Goal: Task Accomplishment & Management: Manage account settings

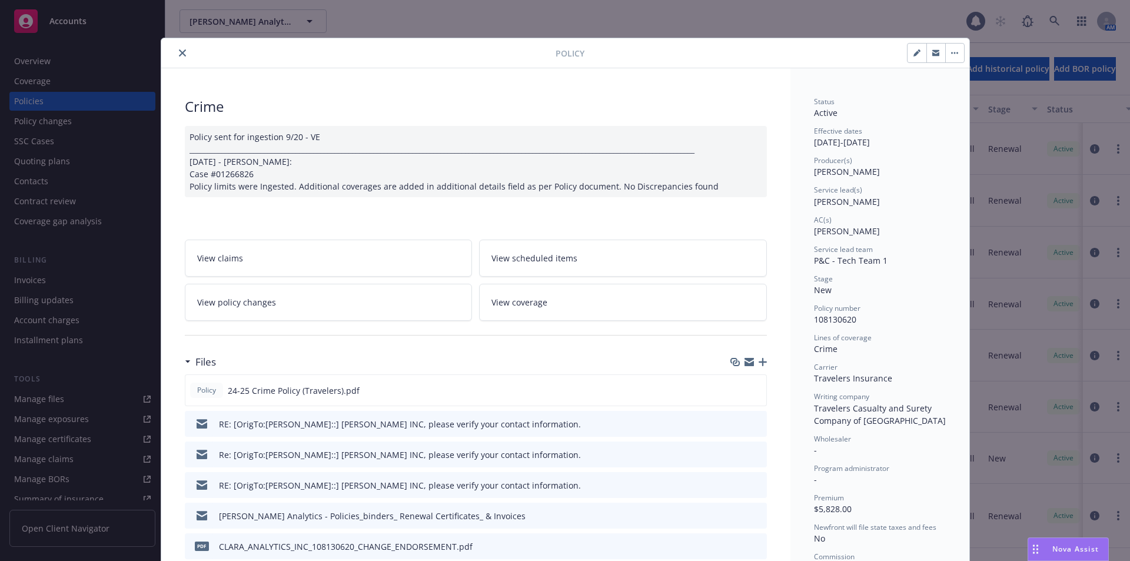
scroll to position [47, 0]
click at [179, 54] on icon "close" at bounding box center [182, 52] width 7 height 7
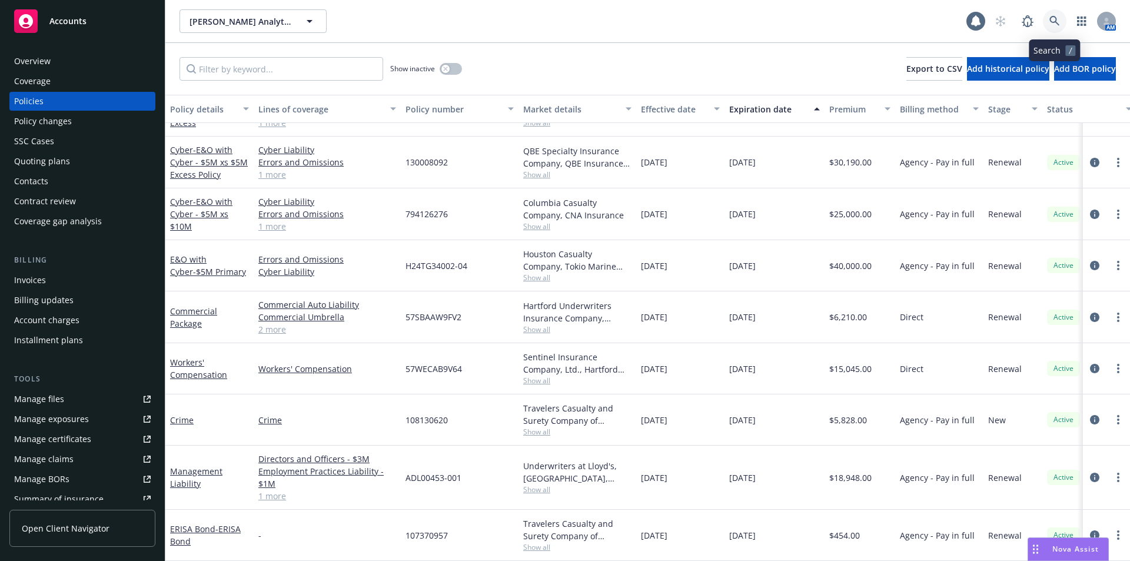
click at [1060, 25] on icon at bounding box center [1055, 21] width 11 height 11
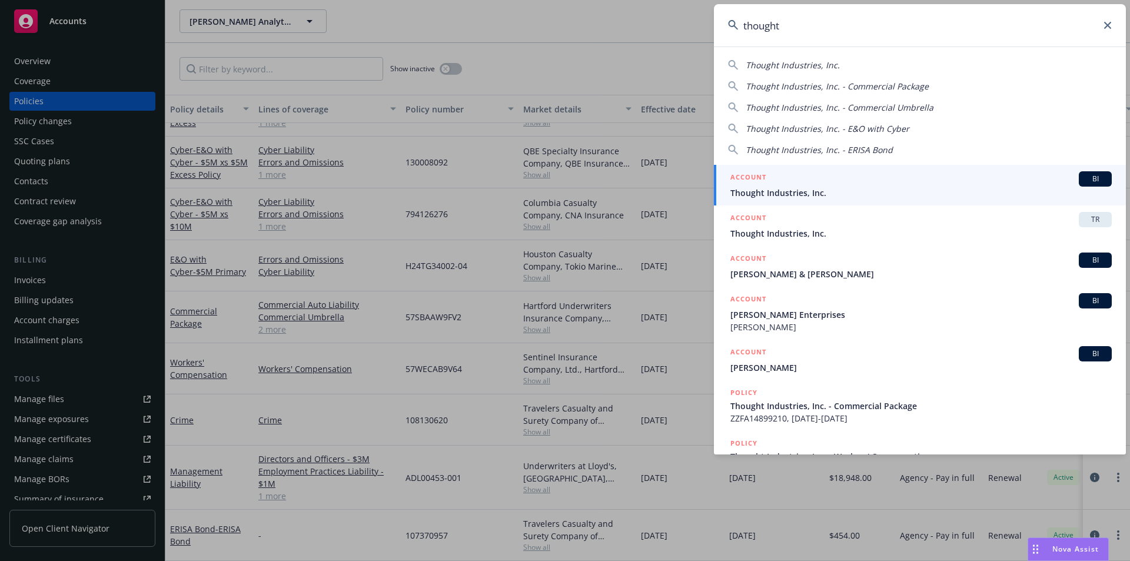
type input "thought"
click at [760, 190] on span "Thought Industries, Inc." at bounding box center [921, 193] width 381 height 12
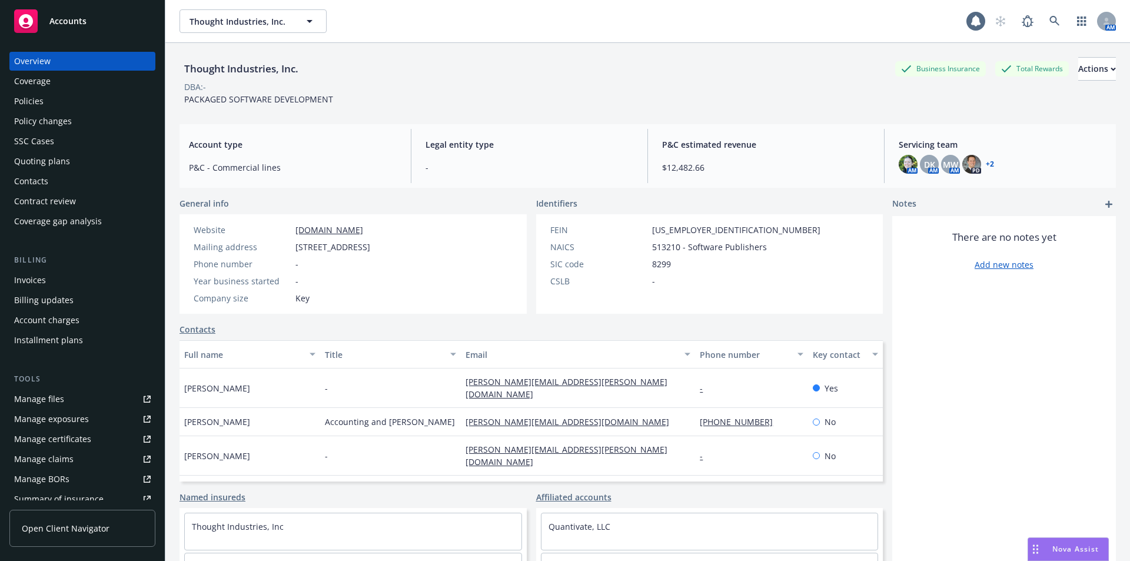
click at [42, 100] on div "Policies" at bounding box center [28, 101] width 29 height 19
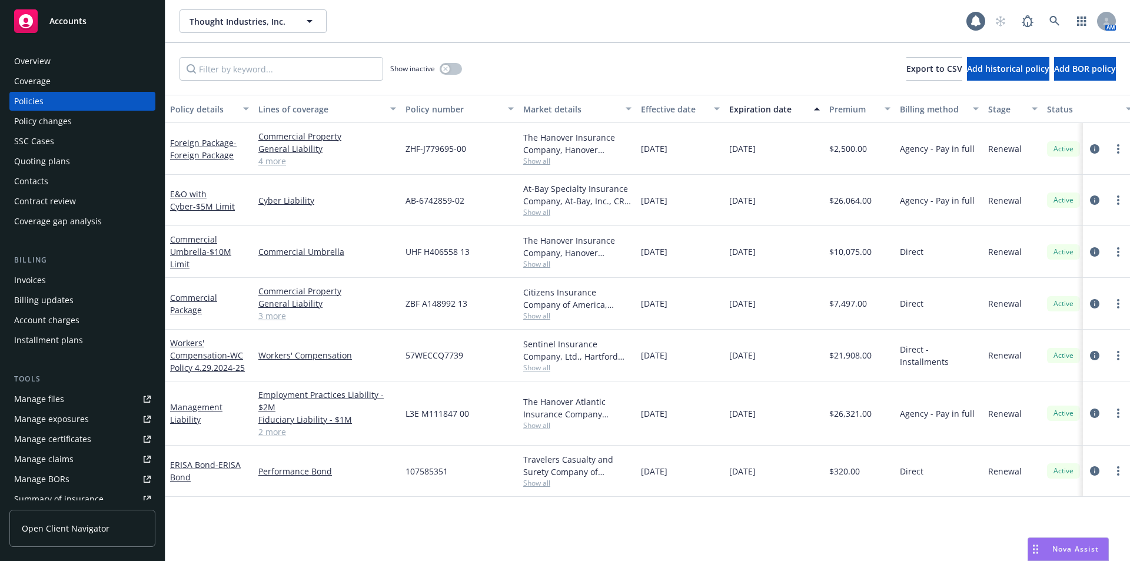
click at [62, 158] on div "Quoting plans" at bounding box center [42, 161] width 56 height 19
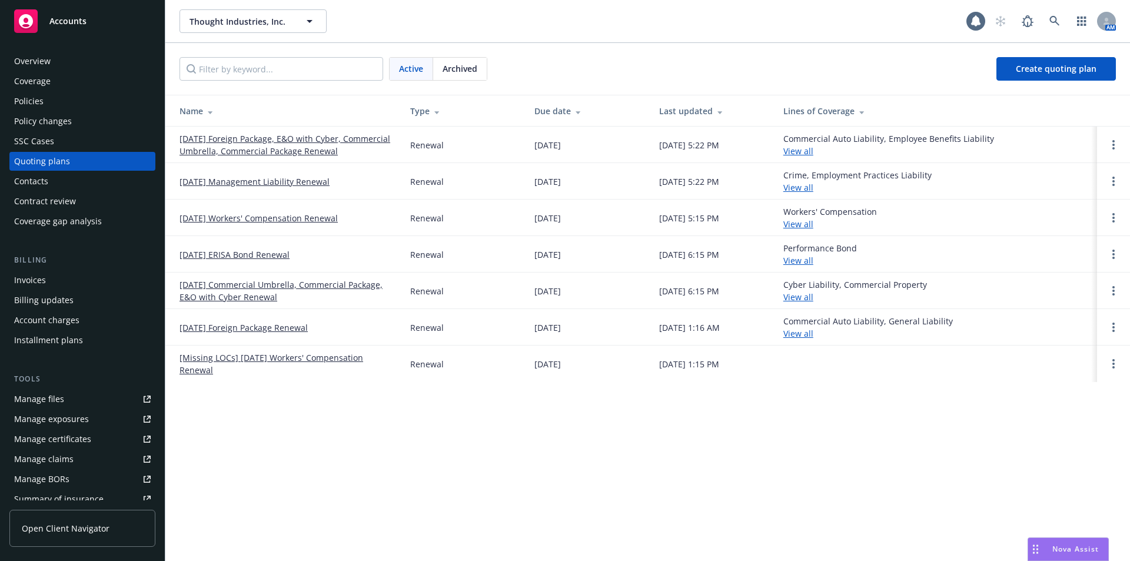
click at [296, 157] on link "[DATE] Foreign Package, E&O with Cyber, Commercial Umbrella, Commercial Package…" at bounding box center [286, 144] width 212 height 25
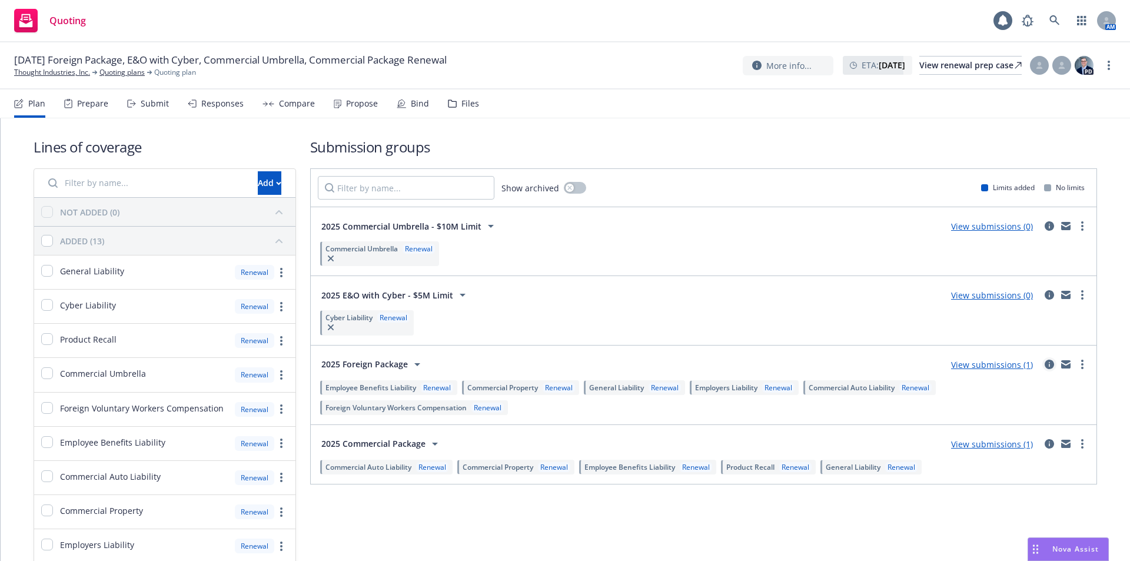
click at [1045, 364] on icon "circleInformation" at bounding box center [1049, 364] width 9 height 9
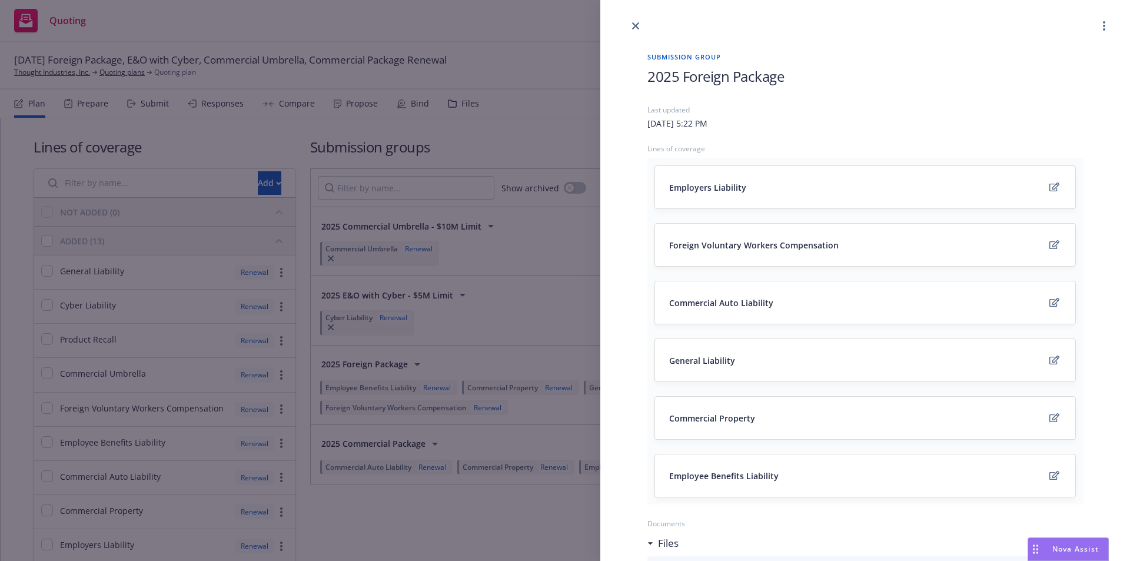
scroll to position [373, 0]
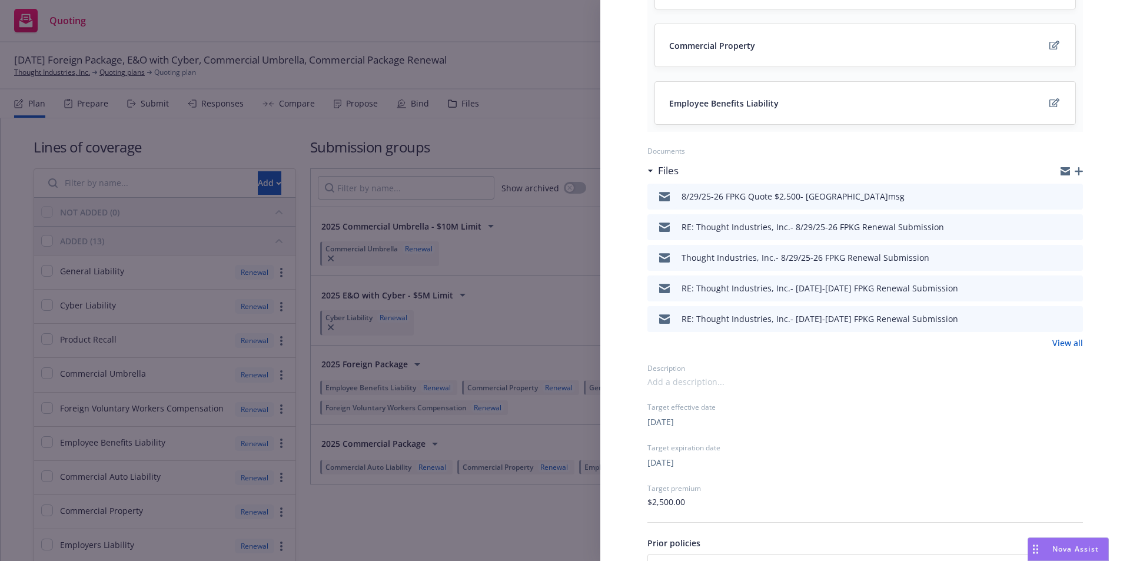
click at [1067, 198] on icon "preview file" at bounding box center [1072, 196] width 11 height 8
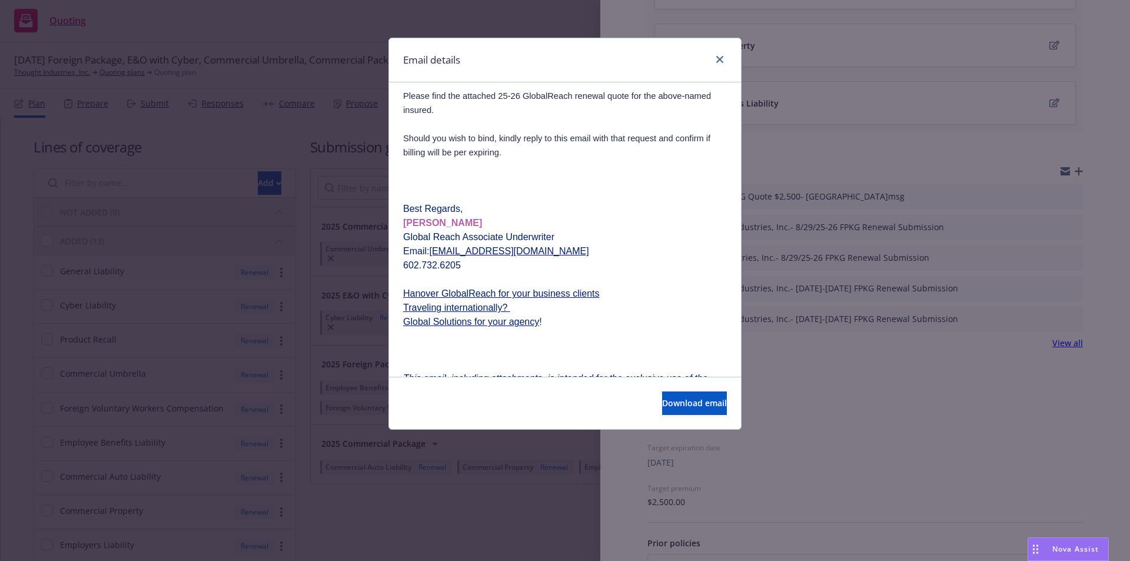
scroll to position [103, 0]
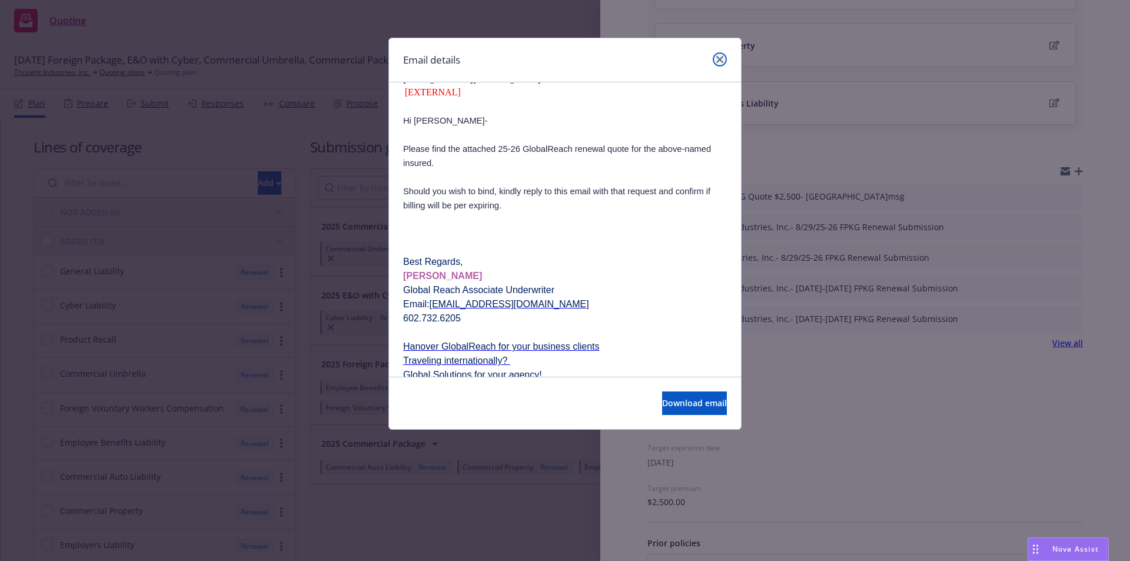
click at [723, 54] on link "close" at bounding box center [720, 59] width 14 height 14
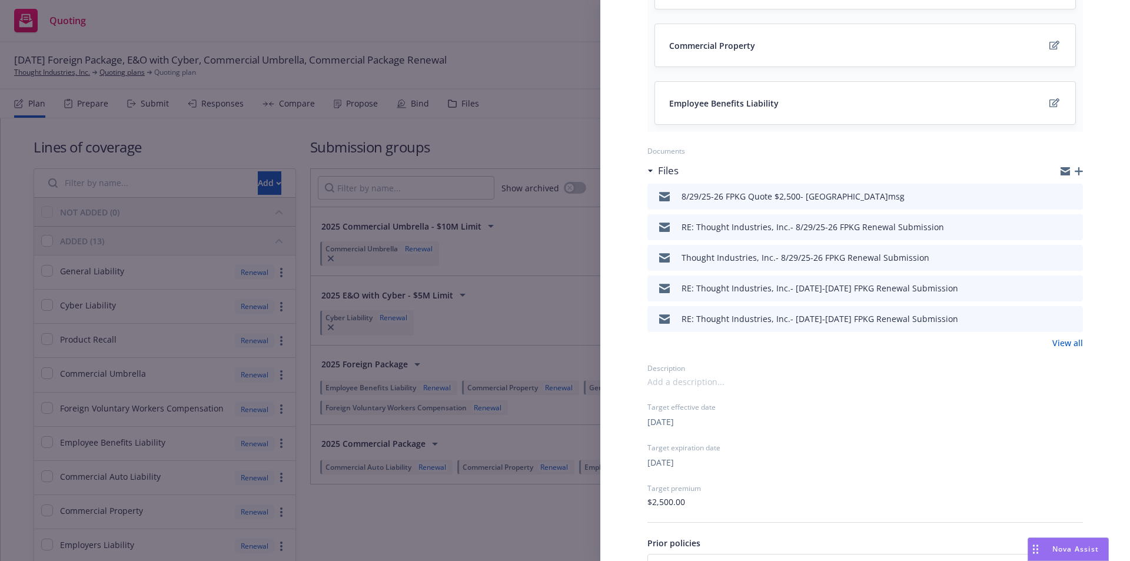
scroll to position [0, 0]
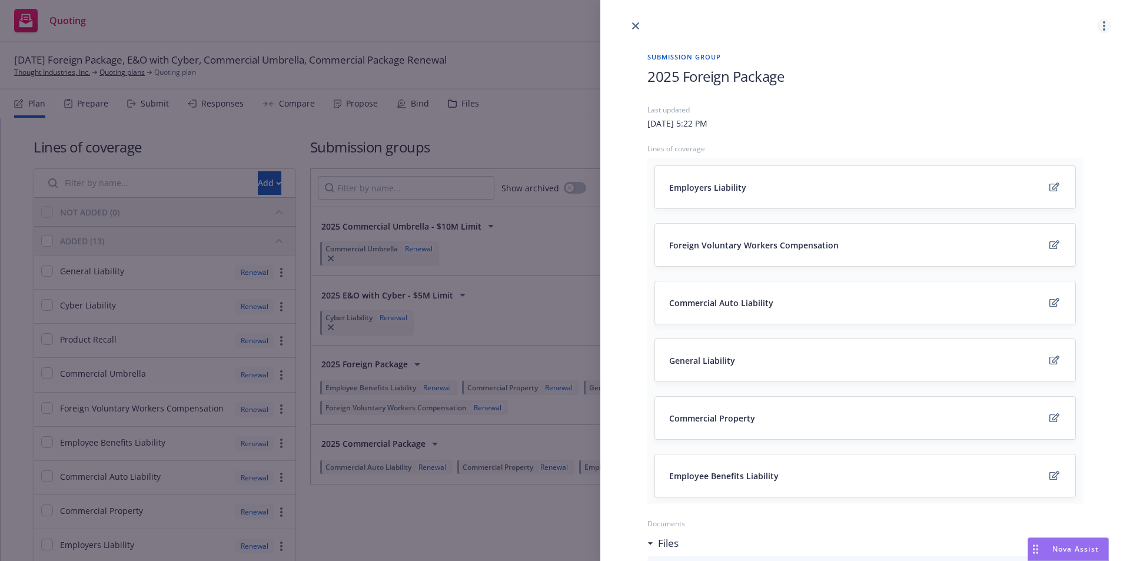
click at [1103, 27] on circle "more" at bounding box center [1104, 26] width 2 height 2
click at [1079, 56] on span "Copy logging email" at bounding box center [1049, 54] width 103 height 11
click at [640, 22] on link "close" at bounding box center [636, 26] width 14 height 14
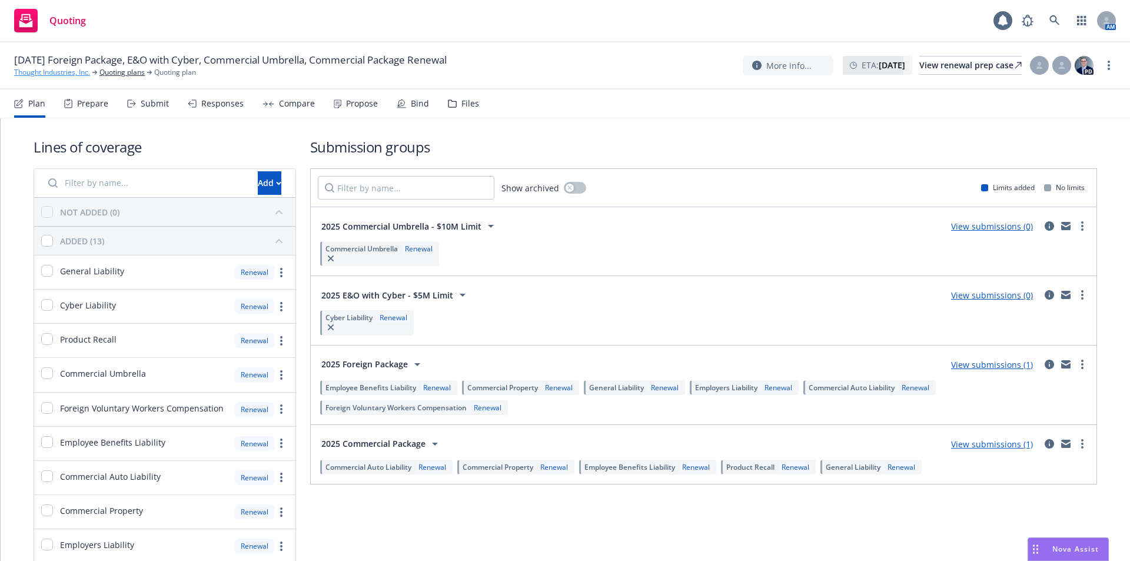
click at [65, 68] on link "Thought Industries, Inc." at bounding box center [52, 72] width 76 height 11
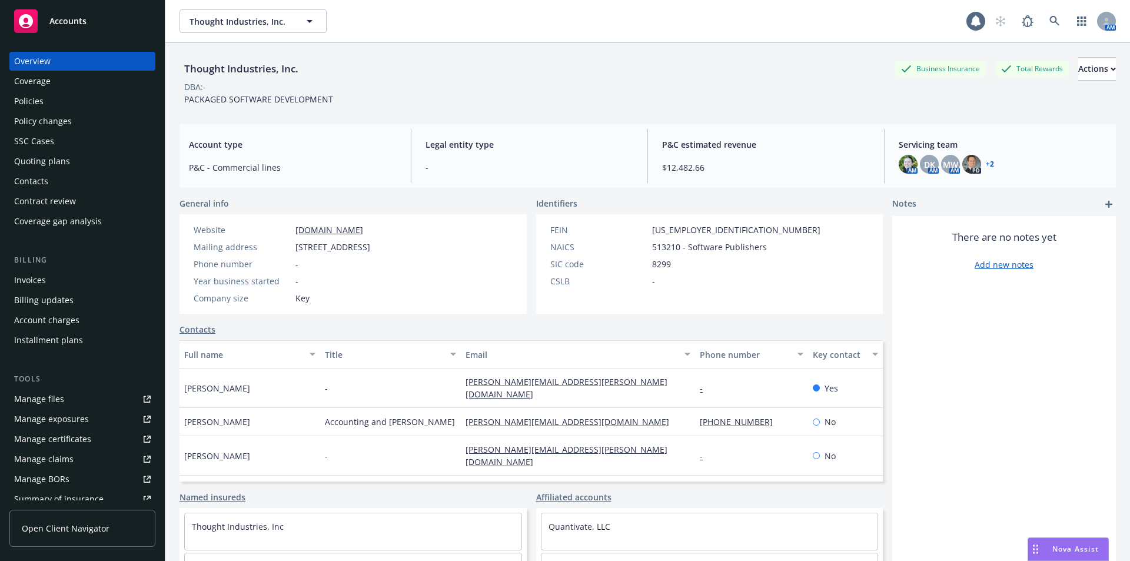
click at [44, 101] on div "Policies" at bounding box center [82, 101] width 137 height 19
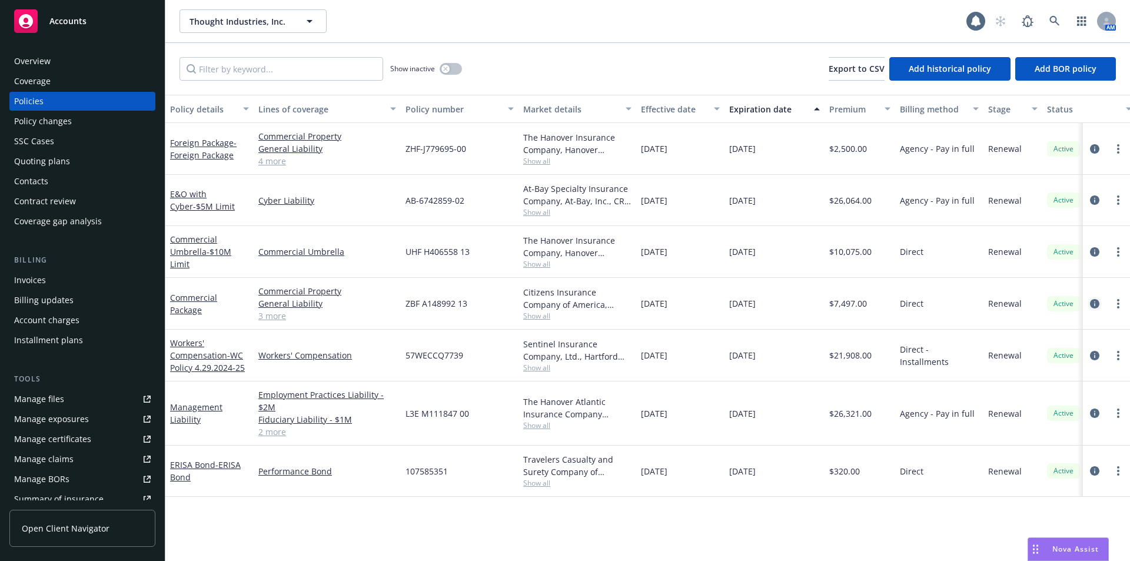
click at [1093, 304] on icon "circleInformation" at bounding box center [1094, 303] width 9 height 9
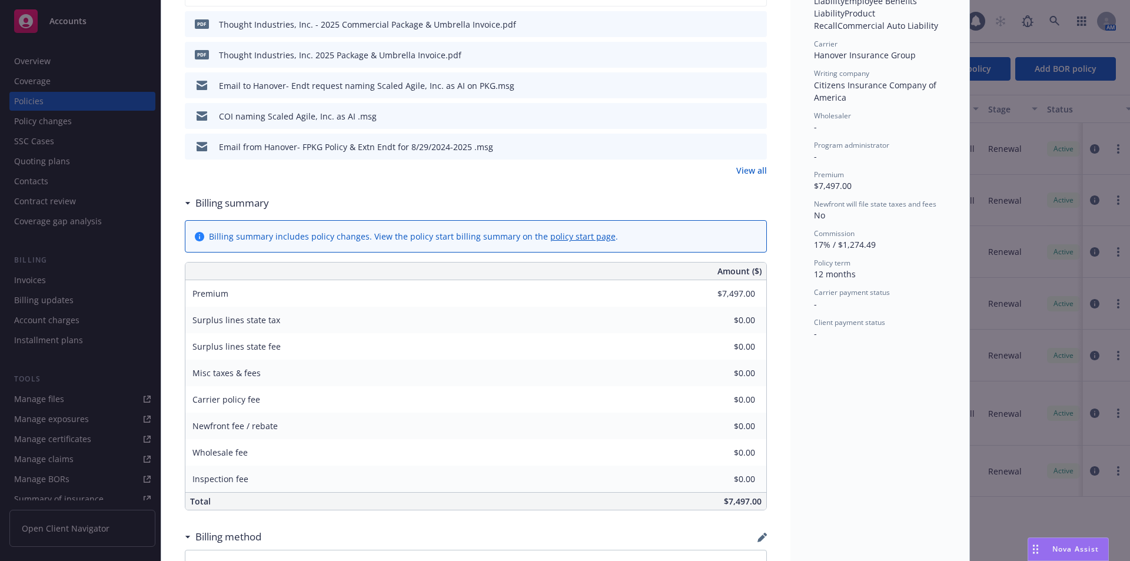
scroll to position [746, 0]
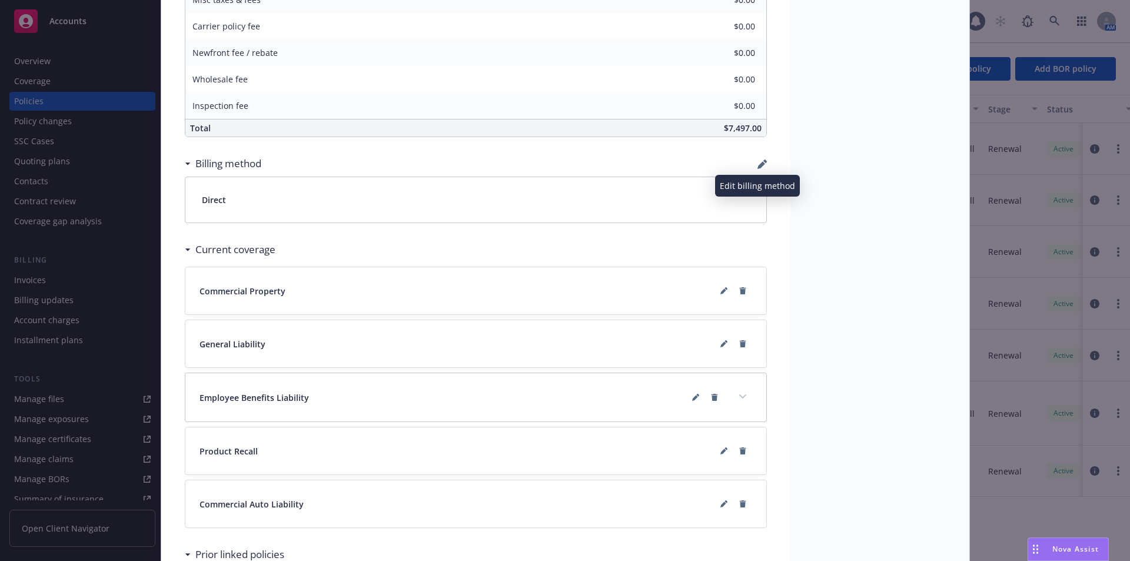
click at [758, 165] on icon "button" at bounding box center [762, 165] width 8 height 8
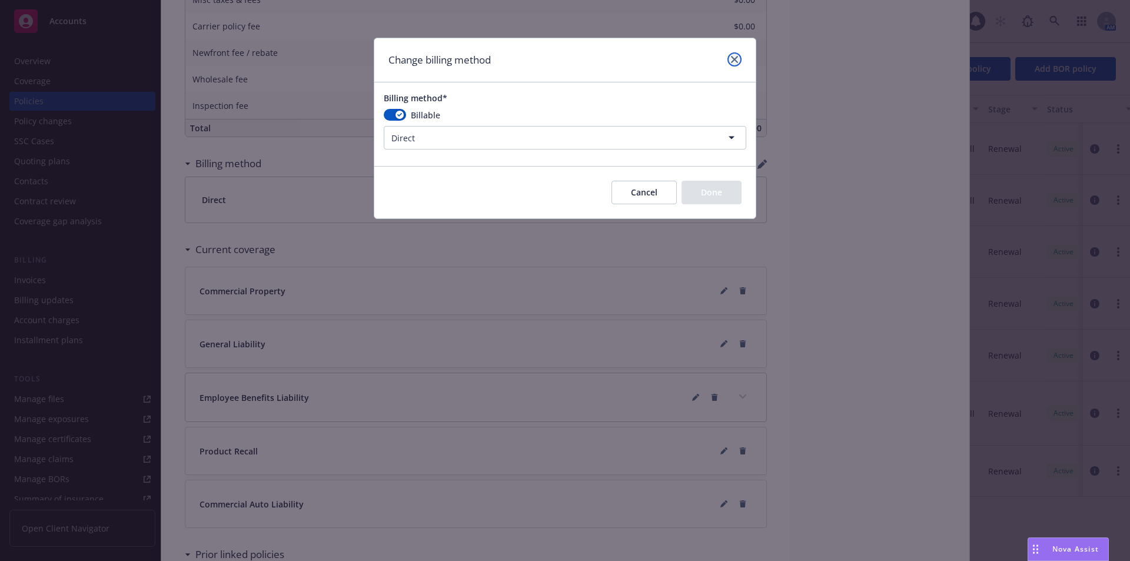
click at [736, 56] on icon "close" at bounding box center [734, 59] width 7 height 7
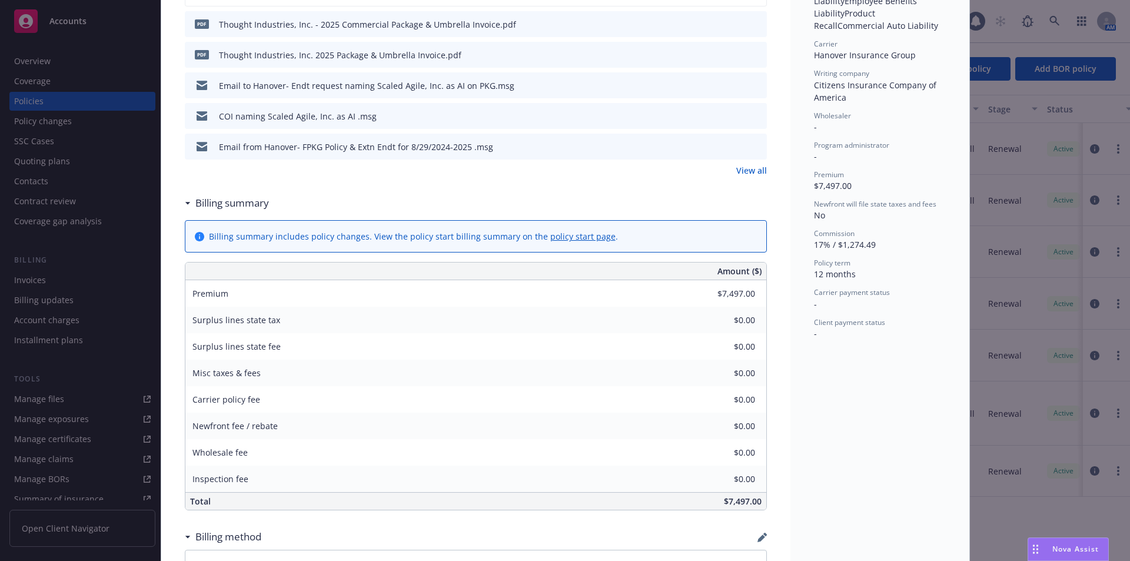
scroll to position [0, 0]
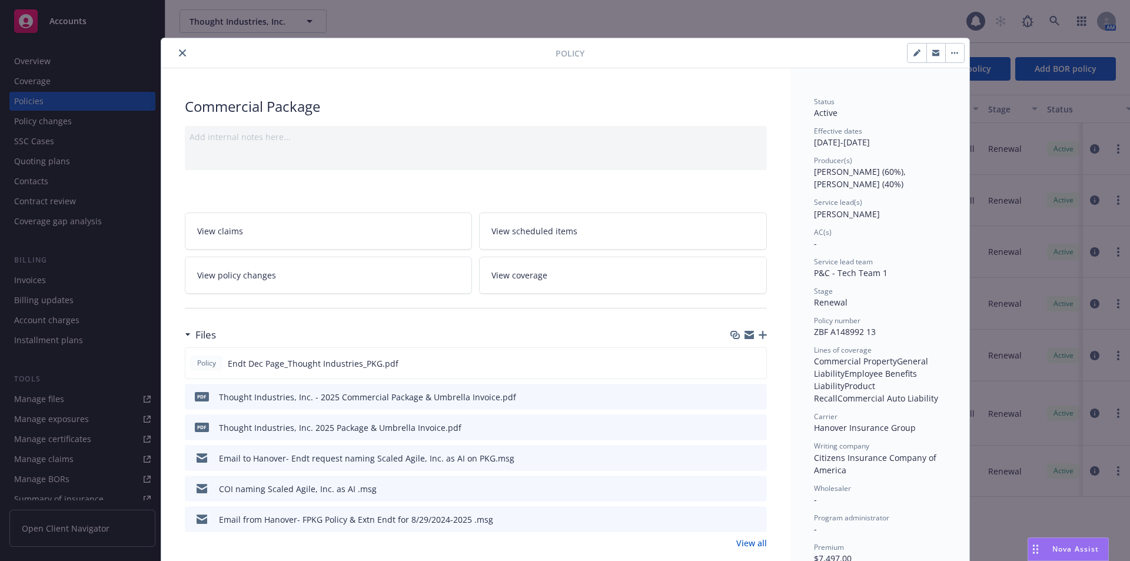
click at [179, 49] on icon "close" at bounding box center [182, 52] width 7 height 7
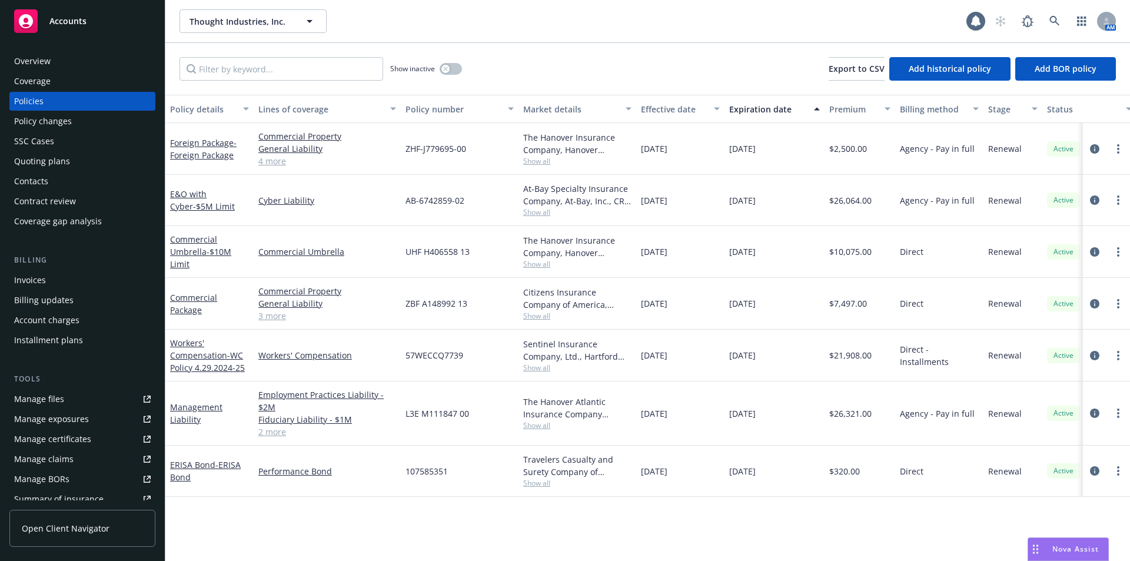
click at [45, 161] on div "Quoting plans" at bounding box center [42, 161] width 56 height 19
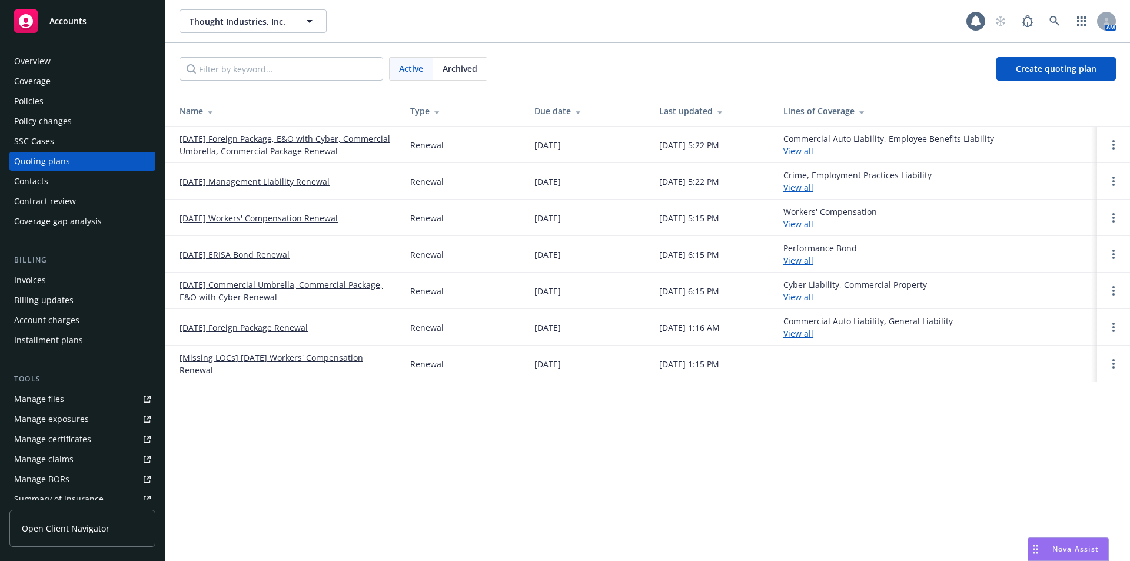
click at [234, 151] on link "[DATE] Foreign Package, E&O with Cyber, Commercial Umbrella, Commercial Package…" at bounding box center [286, 144] width 212 height 25
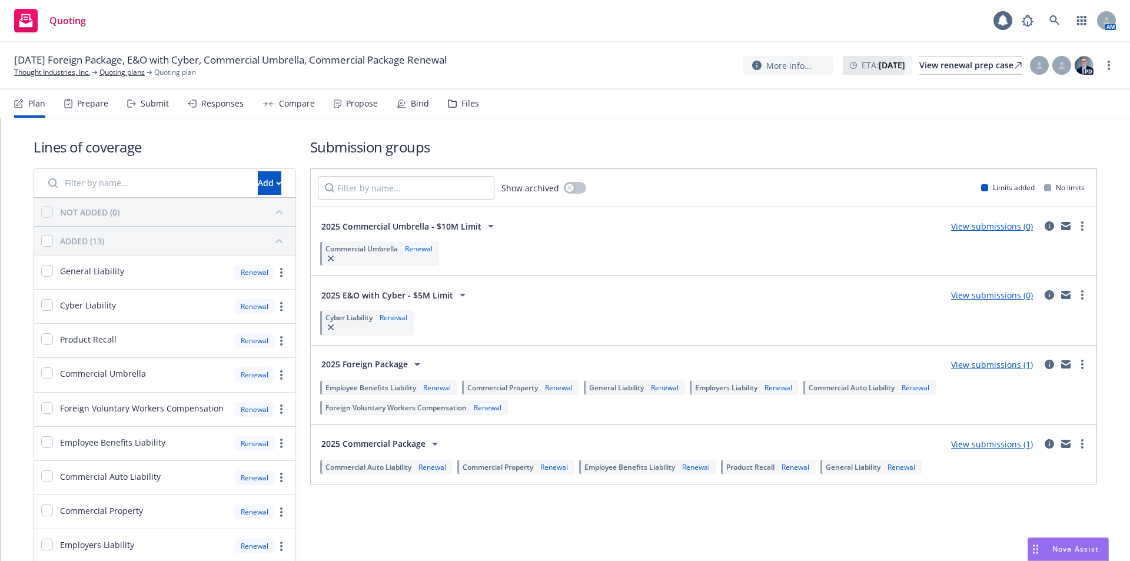
click at [470, 108] on div "Files" at bounding box center [471, 103] width 18 height 9
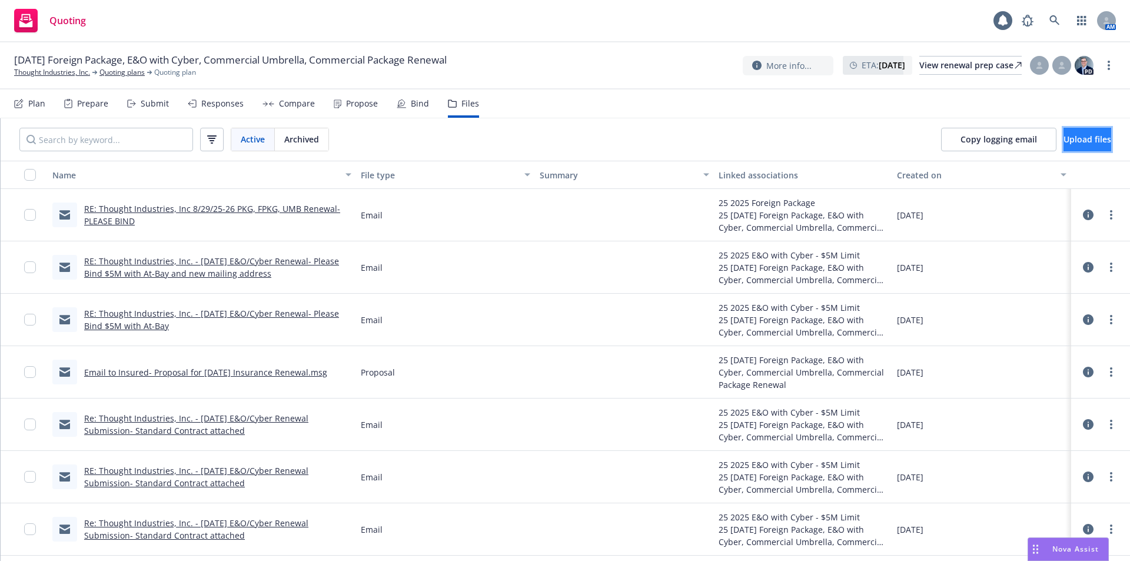
click at [1073, 142] on span "Upload files" at bounding box center [1088, 139] width 48 height 11
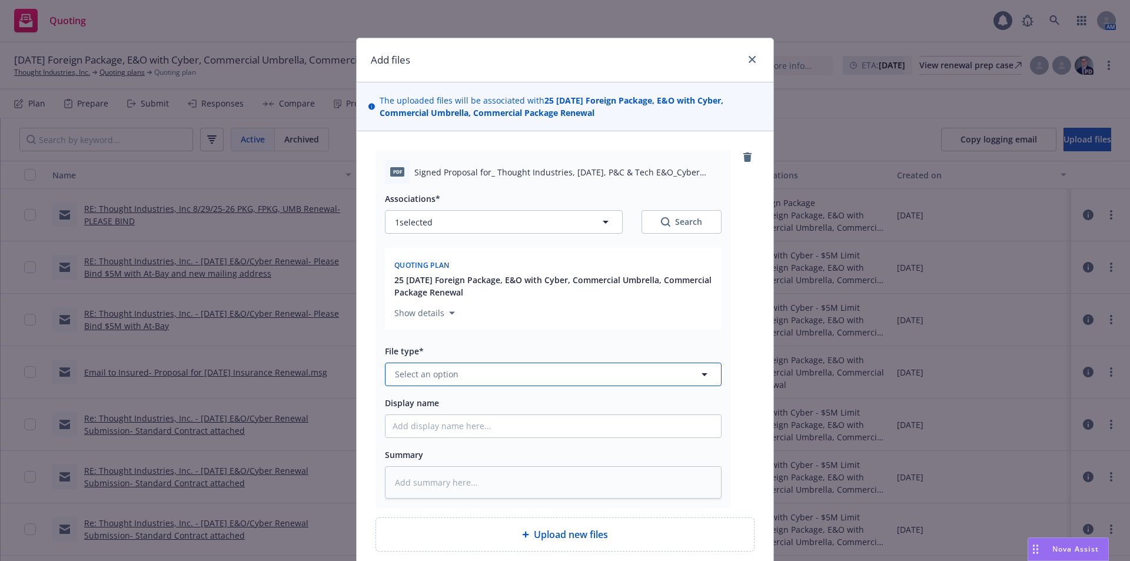
click at [476, 374] on button "Select an option" at bounding box center [553, 375] width 337 height 24
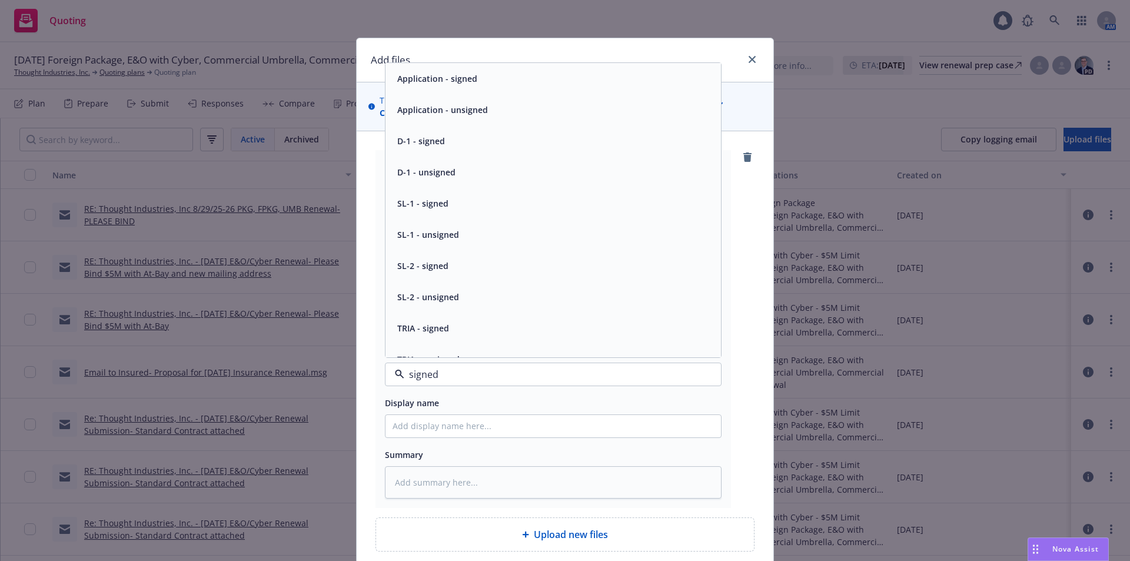
type input "signed"
type textarea "x"
type input "s"
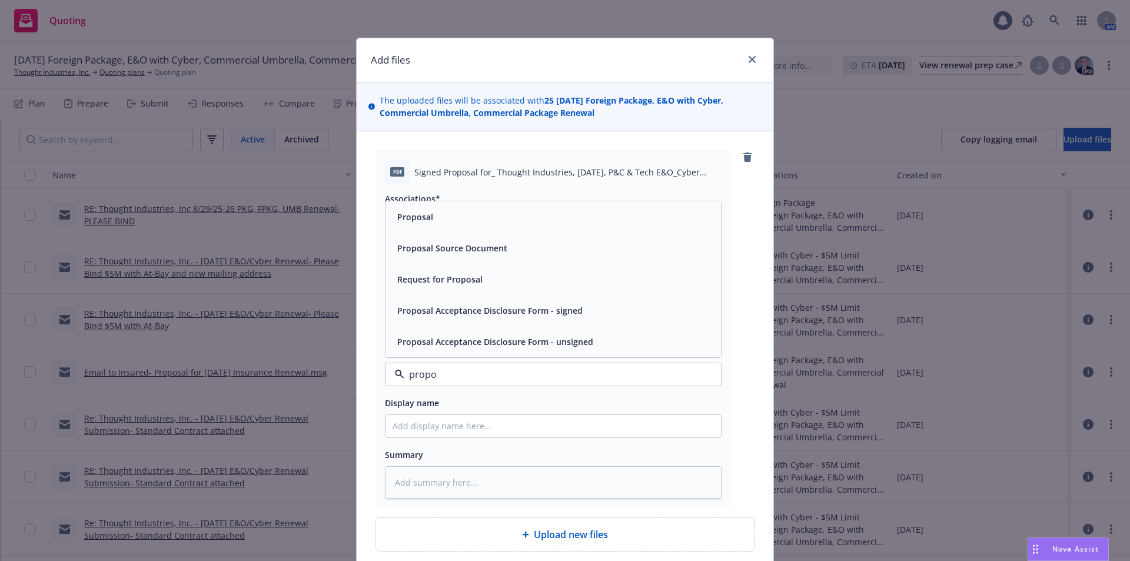
type input "propos"
click at [493, 250] on span "Proposal Source Document" at bounding box center [452, 248] width 110 height 12
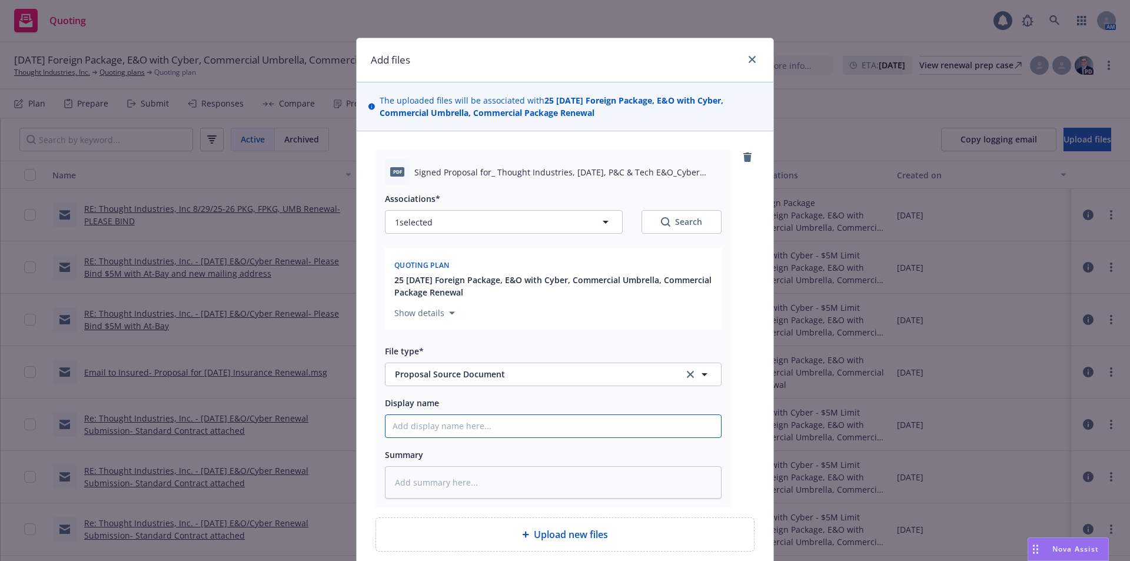
click at [417, 422] on input "Display name" at bounding box center [554, 426] width 336 height 22
paste input "Signed Proposal for_ Thought Industries, August 2025, P&C & Tech E&O_Cyber Rene…"
type textarea "x"
type input "Signed Proposal for_ Thought Industries, August 2025, P&C & Tech E&O_Cyber Rene…"
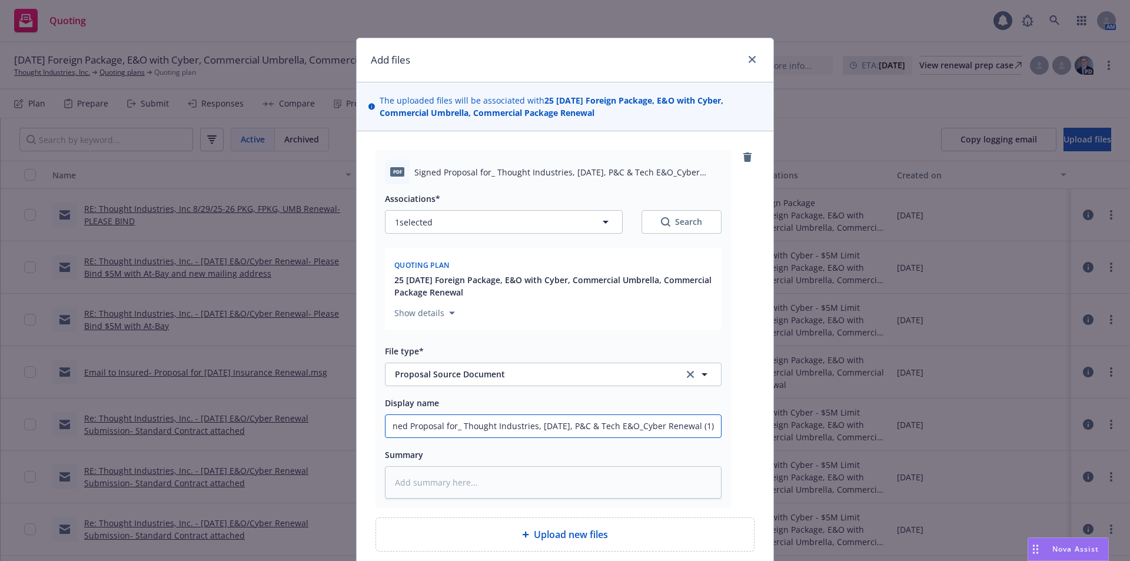
type textarea "x"
type input "Signed Proposal for_ Thought Industries, August 2025, P&C & Tech E&O_Cyber Rene…"
type textarea "x"
type input "Signed Proposal for_ Thought Industries, August 2025, P&C & Tech E&O_Cyber Rene…"
type textarea "x"
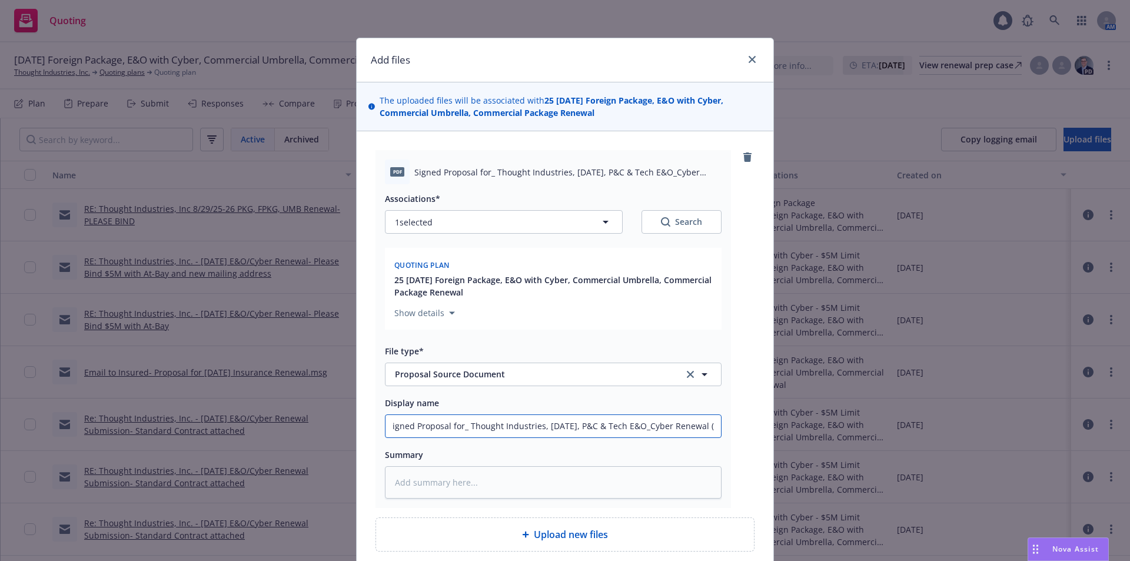
type input "Signed Proposal for_ Thought Industries, August 2025, P&C & Tech E&O_Cyber Rene…"
type textarea "x"
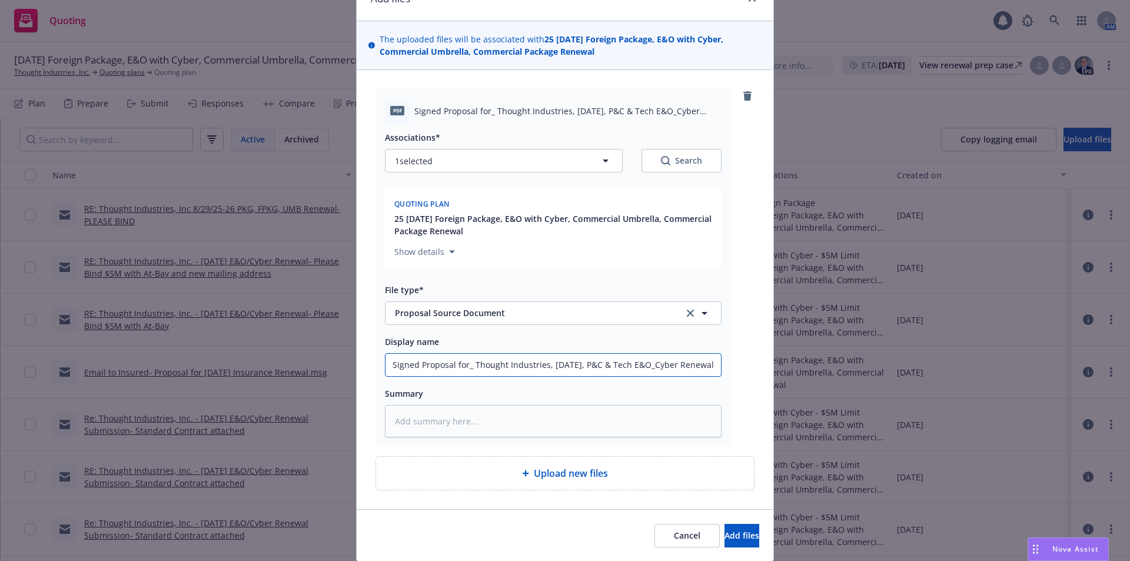
scroll to position [100, 0]
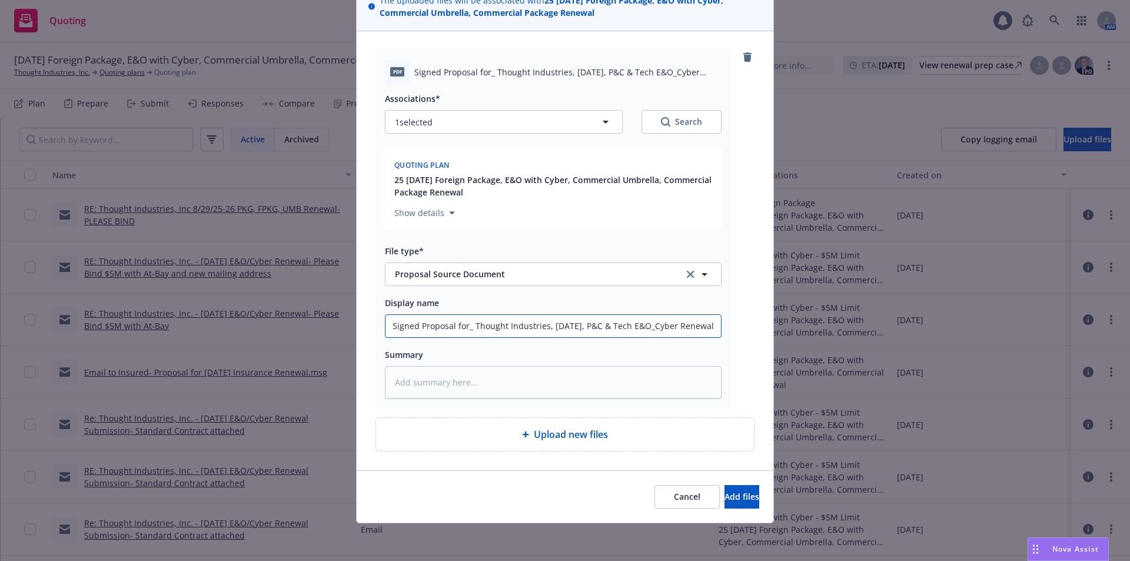
type input "Signed Proposal for_ Thought Industries, August 2025, P&C & Tech E&O_Cyber Rene…"
type textarea "x"
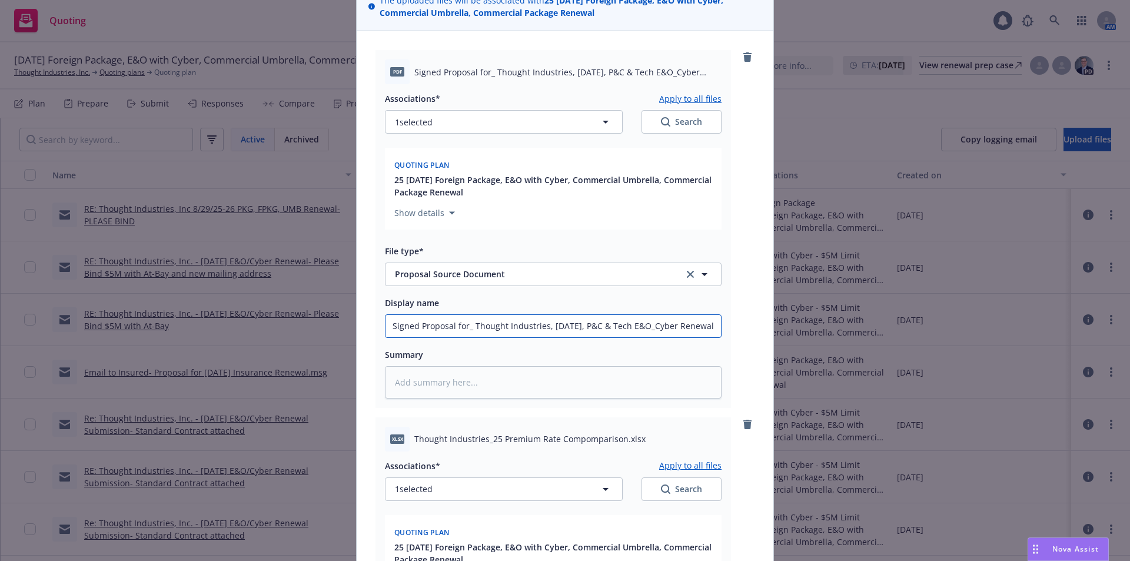
scroll to position [467, 0]
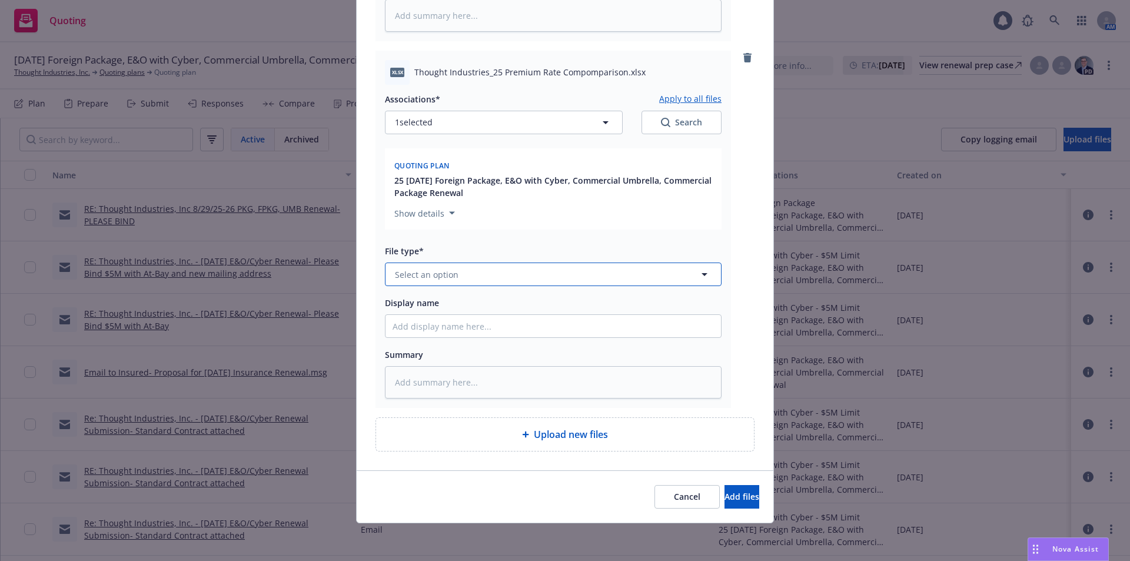
click at [459, 277] on button "Select an option" at bounding box center [553, 275] width 337 height 24
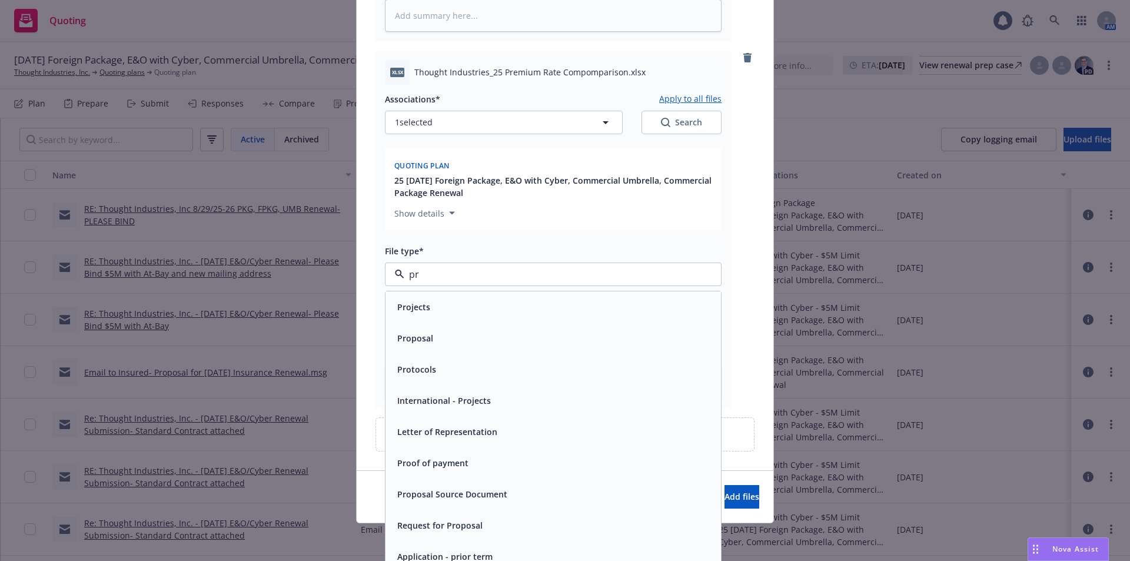
type input "p"
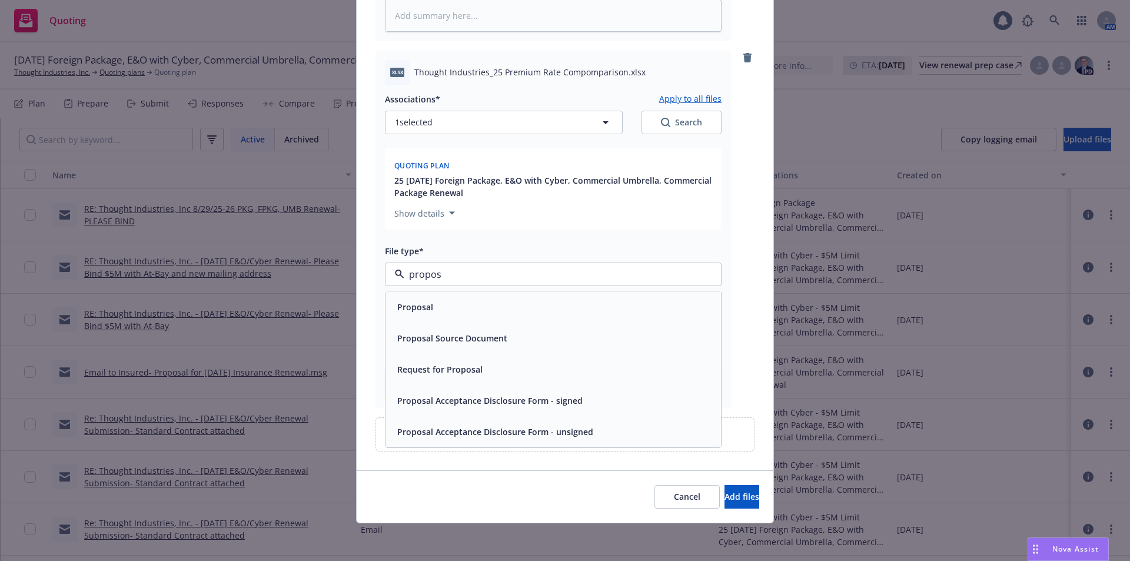
type input "proposa"
click at [509, 324] on div "Proposal Source Document" at bounding box center [554, 338] width 336 height 31
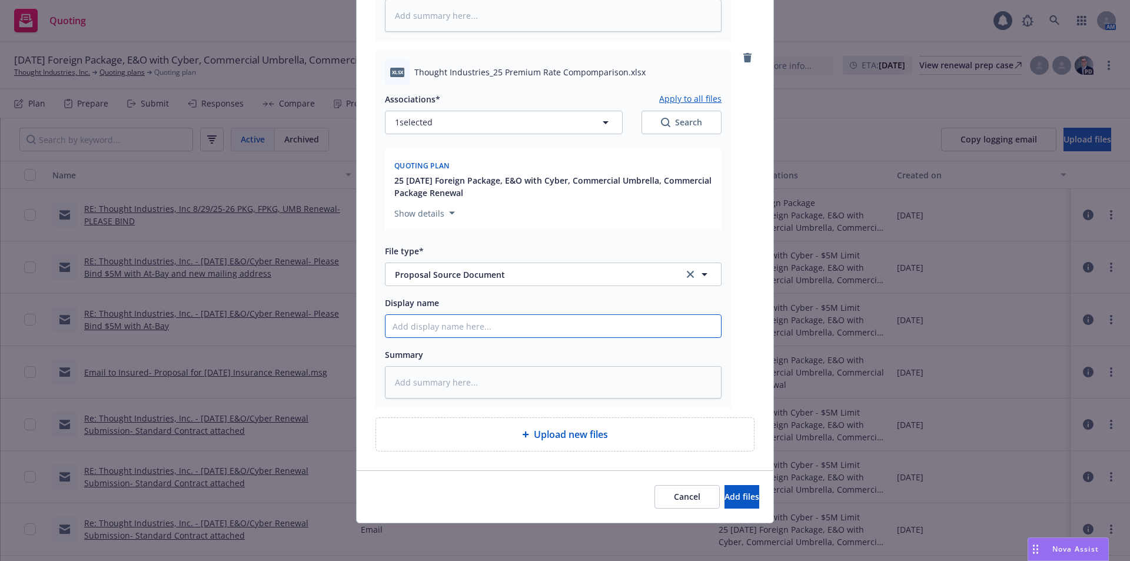
paste input "Thought Industries_25 Premium Rate Compomparison"
type textarea "x"
type input "Thought Industries_25 Premium Rate Compomparison"
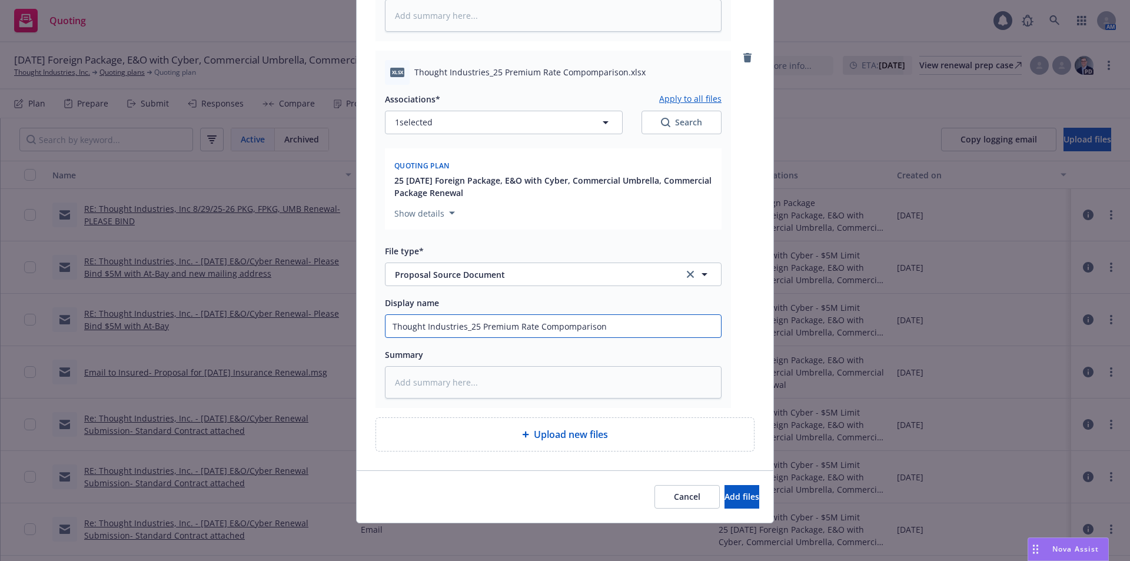
type textarea "x"
type input "Thought Industries_25 Premium Rate Compomarison"
type textarea "x"
type input "Thought Industries_25 Premium Rate Compoarison"
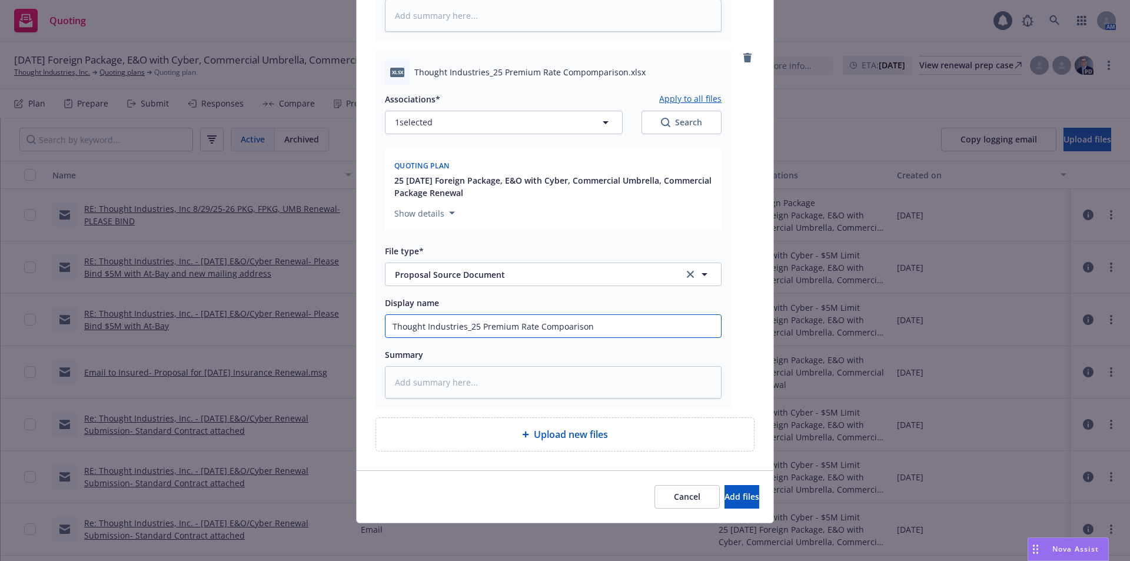
type textarea "x"
type input "Thought Industries_25 Premium Rate Comparison"
type textarea "x"
type input "Thought Industries_25 Premium Rate Comarison"
type textarea "x"
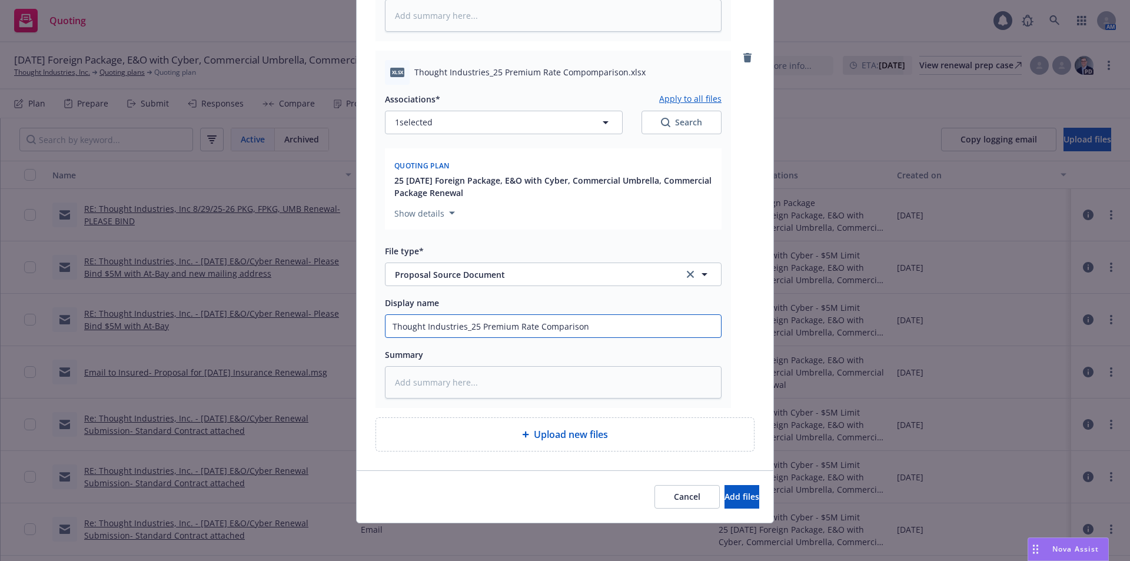
type input "Thought Industries_25 Premium Rate Comparison"
click at [725, 490] on button "Add files" at bounding box center [742, 497] width 35 height 24
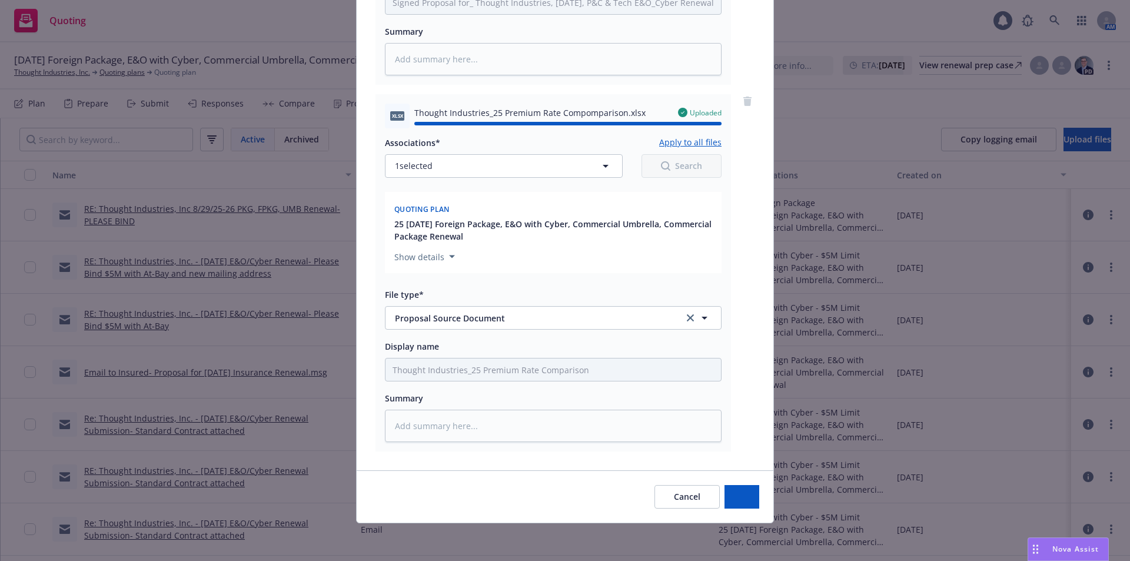
type textarea "x"
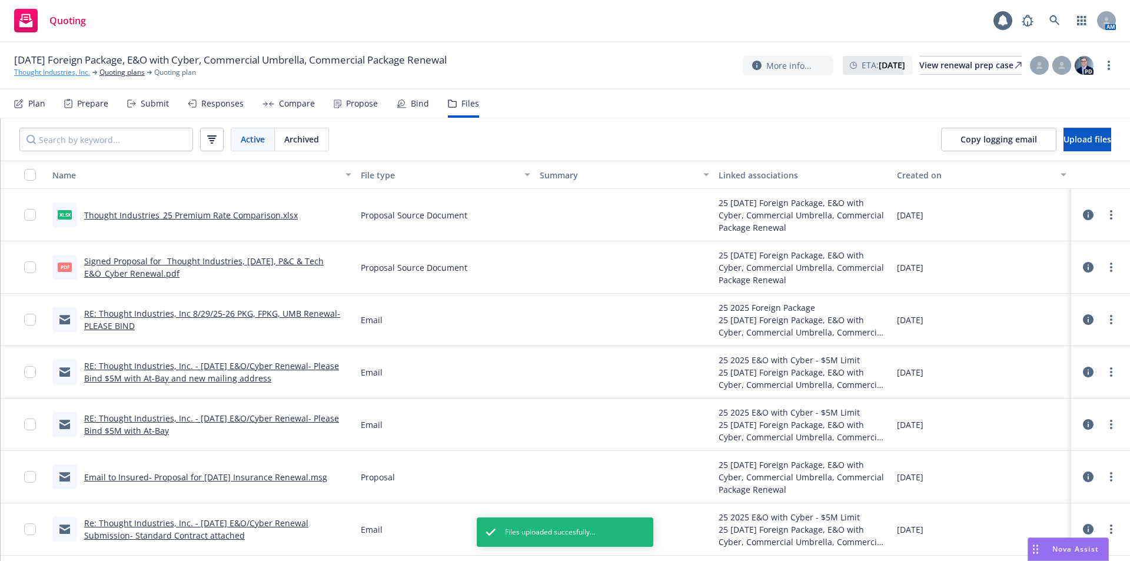
click at [54, 74] on link "Thought Industries, Inc." at bounding box center [52, 72] width 76 height 11
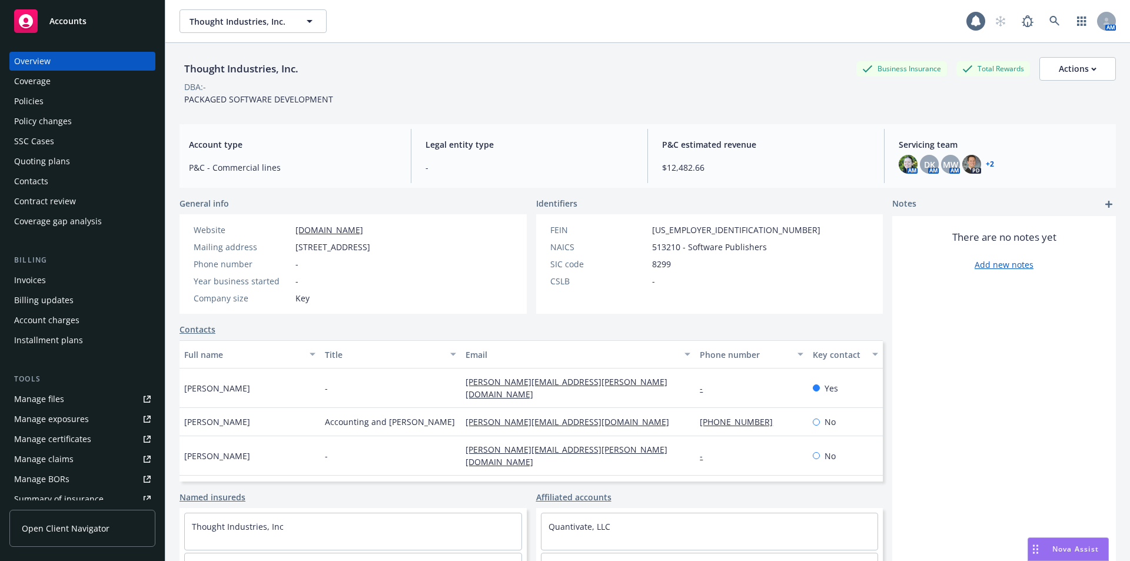
click at [54, 104] on div "Policies" at bounding box center [82, 101] width 137 height 19
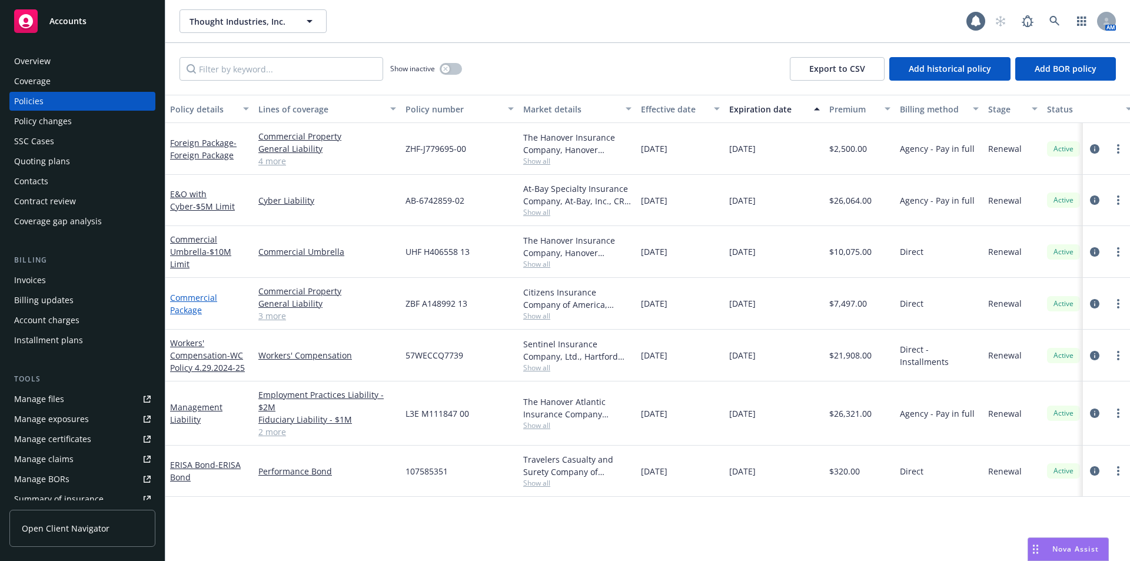
click at [198, 311] on link "Commercial Package" at bounding box center [193, 304] width 47 height 24
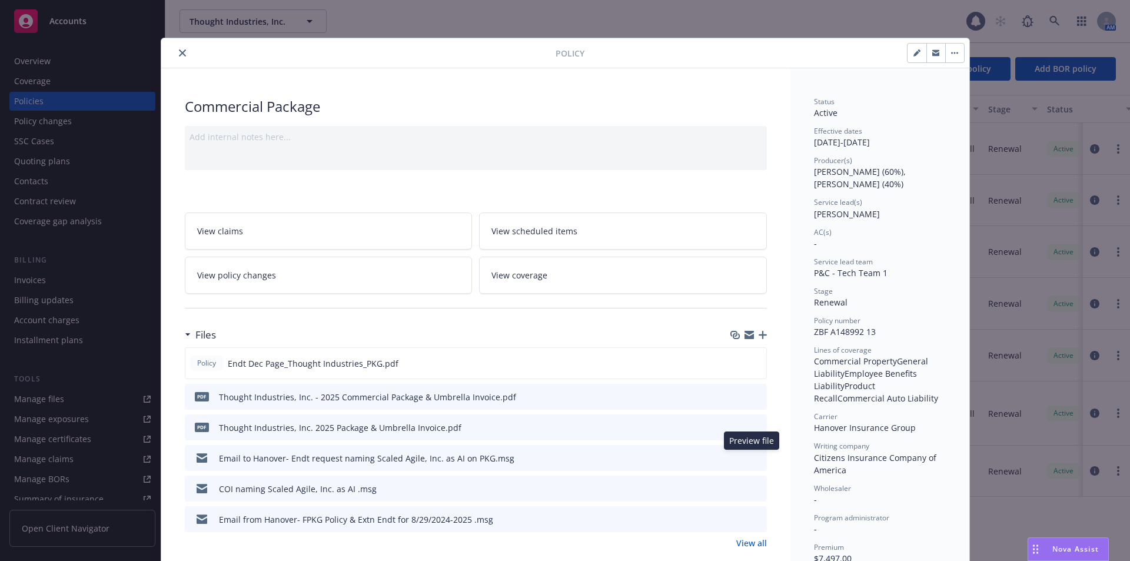
click at [755, 457] on icon "preview file" at bounding box center [756, 457] width 11 height 8
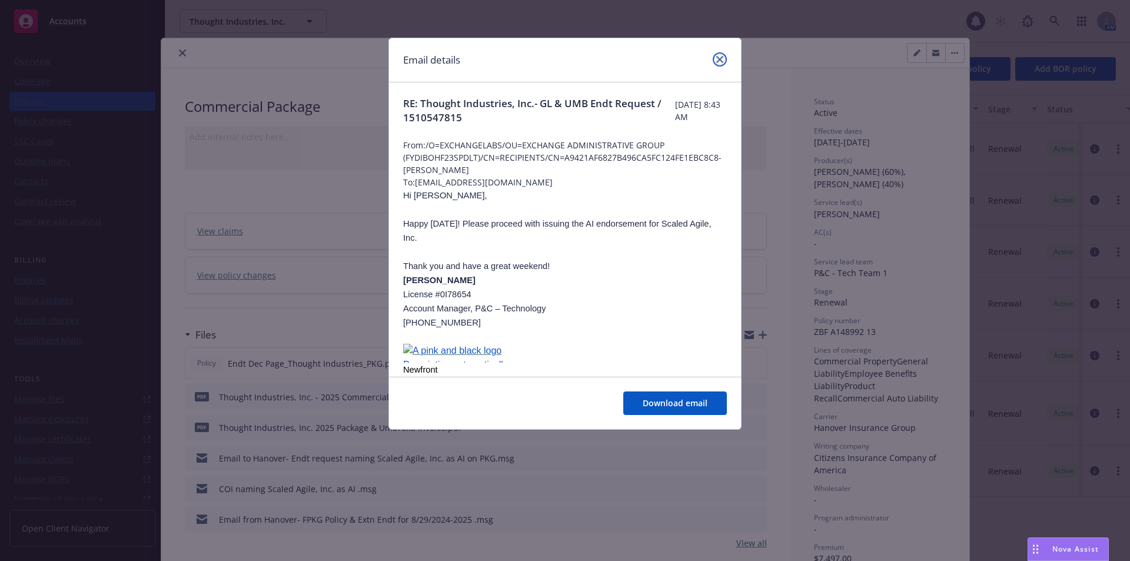
click at [718, 59] on icon "close" at bounding box center [719, 59] width 7 height 7
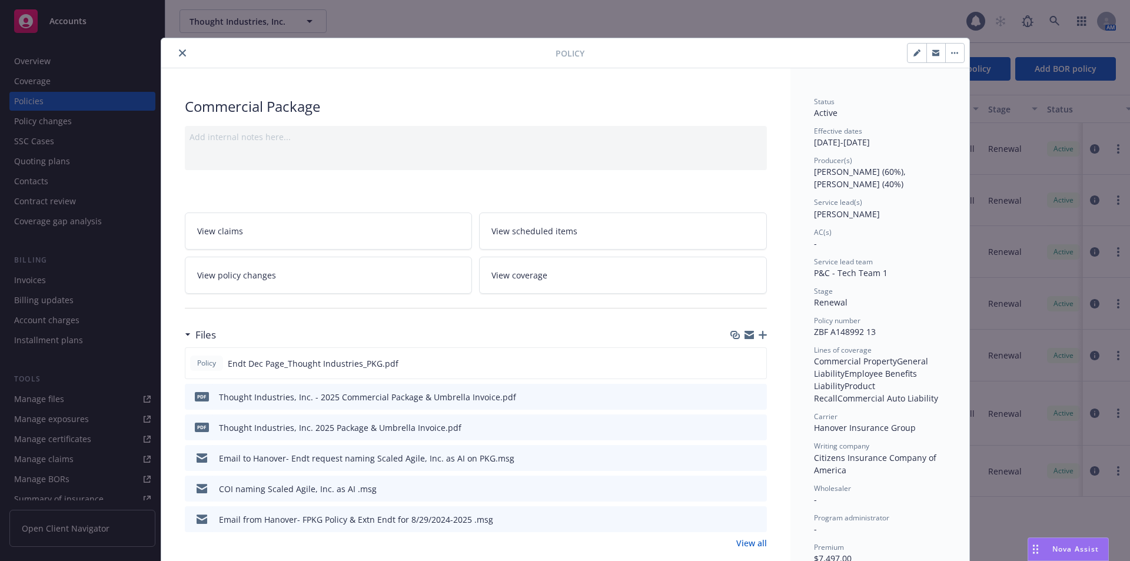
click at [179, 54] on icon "close" at bounding box center [182, 52] width 7 height 7
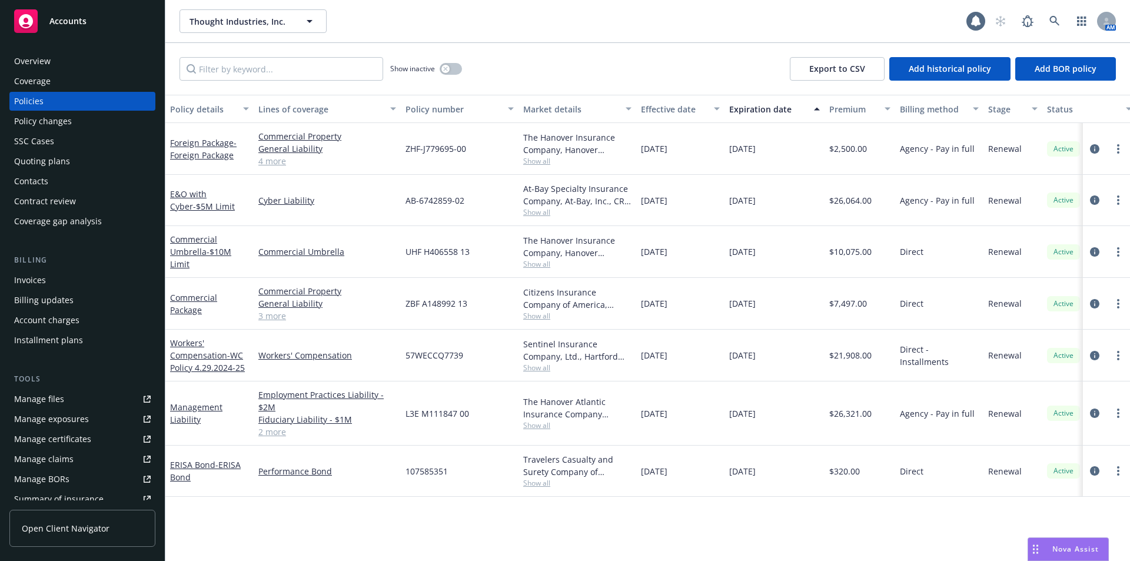
click at [47, 161] on div "Quoting plans" at bounding box center [42, 161] width 56 height 19
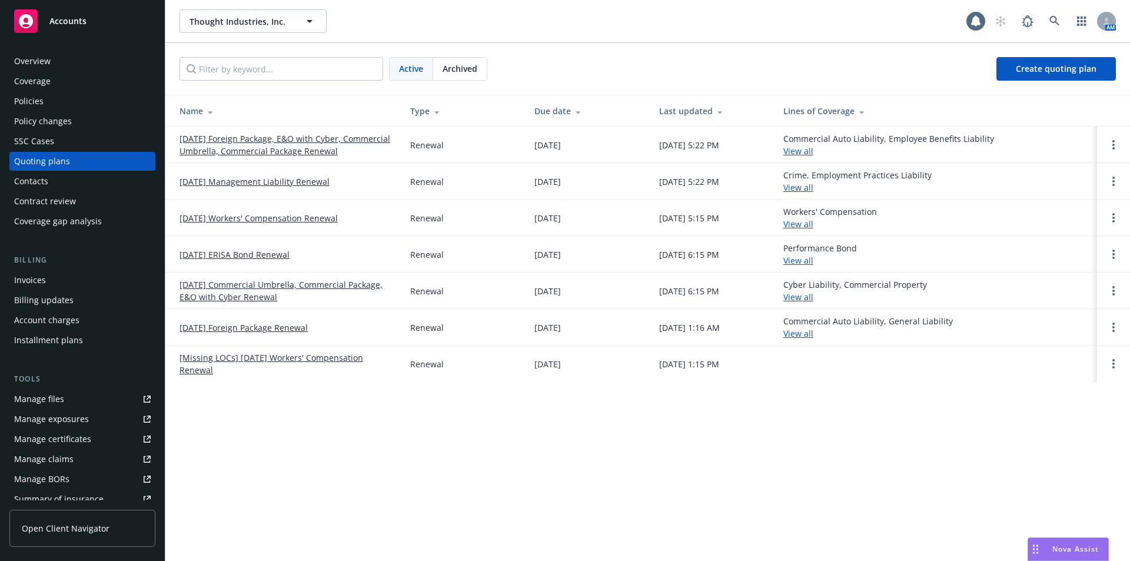
click at [258, 151] on link "[DATE] Foreign Package, E&O with Cyber, Commercial Umbrella, Commercial Package…" at bounding box center [286, 144] width 212 height 25
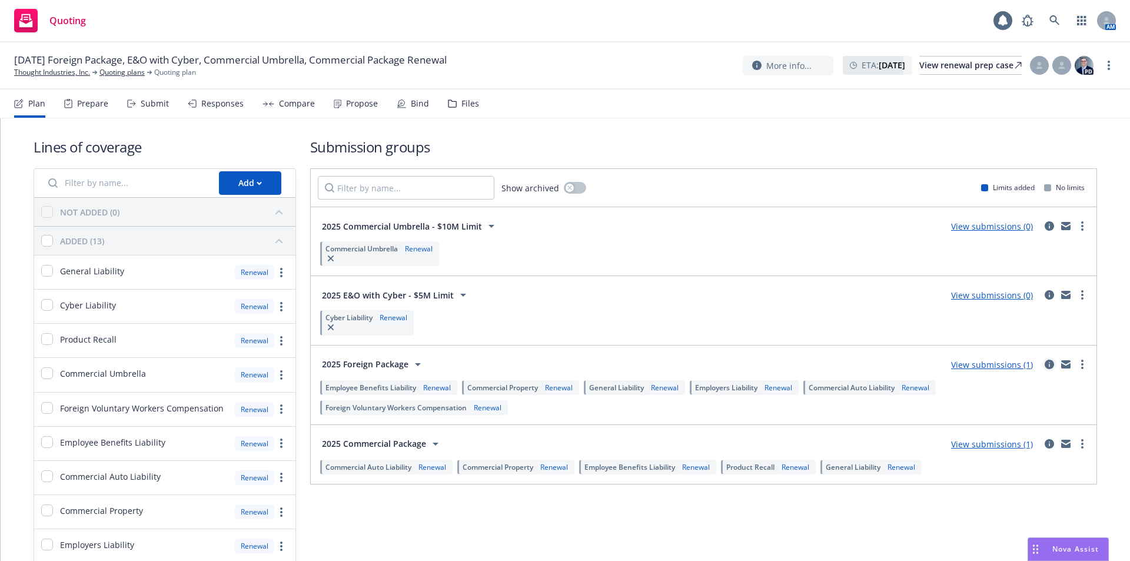
click at [1045, 363] on icon "circleInformation" at bounding box center [1049, 364] width 9 height 9
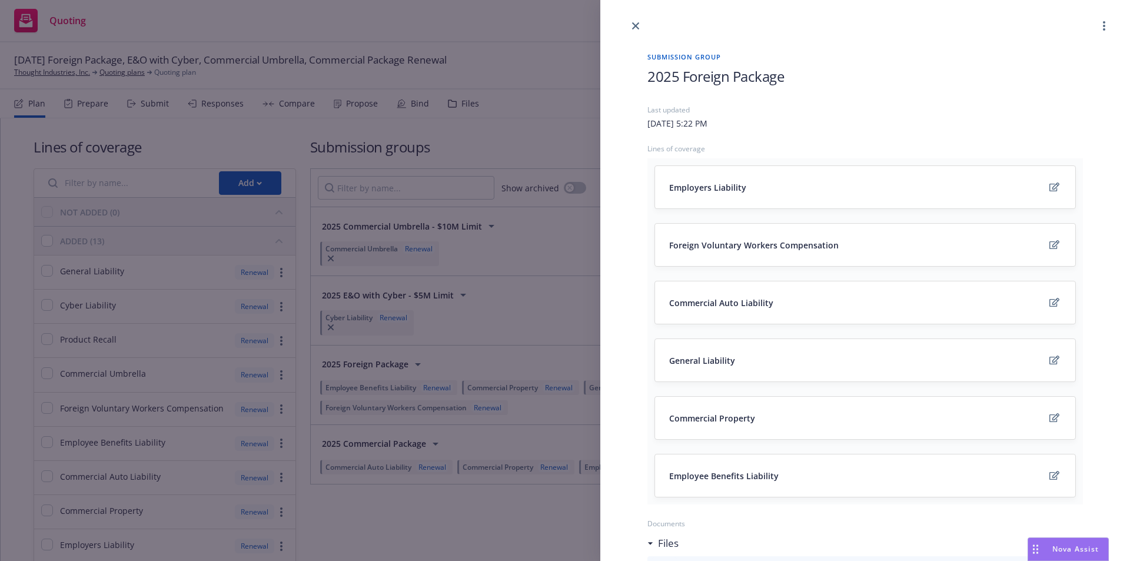
scroll to position [373, 0]
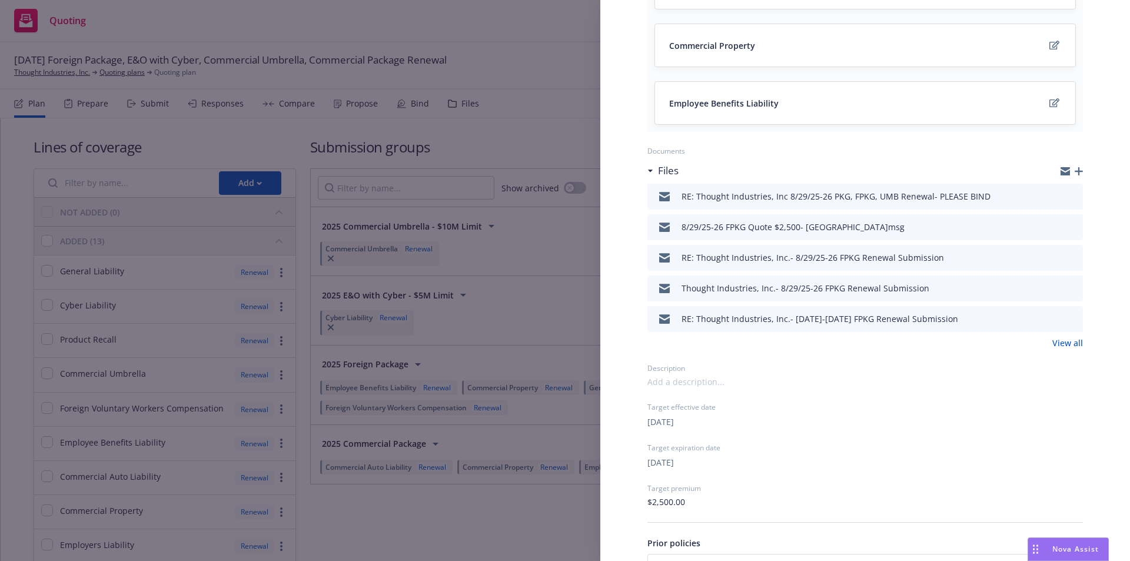
click at [1075, 173] on icon "button" at bounding box center [1079, 171] width 8 height 8
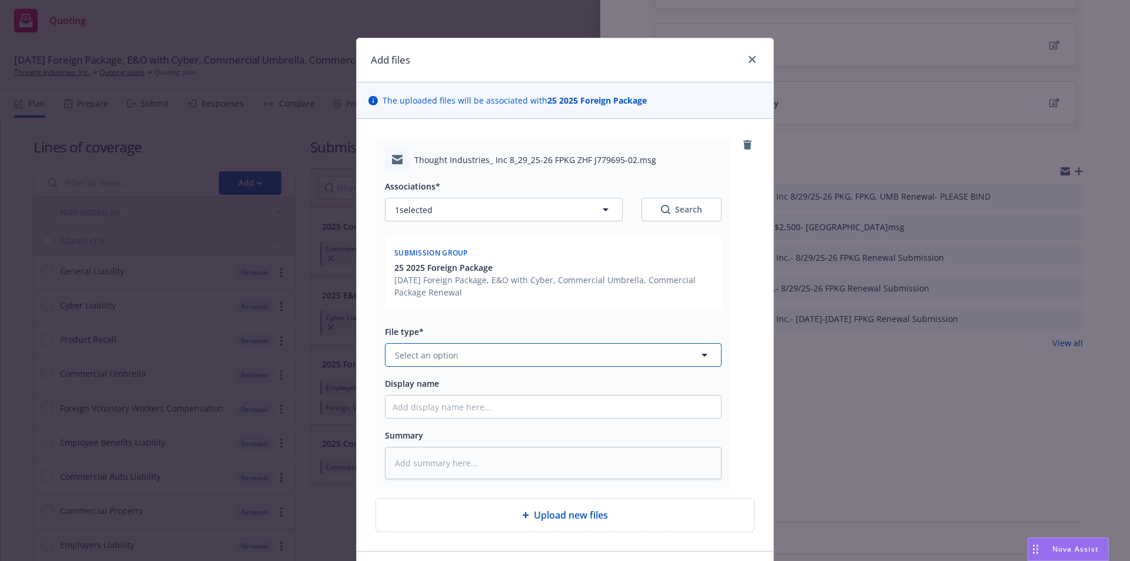
click at [468, 352] on button "Select an option" at bounding box center [553, 355] width 337 height 24
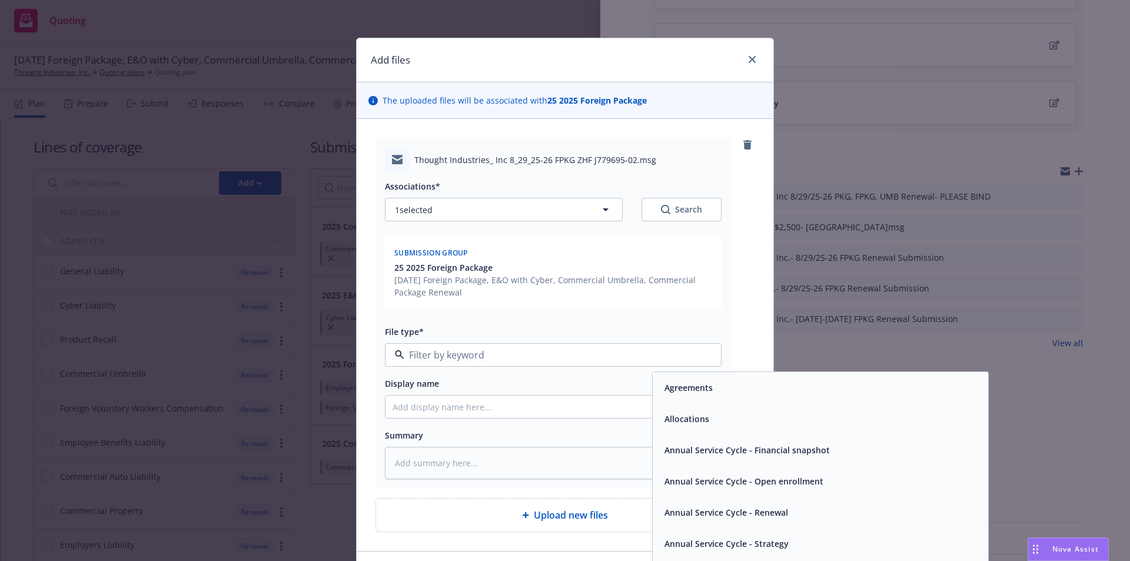
type input "i"
type input "bind"
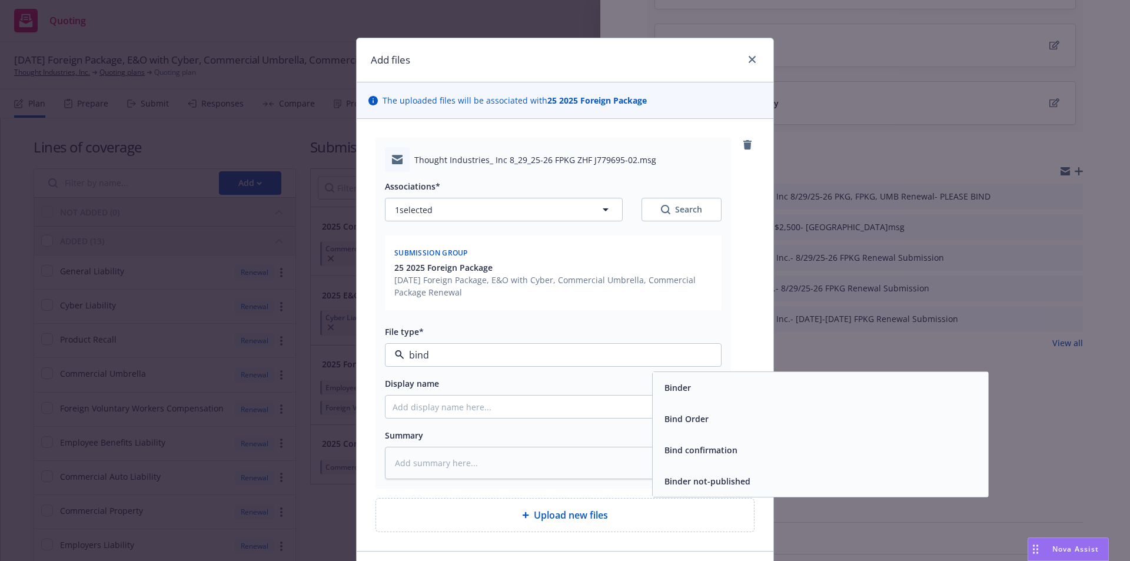
click at [725, 442] on div "Bind confirmation" at bounding box center [700, 450] width 80 height 17
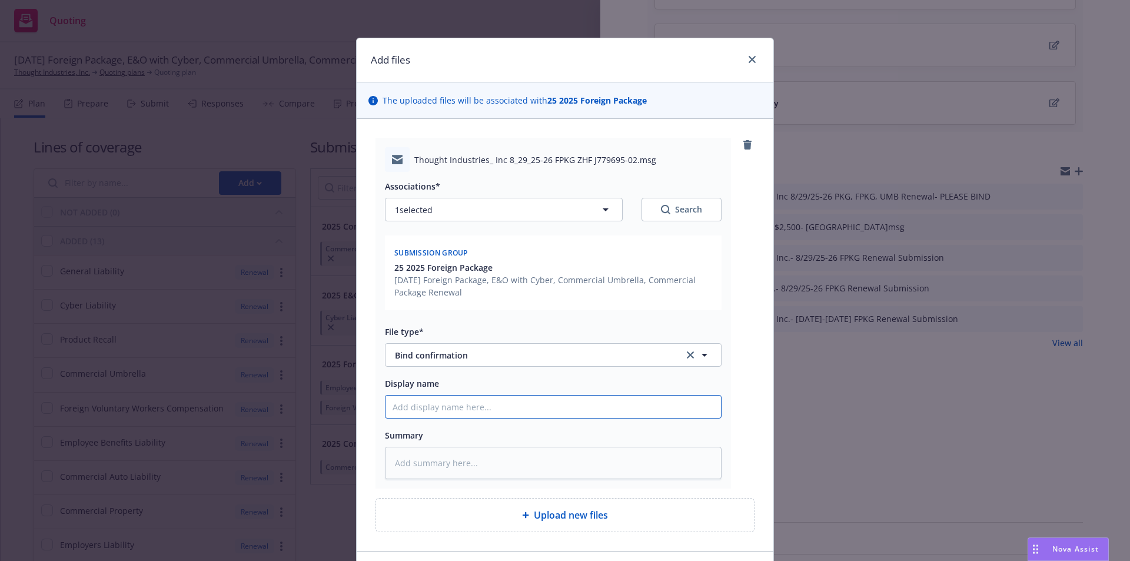
click at [426, 406] on input "Display name" at bounding box center [554, 407] width 336 height 22
click at [407, 404] on input "Display name" at bounding box center [554, 407] width 336 height 22
type textarea "x"
type input "E"
type textarea "x"
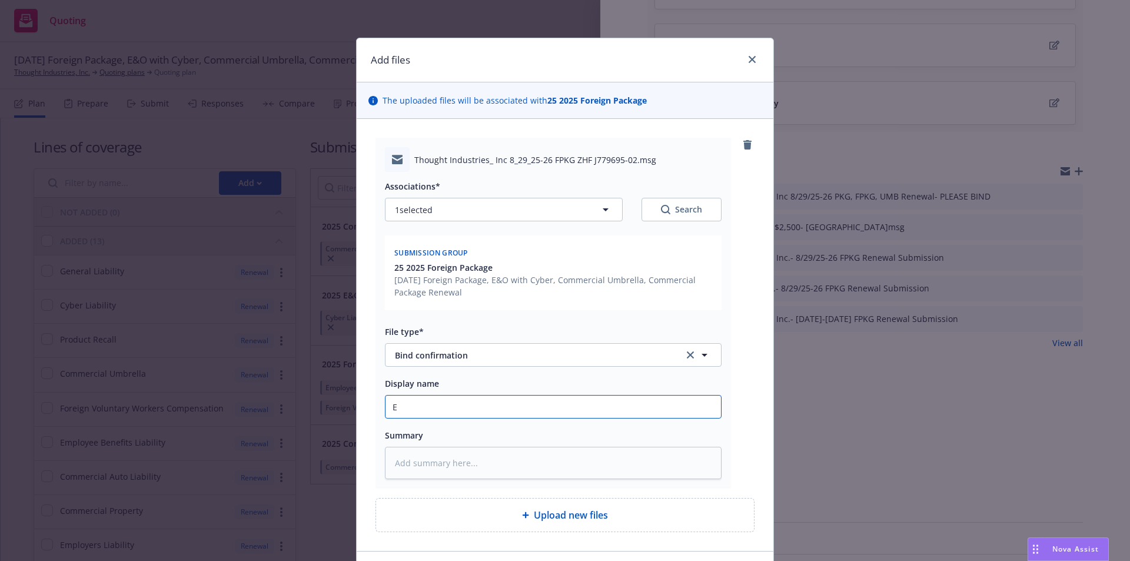
type input "Em"
type textarea "x"
type input "Ema"
type textarea "x"
type input "Emai"
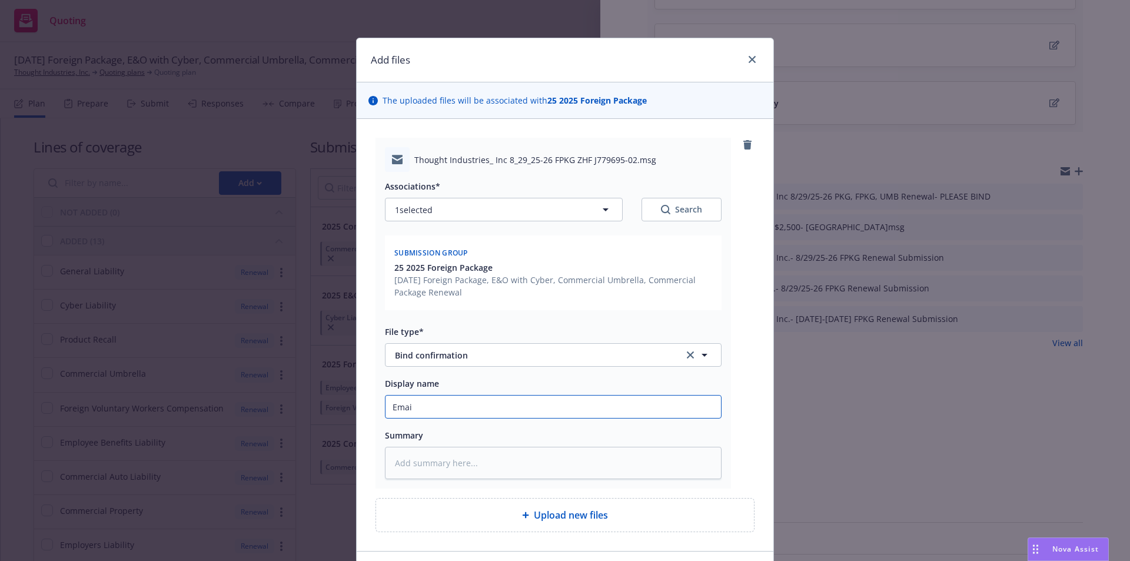
type textarea "x"
type input "Email"
type textarea "x"
type input "Email"
type textarea "x"
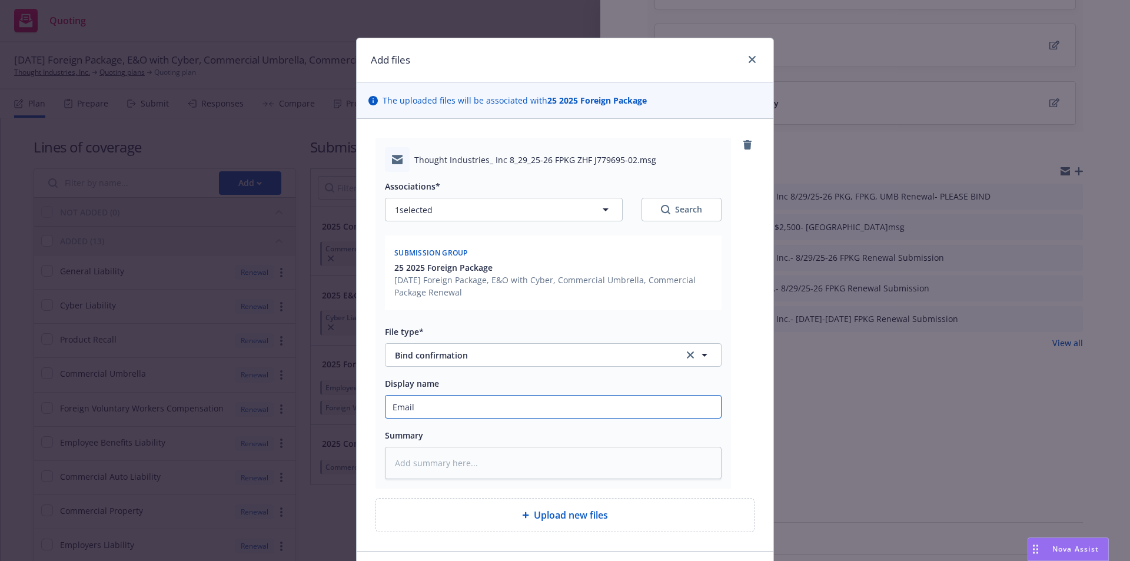
type input "Email f"
type textarea "x"
type input "Email fr"
type textarea "x"
type input "Email fro"
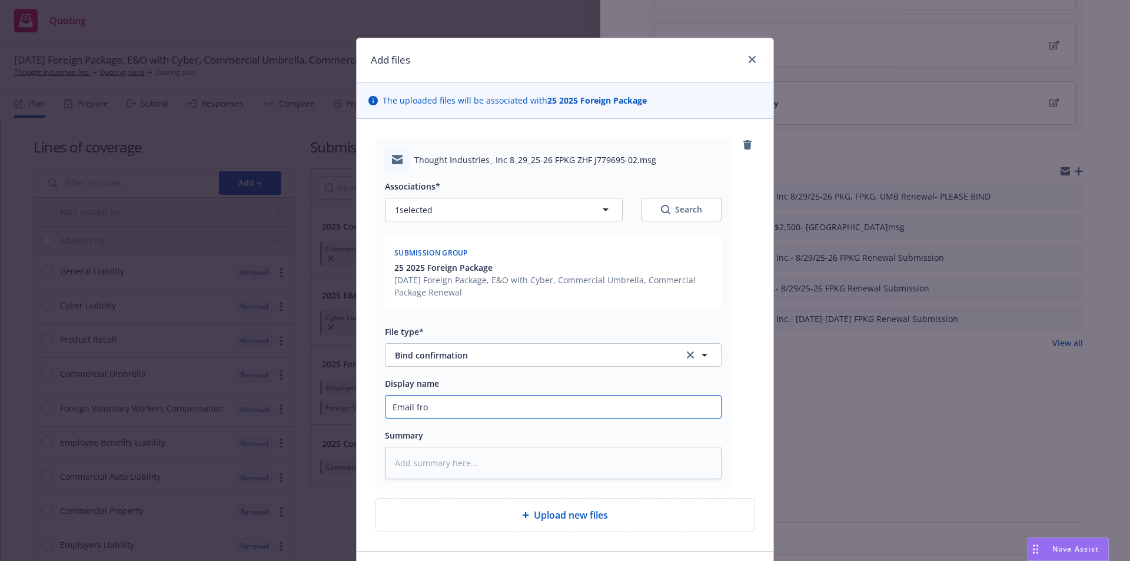
type textarea "x"
type input "Email from"
type textarea "x"
type input "Email from"
type textarea "x"
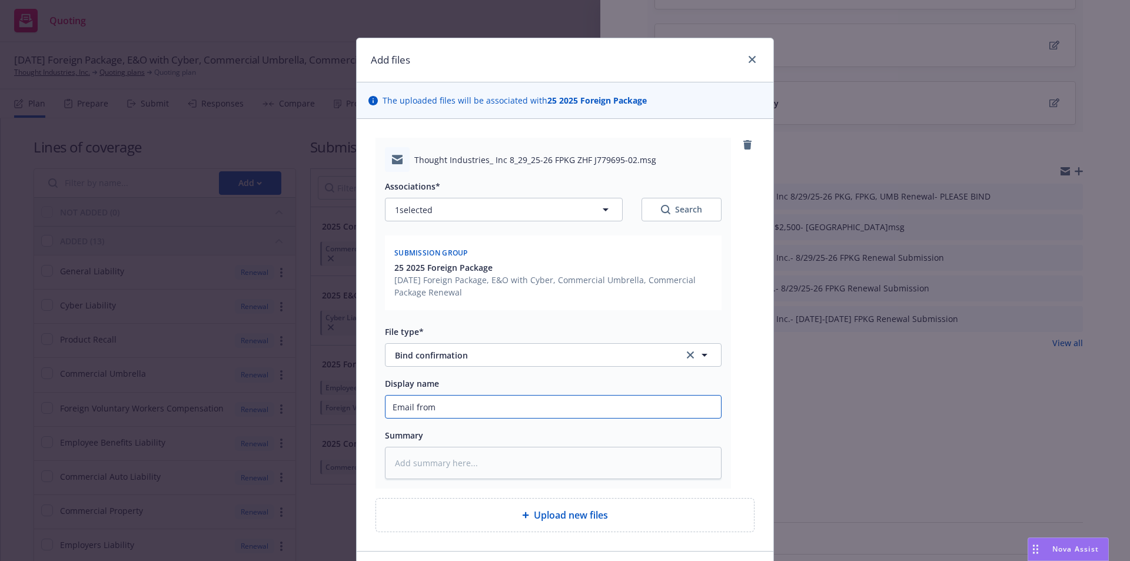
type input "Email from H"
type textarea "x"
type input "Email from Ha"
type textarea "x"
type input "Email from Han"
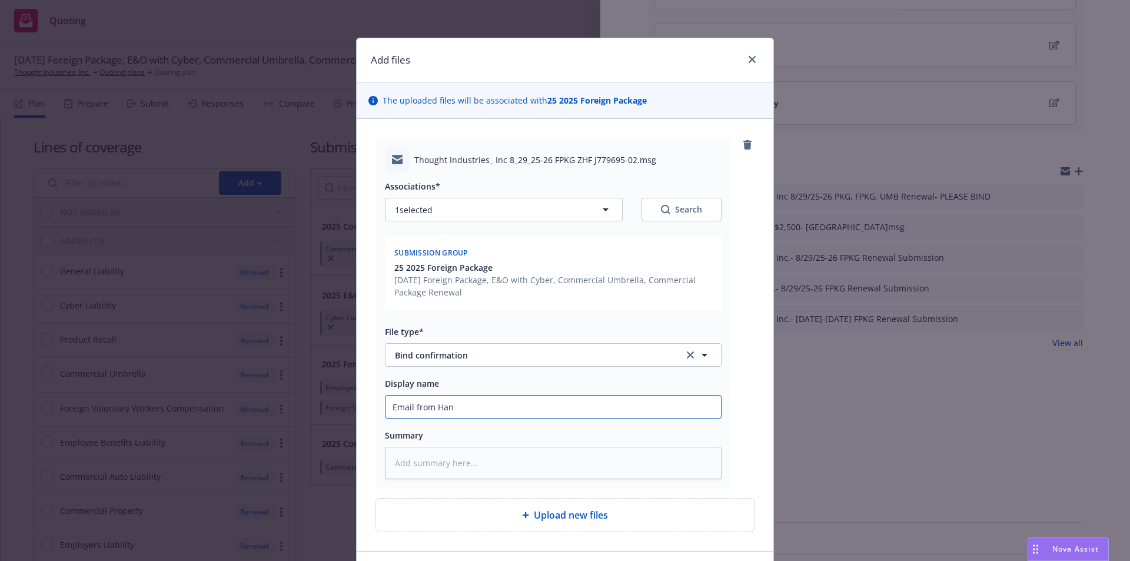
type textarea "x"
type input "Email from Hano"
type textarea "x"
type input "Email from Hanov"
type textarea "x"
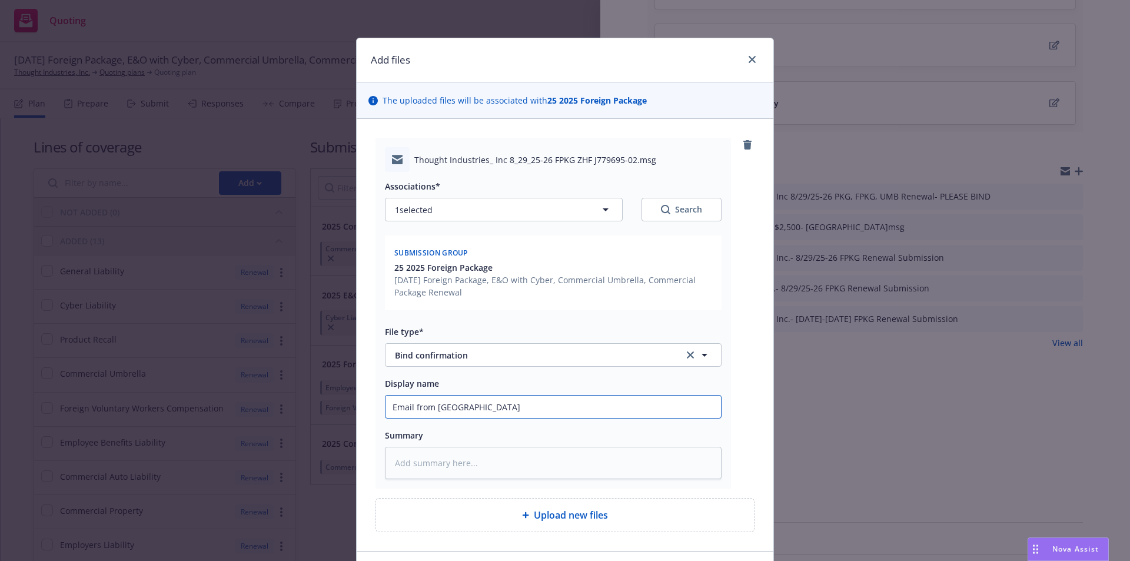
type input "Email from Hanove"
type textarea "x"
type input "Email from Hanover"
type textarea "x"
type input "Email from Hanover-"
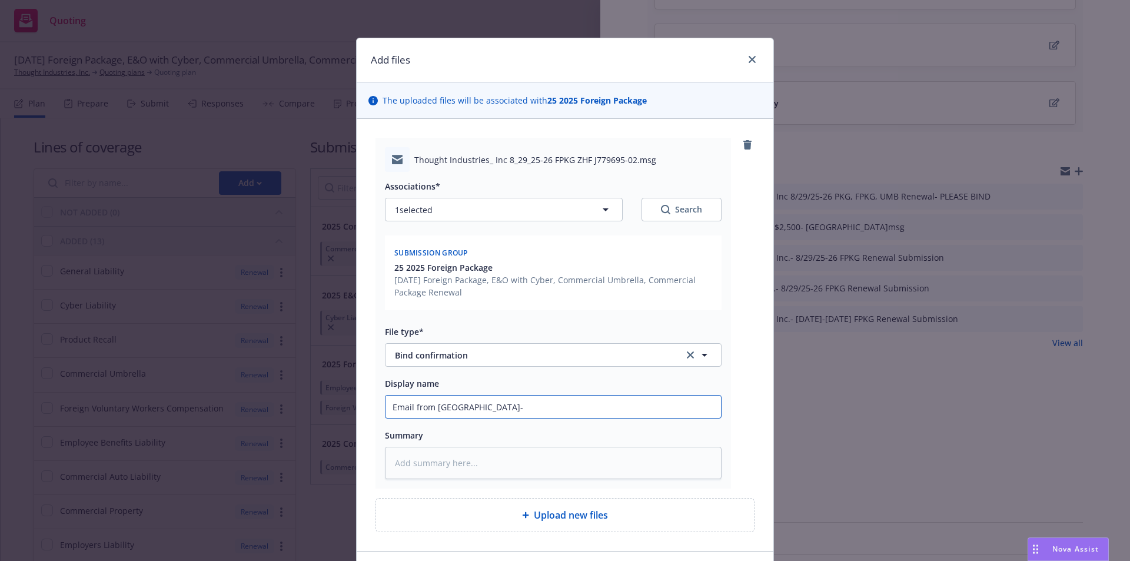
type textarea "x"
type input "Email from Hanover-"
paste input "Thought Industries, Inc 8/29/25-26 FPKG ZHF J779695-02"
type textarea "x"
type input "Email from Hanover- Thought Industries, Inc 8/29/25-26 FPKG ZHF J779695-02"
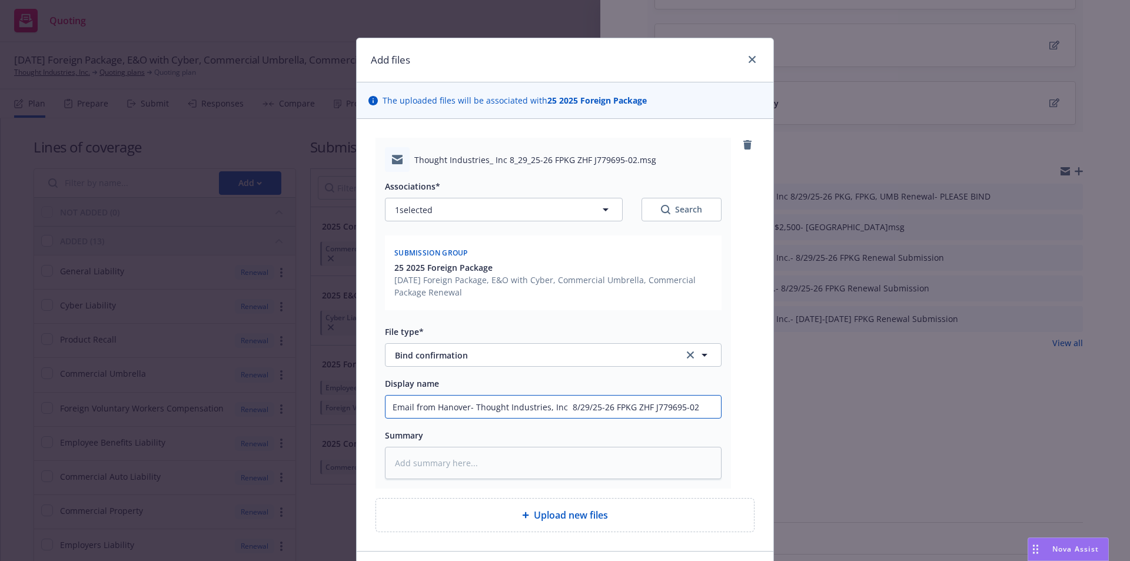
type textarea "x"
type input "Email from Hanover- Thought Industries, Inc 8/29/25-26 FPKG ZHF J779695-02"
type textarea "x"
type input "Email from Hanover- Thought Industries, Inc 8/29/25-26 FPKG ZHF J779695-02 B"
type textarea "x"
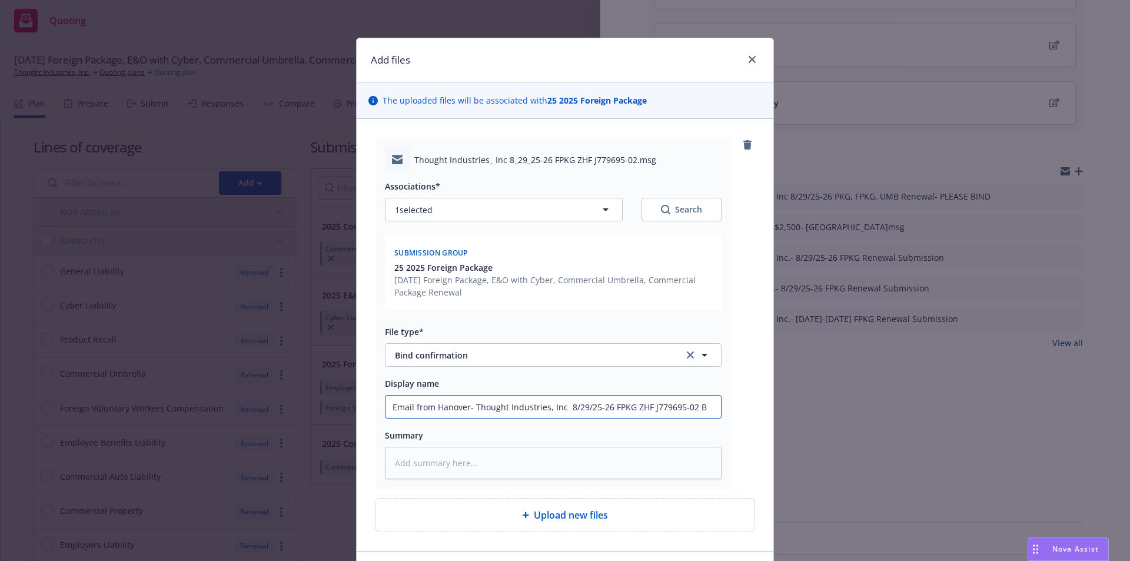
type input "Email from Hanover- Thought Industries, Inc 8/29/25-26 FPKG ZHF J779695-02 BO"
type textarea "x"
type input "Email from Hanover- Thought Industries, Inc 8/29/25-26 FPKG ZHF J779695-02 BOU"
type textarea "x"
type input "Email from Hanover- Thought Industries, Inc 8/29/25-26 FPKG ZHF J779695-02 BOUN"
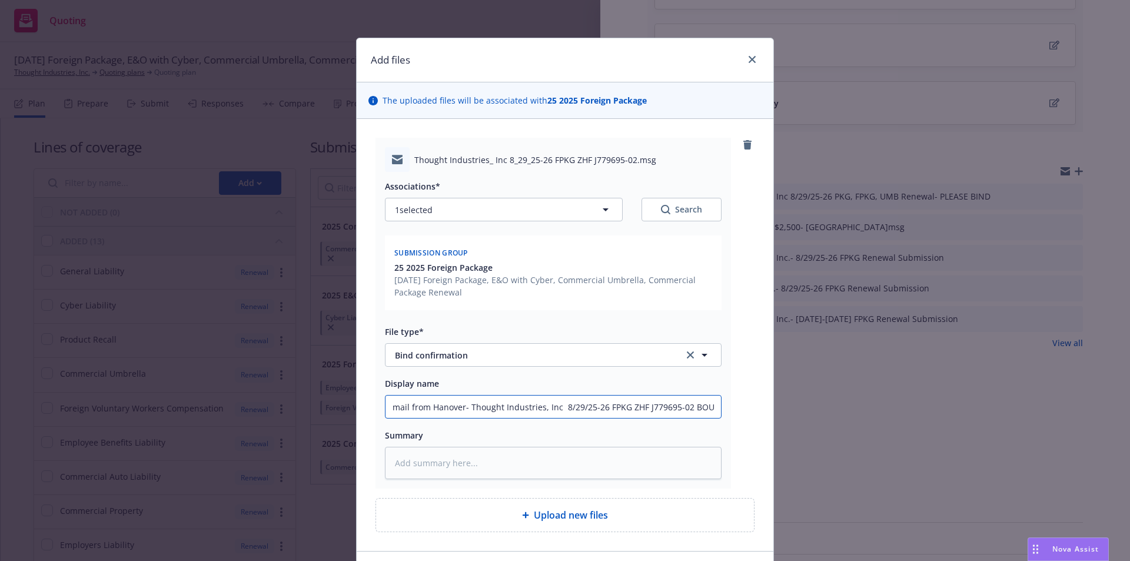
type textarea "x"
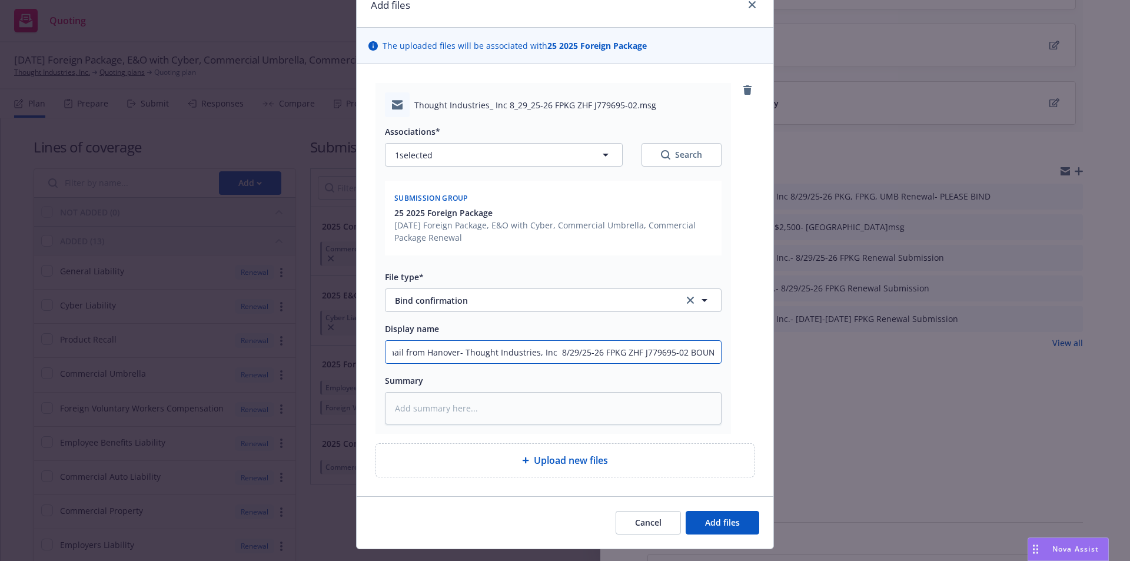
scroll to position [81, 0]
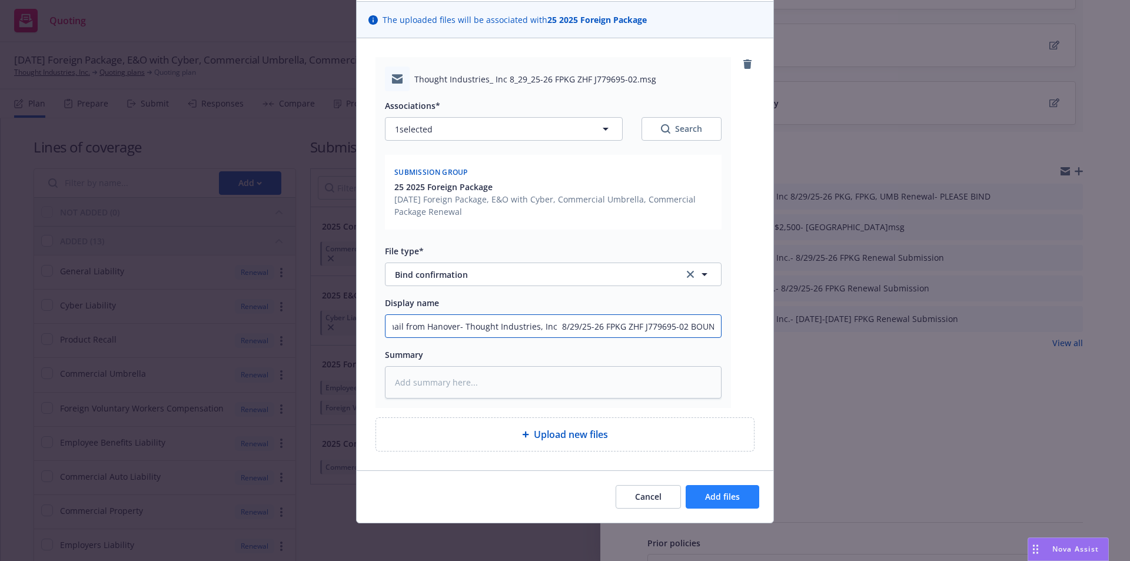
type input "Email from Hanover- Thought Industries, Inc 8/29/25-26 FPKG ZHF J779695-02 BOUND"
click at [729, 503] on button "Add files" at bounding box center [723, 497] width 74 height 24
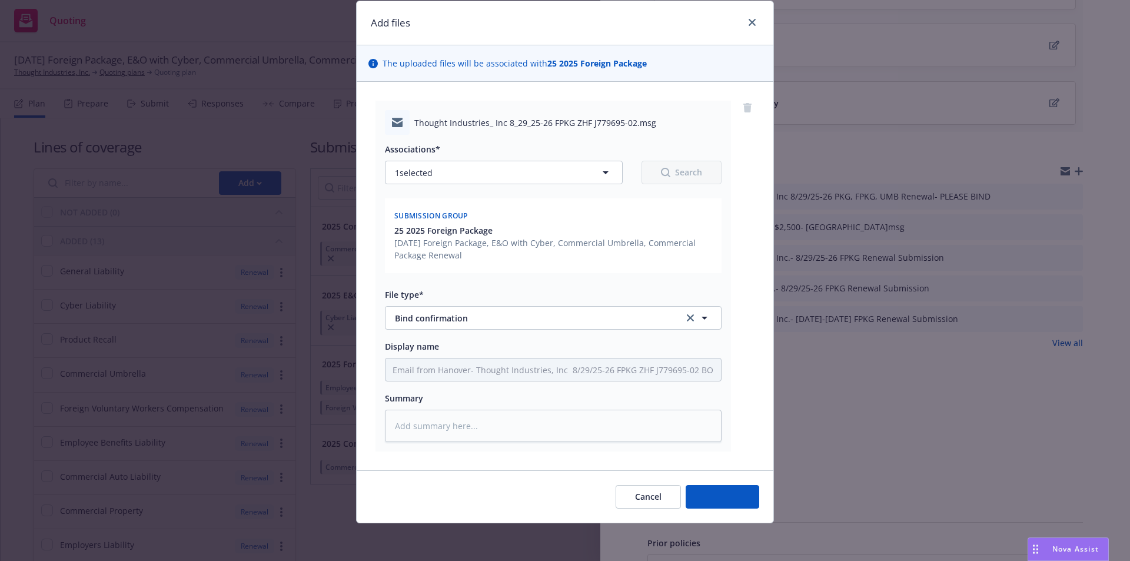
scroll to position [37, 0]
type textarea "x"
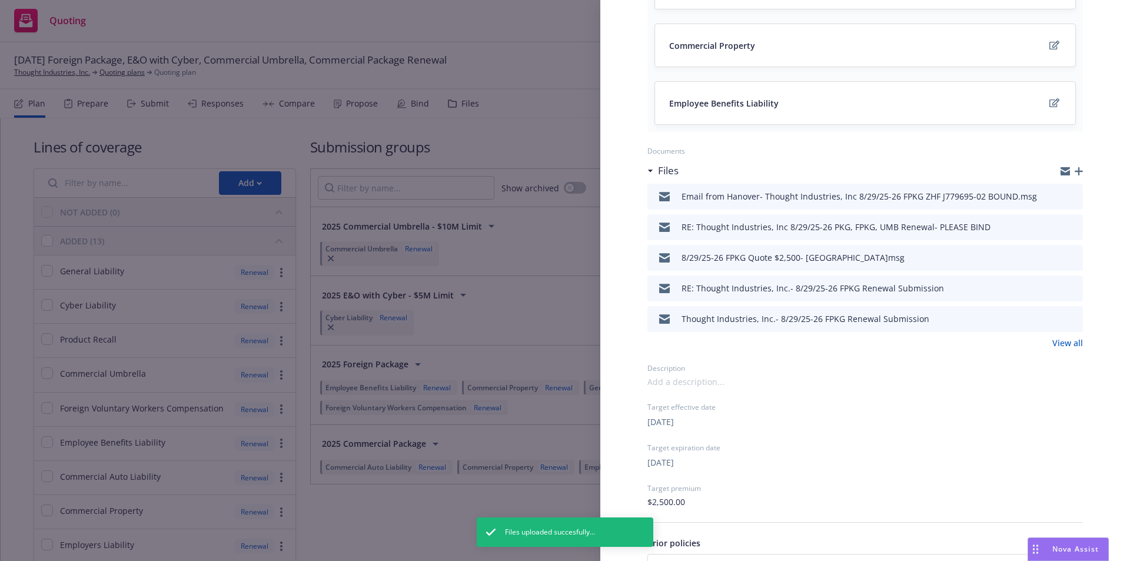
scroll to position [0, 0]
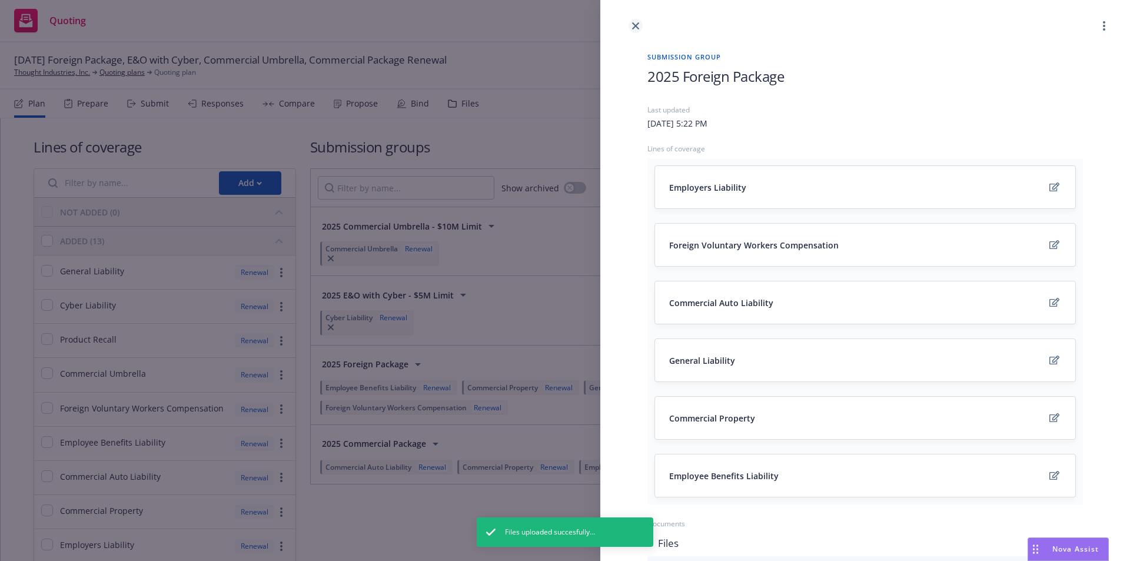
click at [635, 24] on icon "close" at bounding box center [635, 25] width 7 height 7
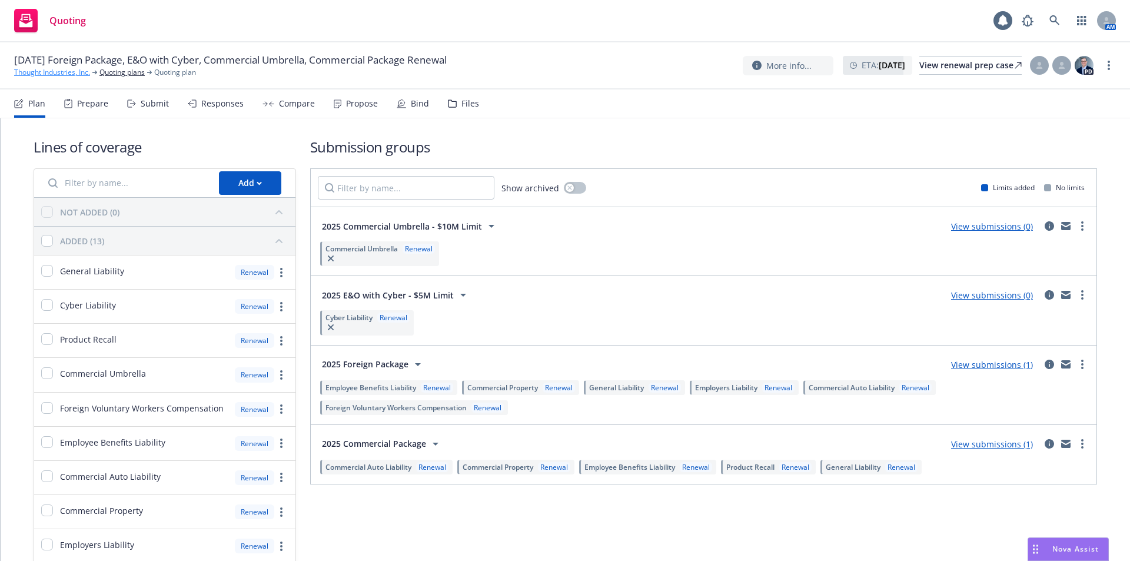
click at [58, 69] on link "Thought Industries, Inc." at bounding box center [52, 72] width 76 height 11
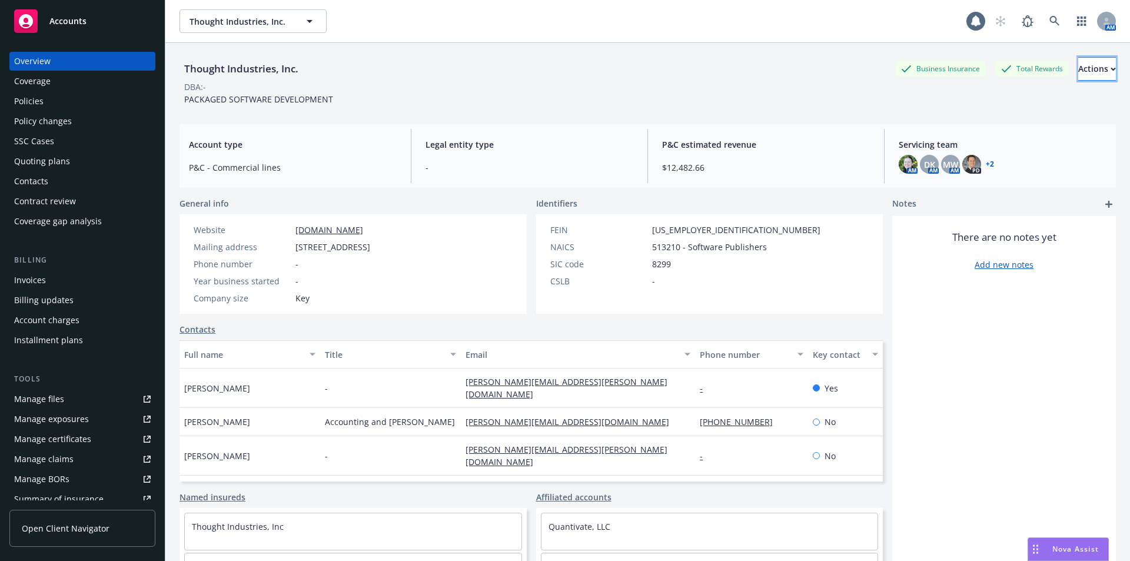
click at [1093, 70] on button "Actions" at bounding box center [1097, 69] width 38 height 24
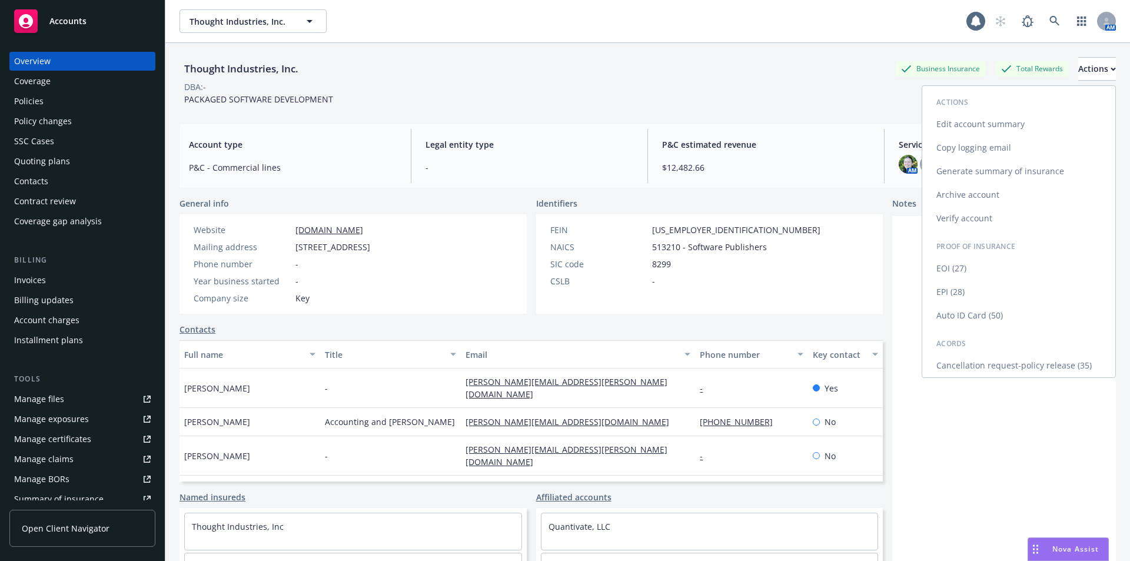
click at [1048, 133] on link "Edit account summary" at bounding box center [1018, 124] width 193 height 24
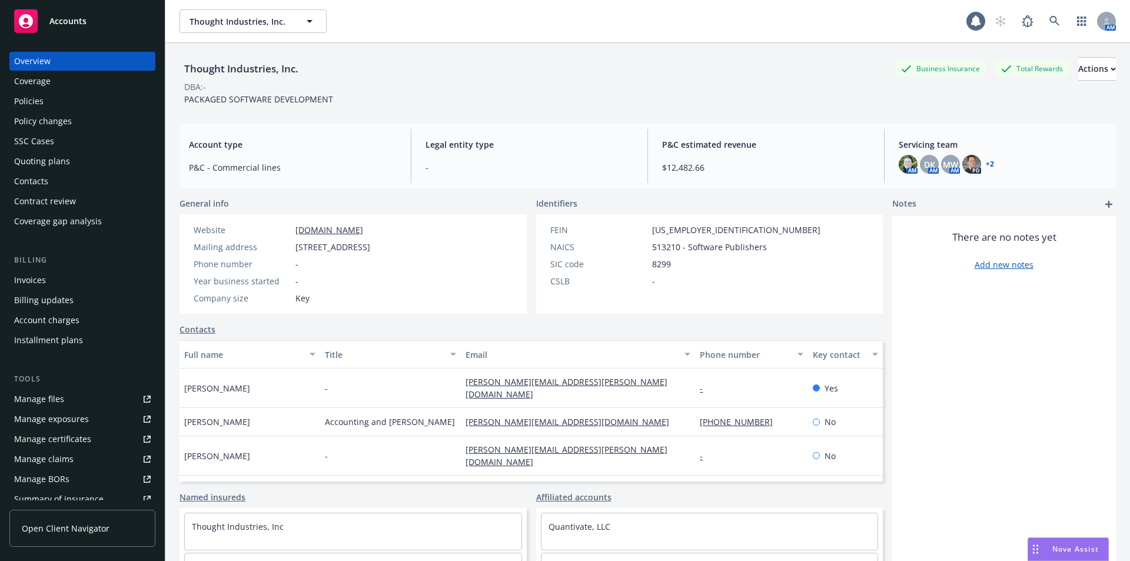
select select "US"
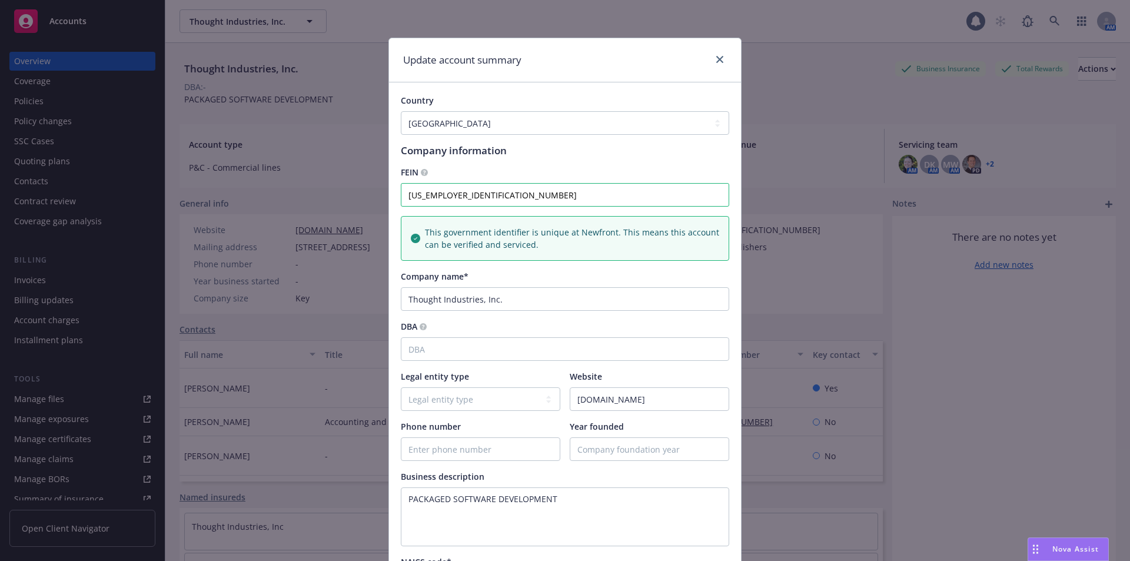
scroll to position [373, 0]
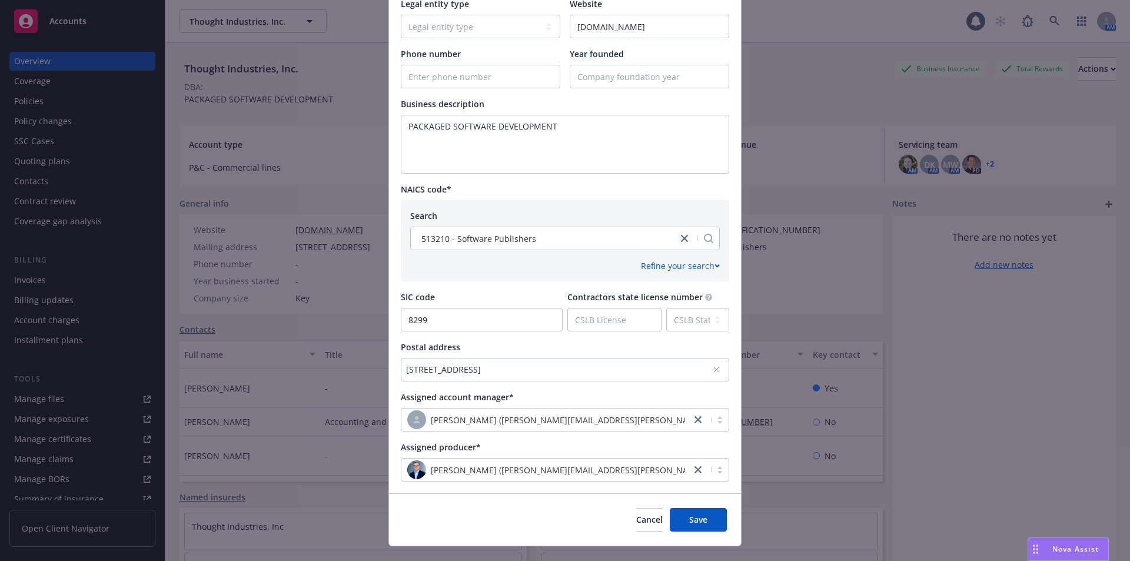
click at [716, 370] on div "[STREET_ADDRESS]" at bounding box center [565, 370] width 328 height 24
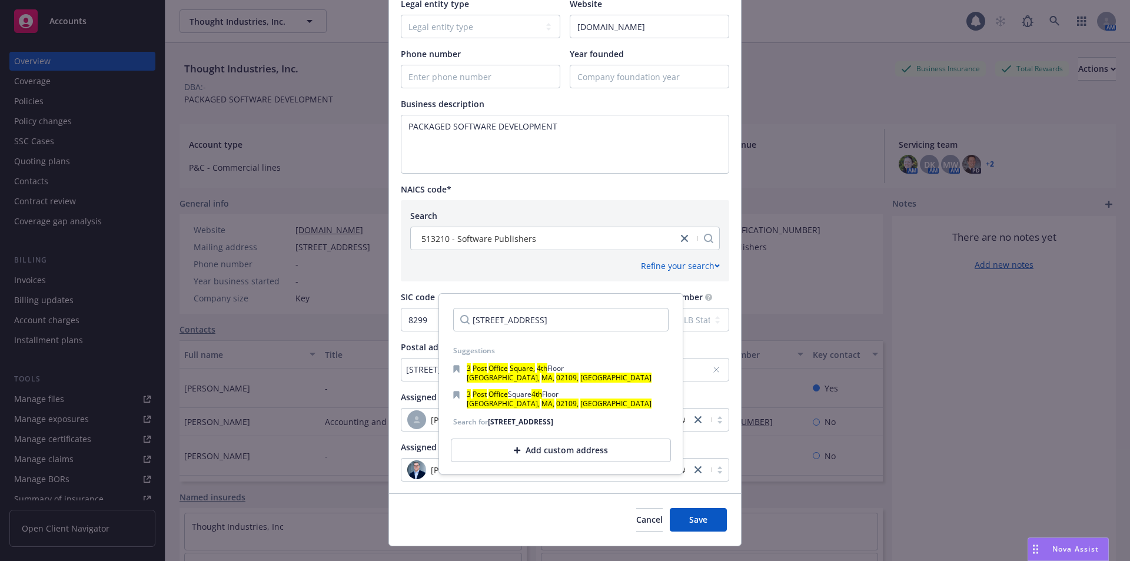
click at [511, 460] on div "Add custom address" at bounding box center [561, 451] width 220 height 24
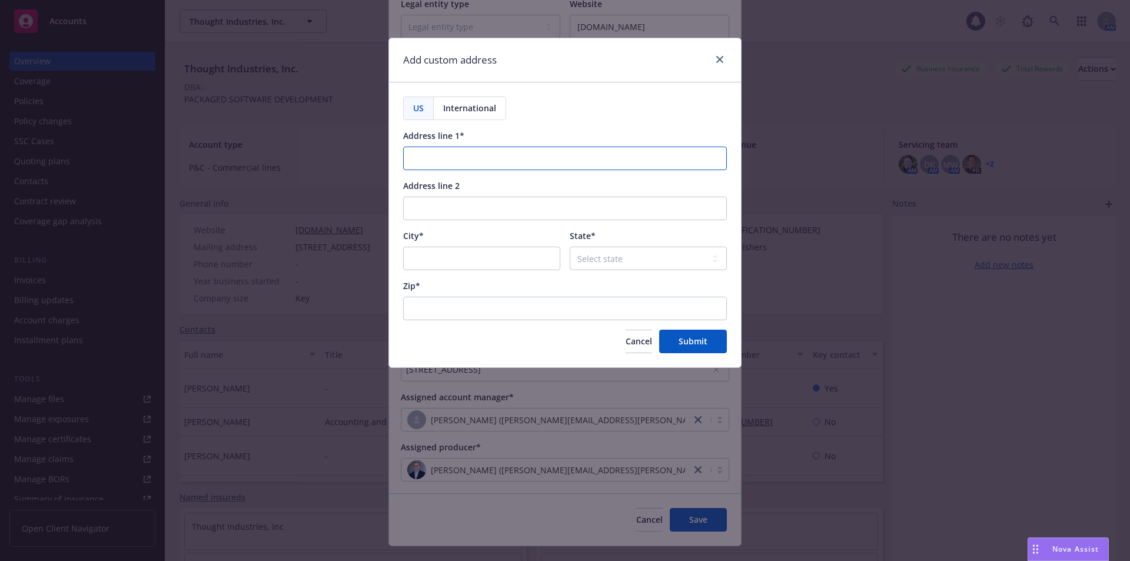
click at [429, 158] on input "Address line 1*" at bounding box center [565, 159] width 324 height 24
paste input "[STREET_ADDRESS]"
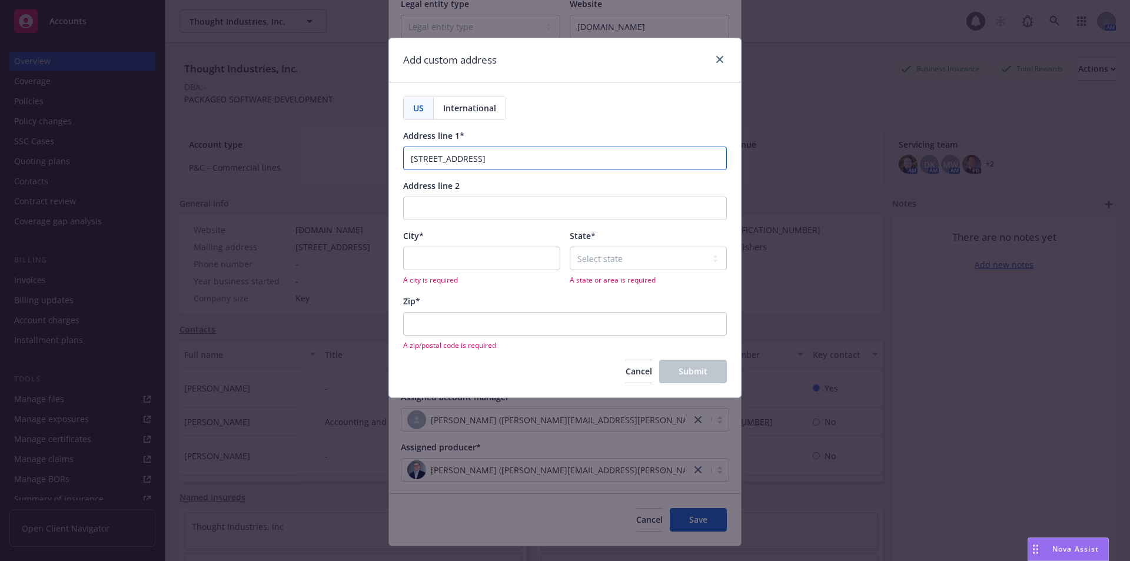
type input "265 Franklin St, Suite 407"
click at [431, 255] on input "City*" at bounding box center [481, 259] width 157 height 24
type input "Boston"
click at [601, 256] on select "Select state Alabama Alaska American Samoa Arizona Arkansas Baker Island Califo…" at bounding box center [648, 259] width 157 height 24
select select "MA"
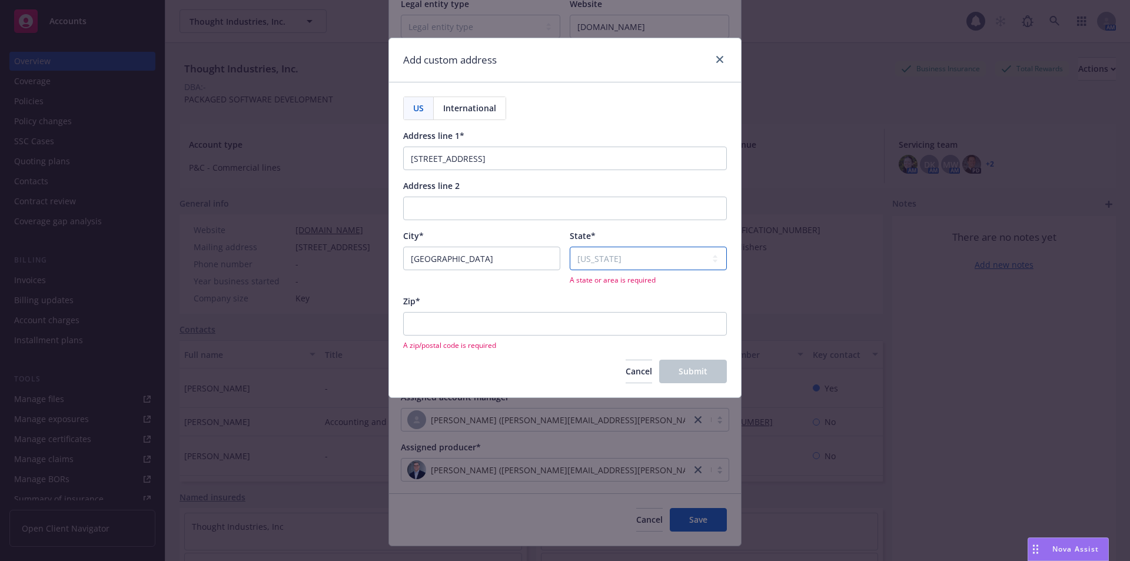
click at [570, 247] on select "Select state Alabama Alaska American Samoa Arizona Arkansas Baker Island Califo…" at bounding box center [648, 259] width 157 height 24
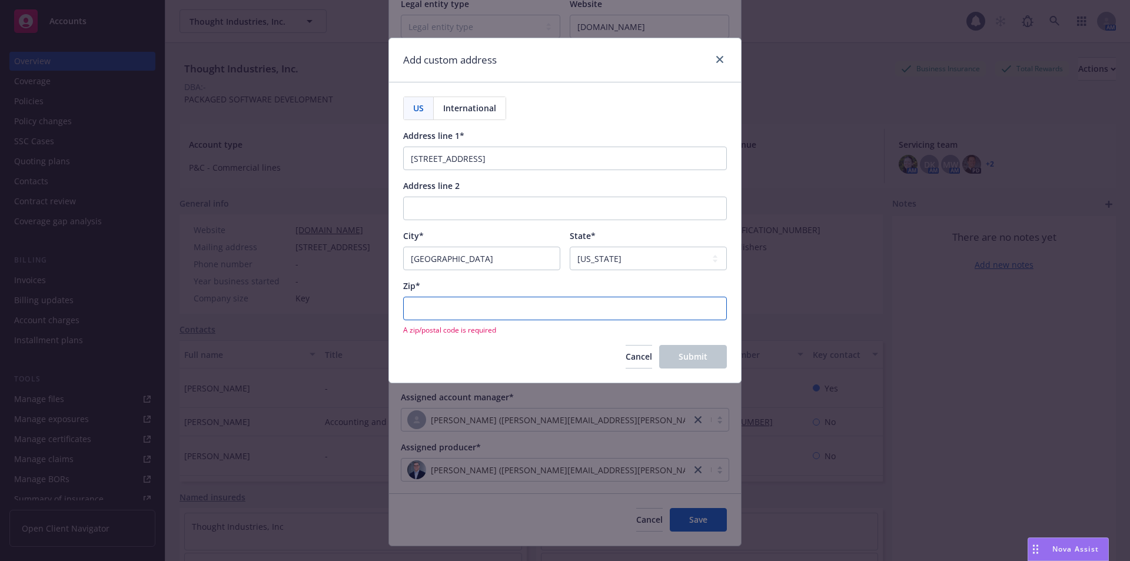
click at [489, 313] on input "Zip*" at bounding box center [565, 309] width 324 height 24
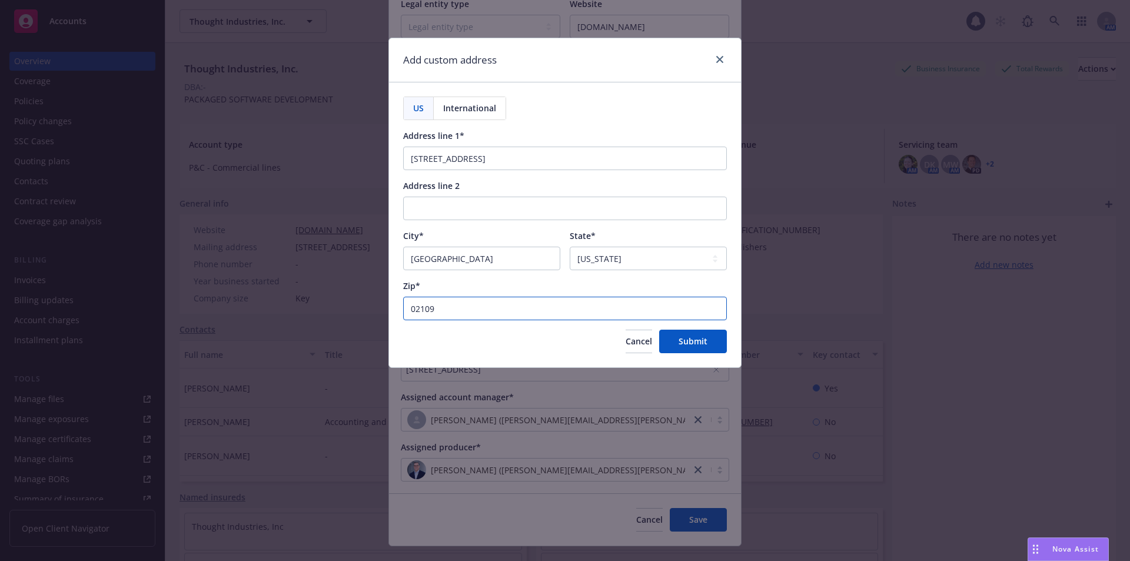
type input "02109"
click at [507, 251] on input "Boston" at bounding box center [481, 259] width 157 height 24
click at [469, 160] on input "265 Franklin St, Suite 407" at bounding box center [565, 159] width 324 height 24
type input "265 Franklin Street, Suite 407"
click at [707, 344] on span "Submit" at bounding box center [693, 341] width 29 height 11
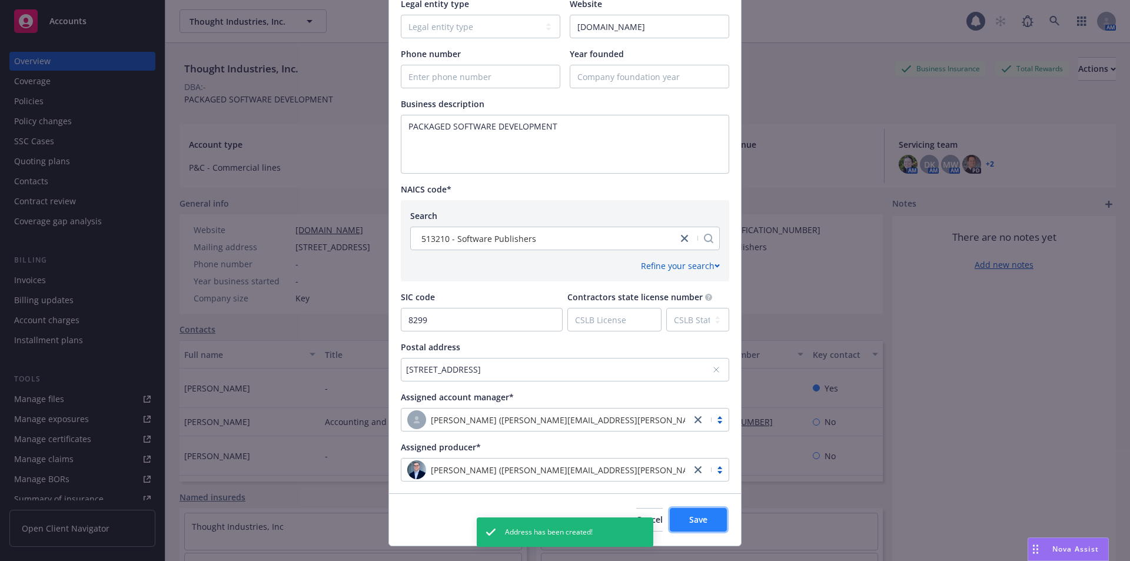
click at [705, 517] on button "Save" at bounding box center [698, 520] width 57 height 24
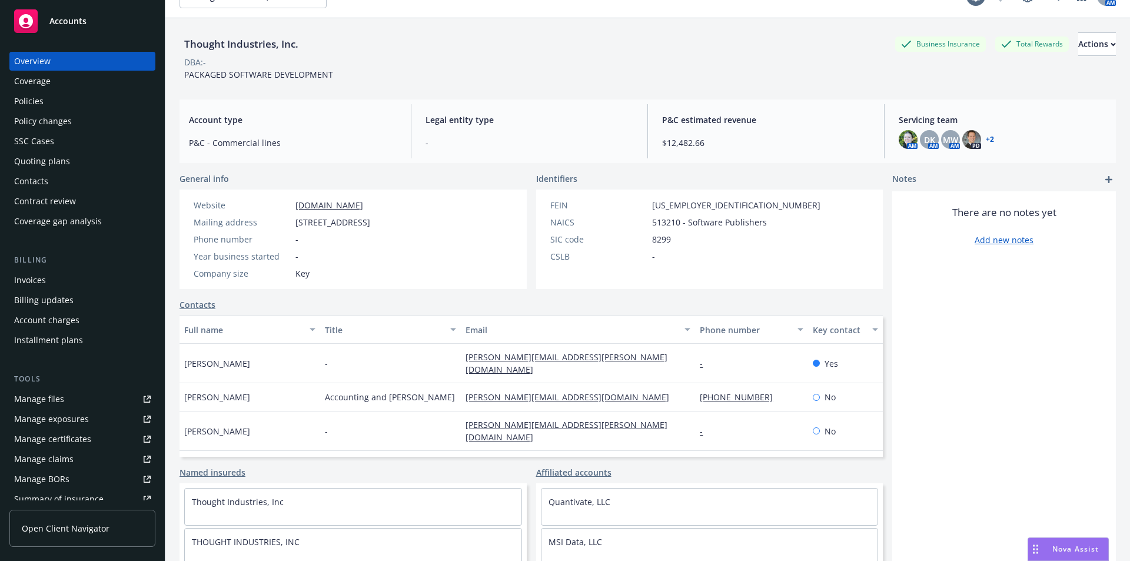
scroll to position [0, 0]
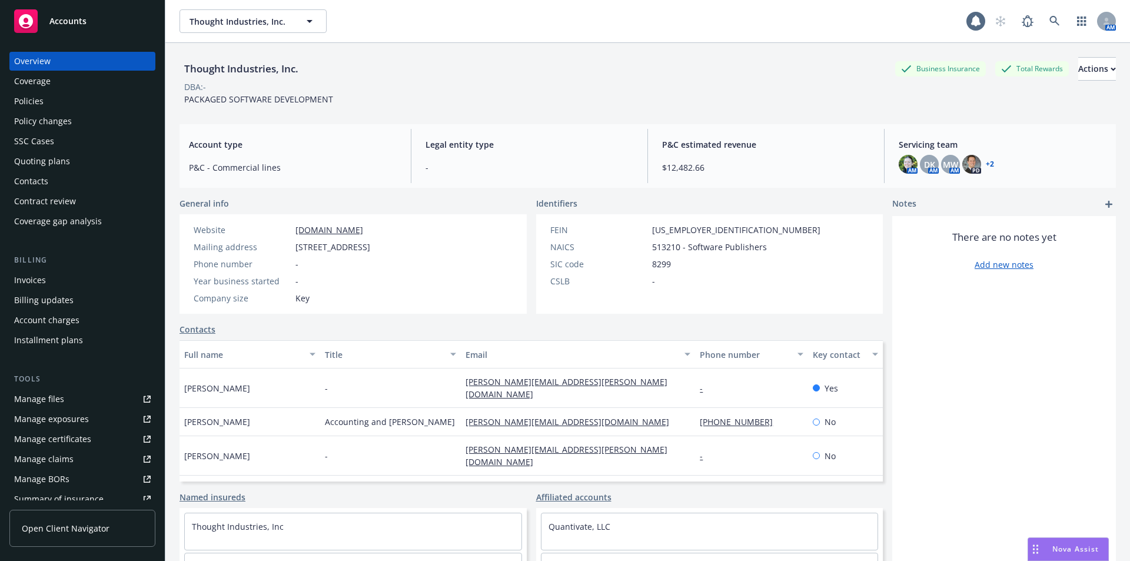
click at [481, 57] on div "Thought Industries, Inc. Business Insurance Total Rewards Actions DBA: - PACKAG…" at bounding box center [648, 79] width 937 height 72
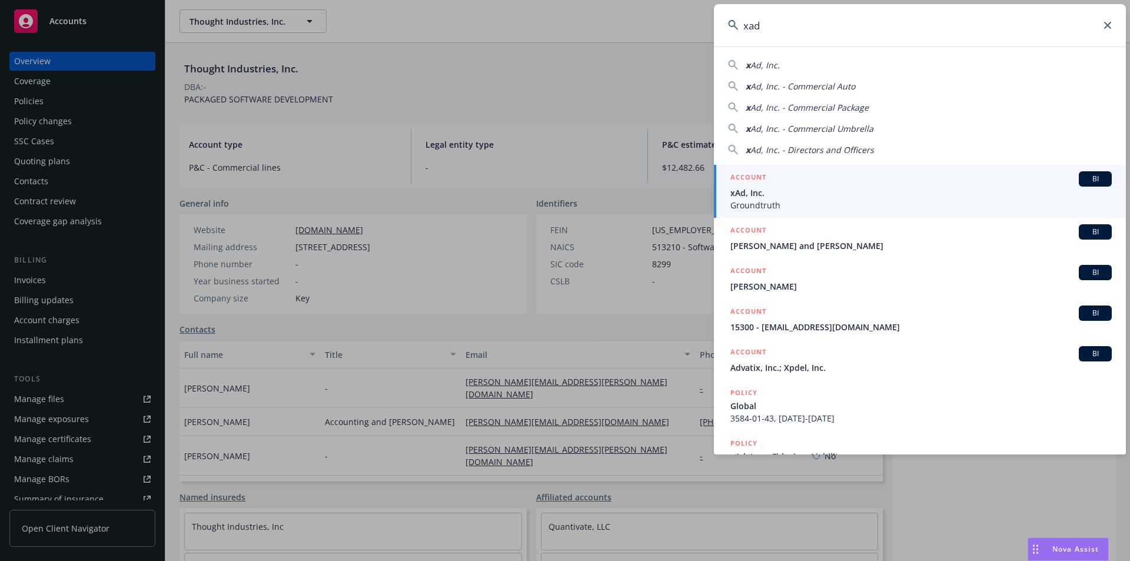
type input "xad"
click at [816, 202] on span "Groundtruth" at bounding box center [921, 205] width 381 height 12
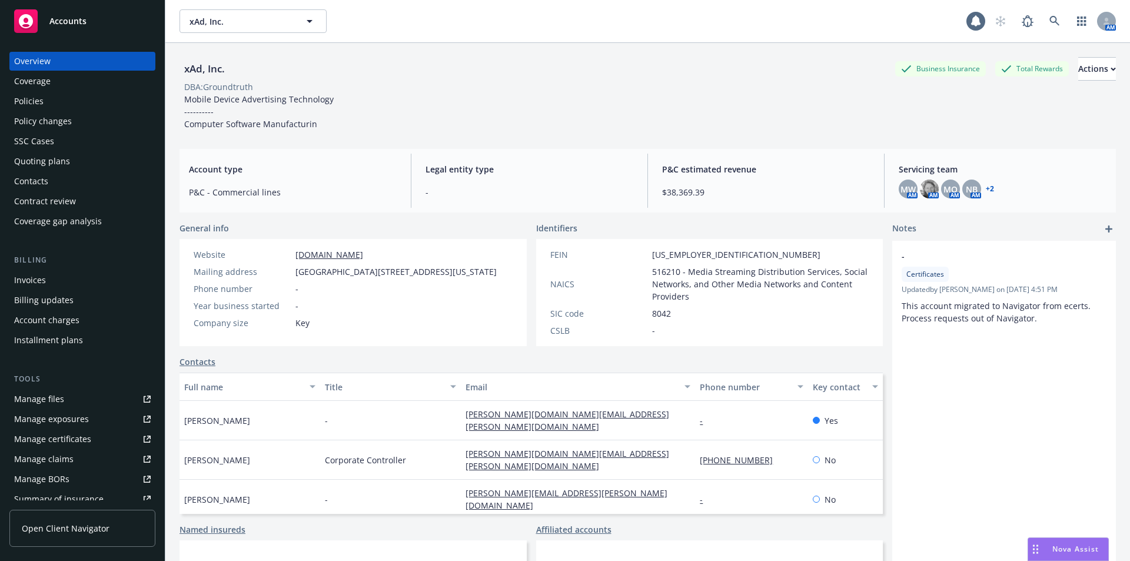
click at [41, 158] on div "Quoting plans" at bounding box center [42, 161] width 56 height 19
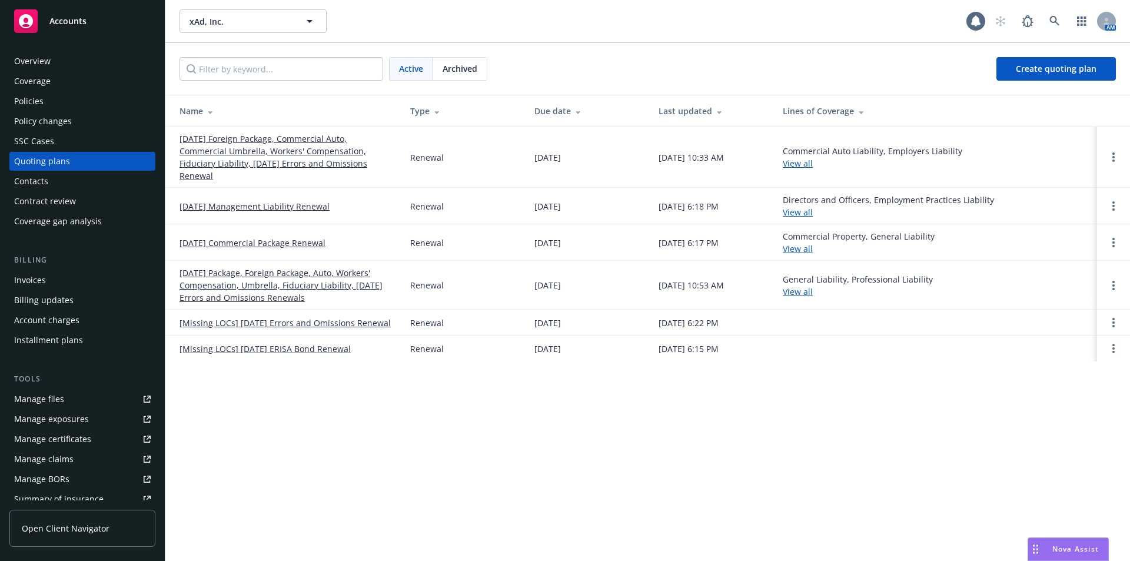
click at [44, 397] on div "Manage files" at bounding box center [39, 399] width 50 height 19
click at [234, 145] on link "11/01/25 Foreign Package, Commercial Auto, Commercial Umbrella, Workers' Compen…" at bounding box center [286, 156] width 212 height 49
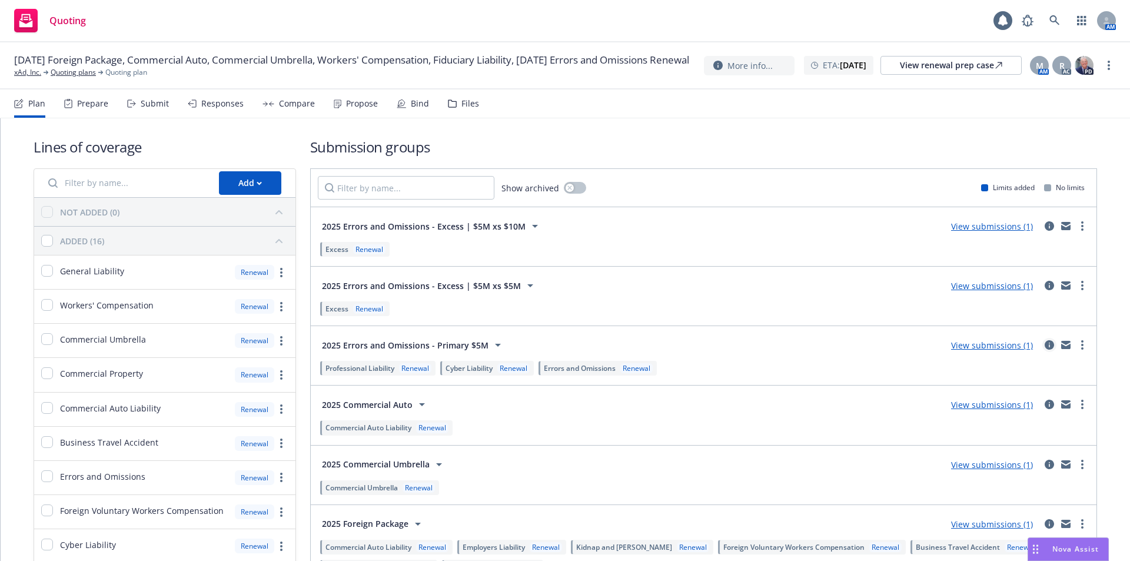
click at [1045, 345] on icon "circleInformation" at bounding box center [1049, 344] width 9 height 9
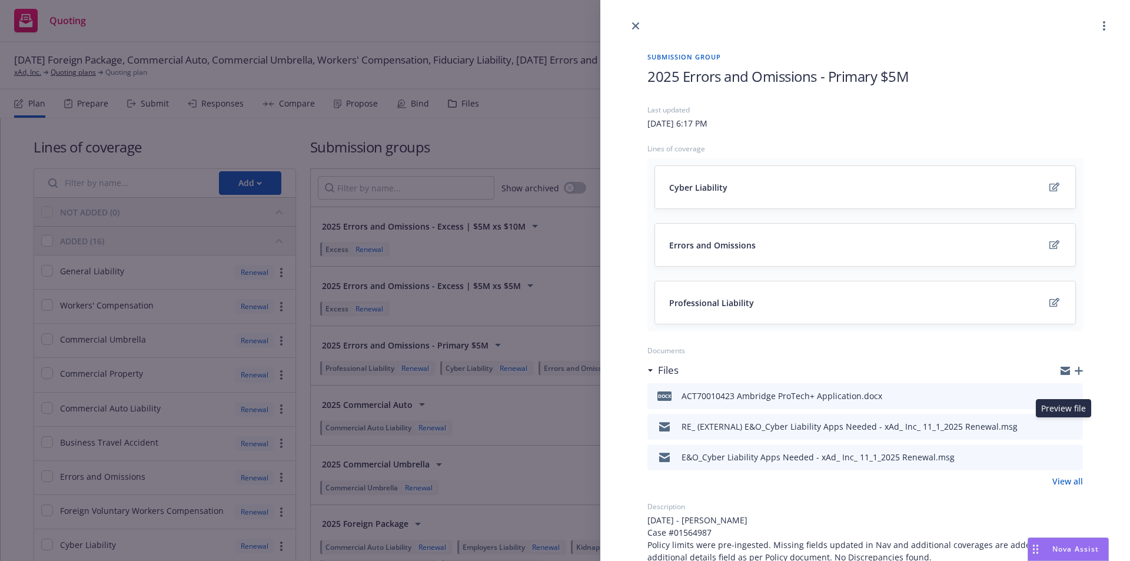
click at [1067, 428] on icon "preview file" at bounding box center [1072, 426] width 11 height 8
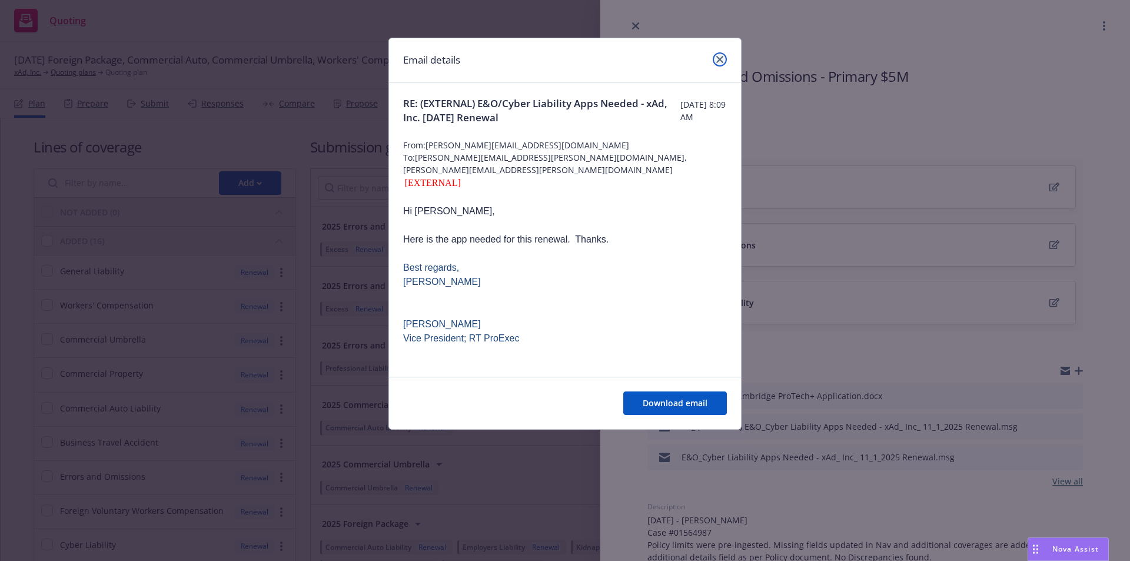
click at [717, 55] on link "close" at bounding box center [720, 59] width 14 height 14
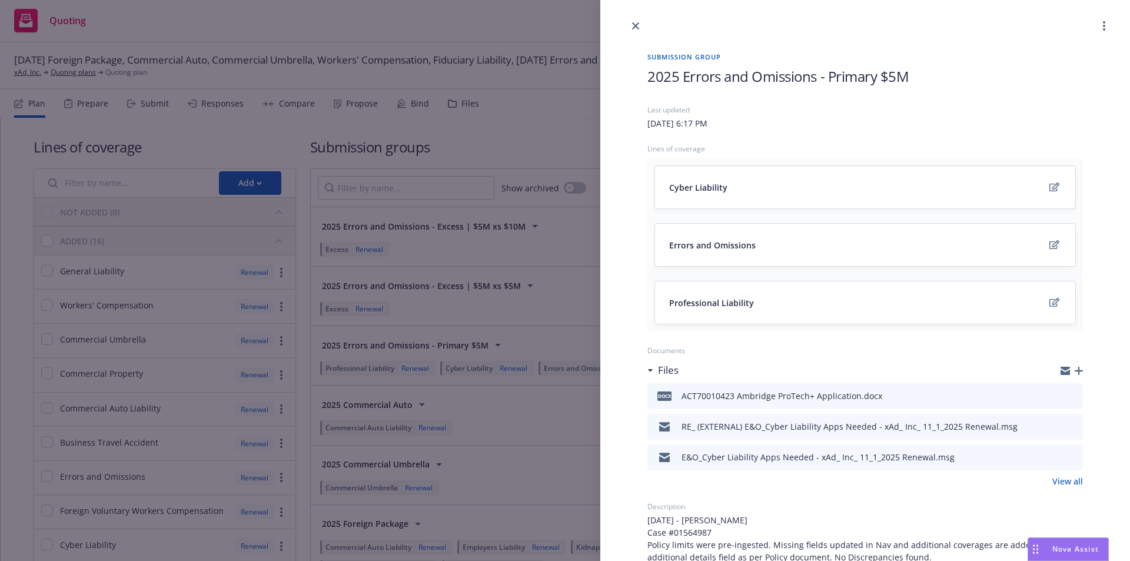
click at [1067, 427] on icon "preview file" at bounding box center [1072, 426] width 11 height 8
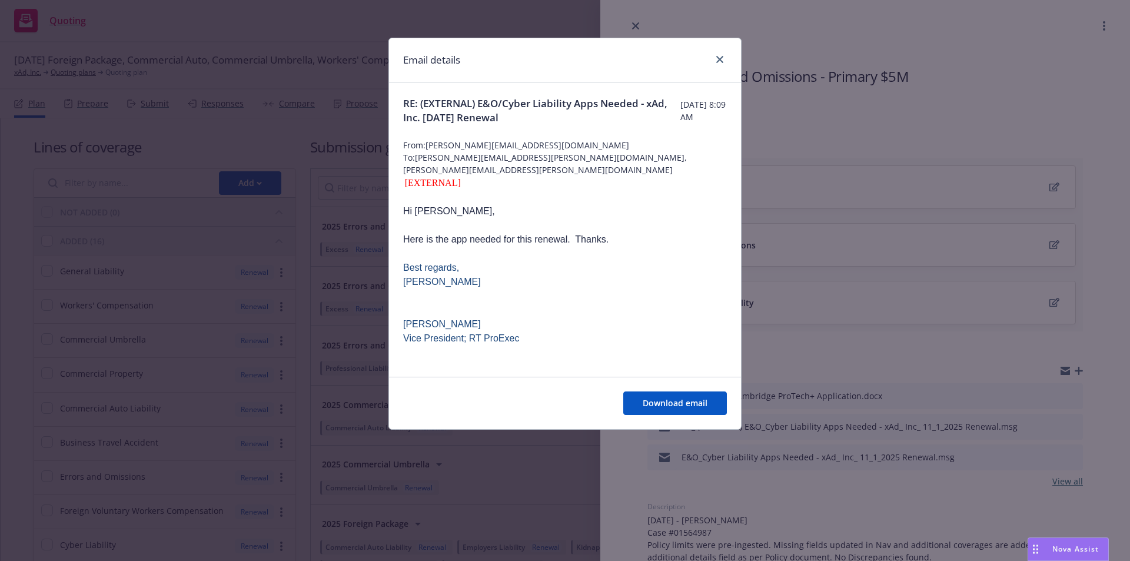
scroll to position [373, 0]
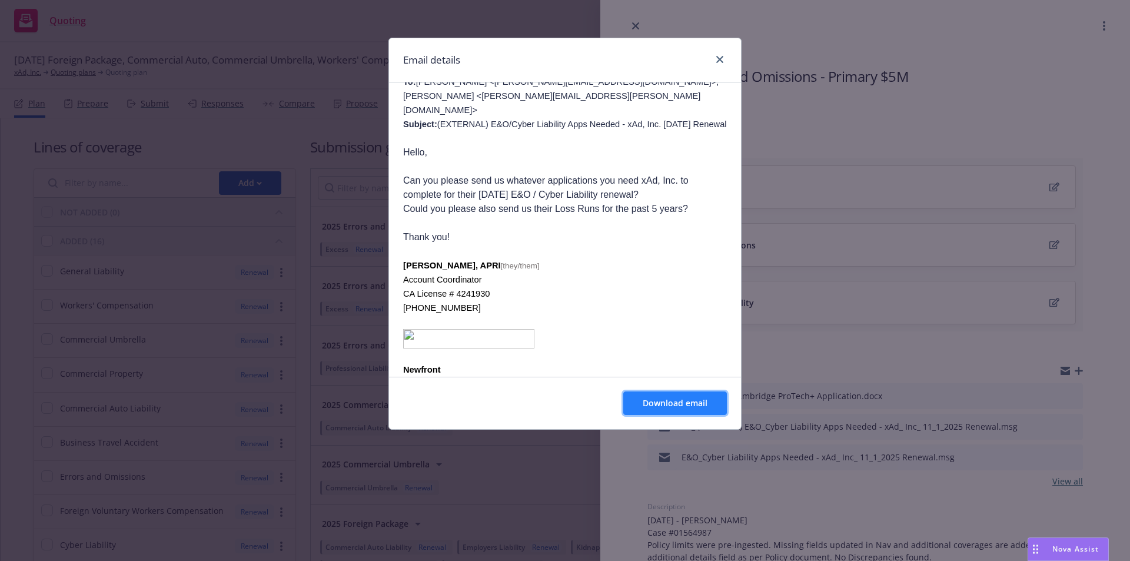
click at [654, 404] on span "Download email" at bounding box center [675, 402] width 65 height 11
click at [721, 61] on icon "close" at bounding box center [719, 59] width 7 height 7
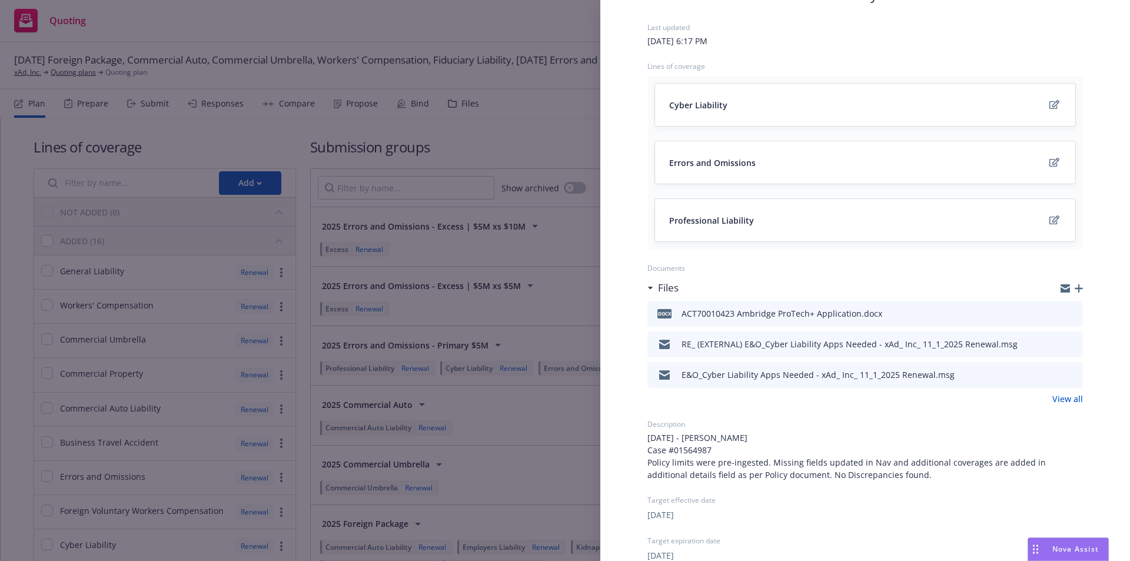
scroll to position [49, 0]
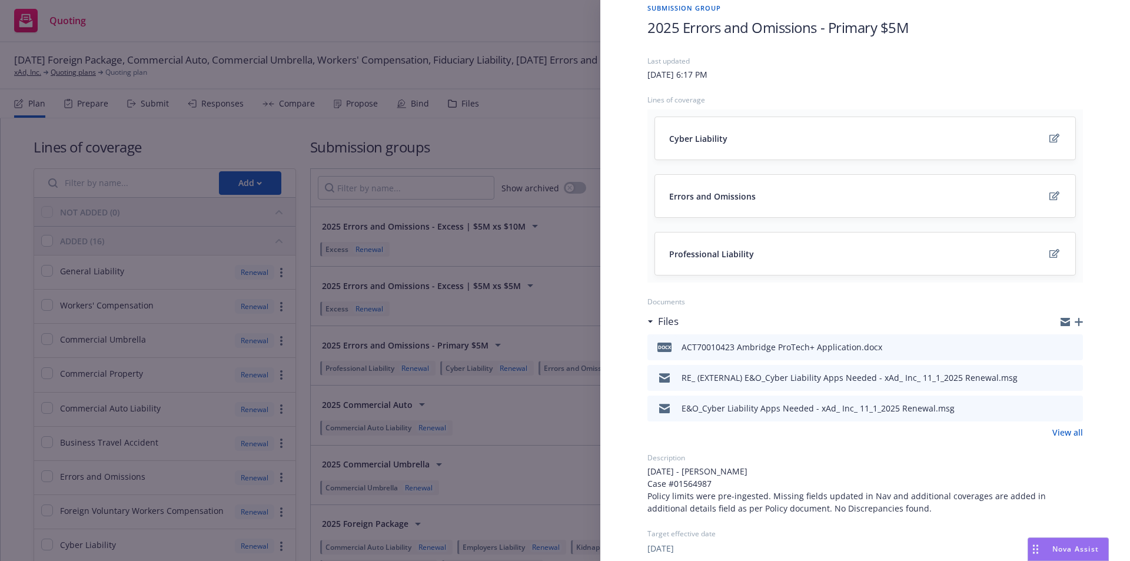
click at [1067, 346] on icon "preview file" at bounding box center [1072, 347] width 11 height 8
click at [1080, 47] on div "Submission group 2025 Errors and Omissions - Primary $5M Last updated Tuesday, …" at bounding box center [865, 392] width 473 height 816
click at [1067, 377] on icon "preview file" at bounding box center [1072, 377] width 11 height 8
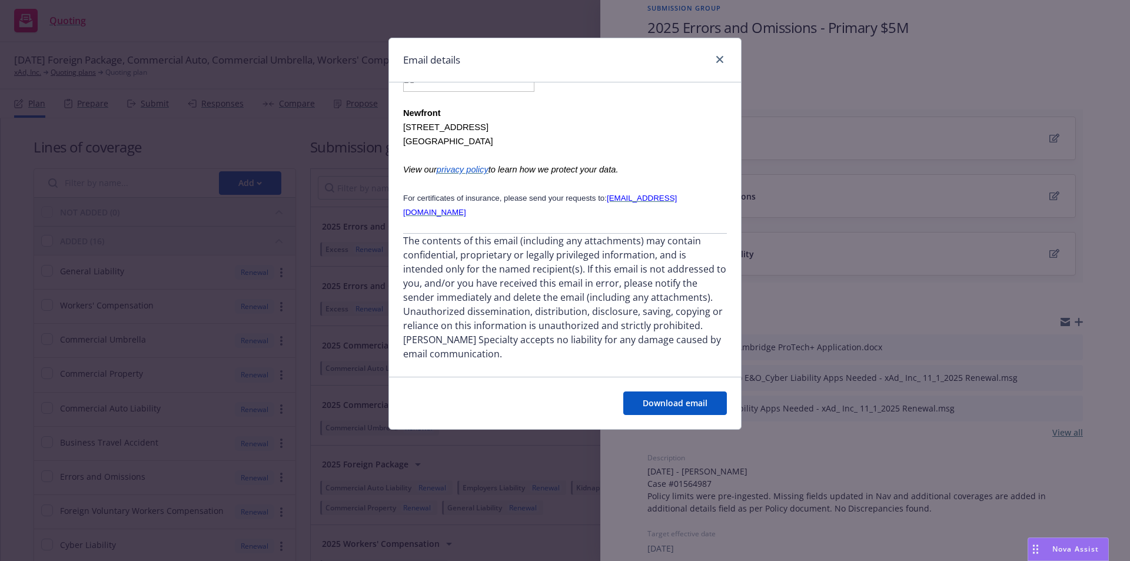
scroll to position [0, 0]
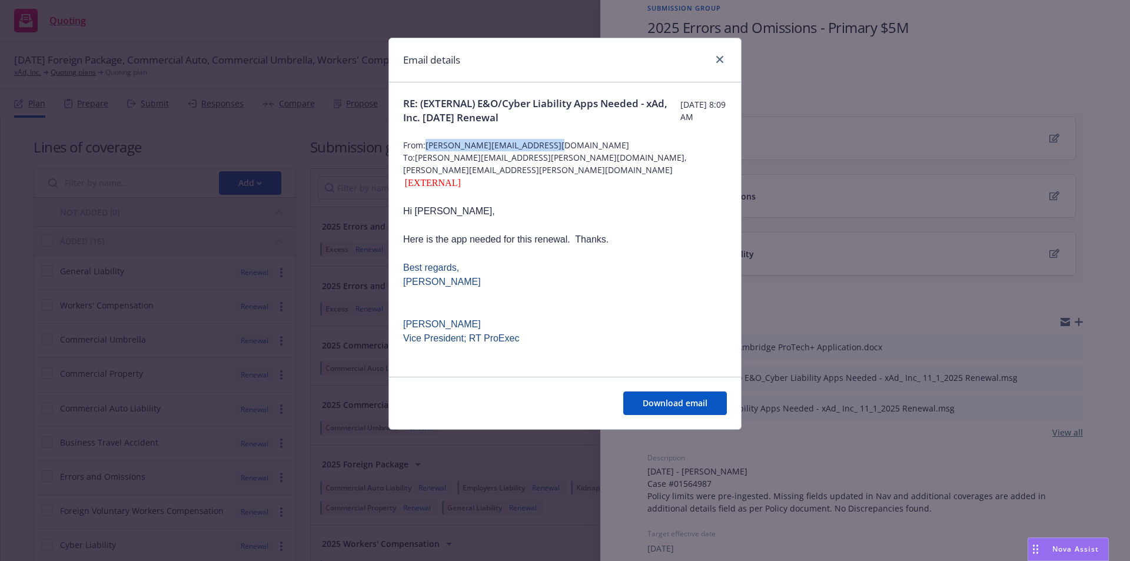
drag, startPoint x: 547, startPoint y: 142, endPoint x: 429, endPoint y: 148, distance: 119.1
click at [429, 148] on span "From: matt.tsuchiya@rtspecialty.com" at bounding box center [565, 145] width 324 height 12
copy span "matt.tsuchiya@rtspecialty.com"
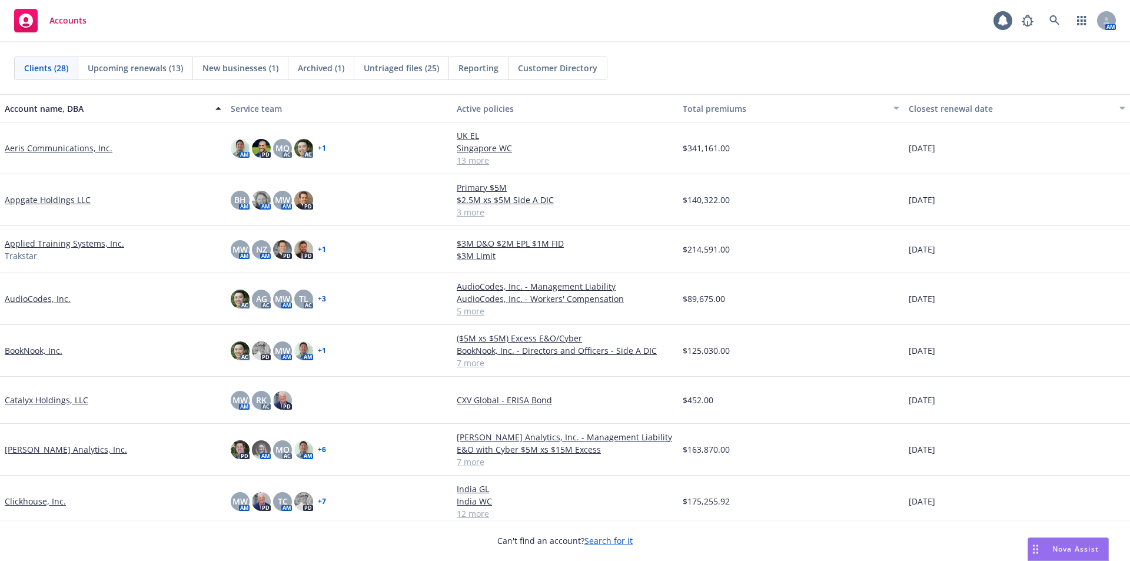
click at [56, 449] on link "[PERSON_NAME] Analytics, Inc." at bounding box center [66, 449] width 122 height 12
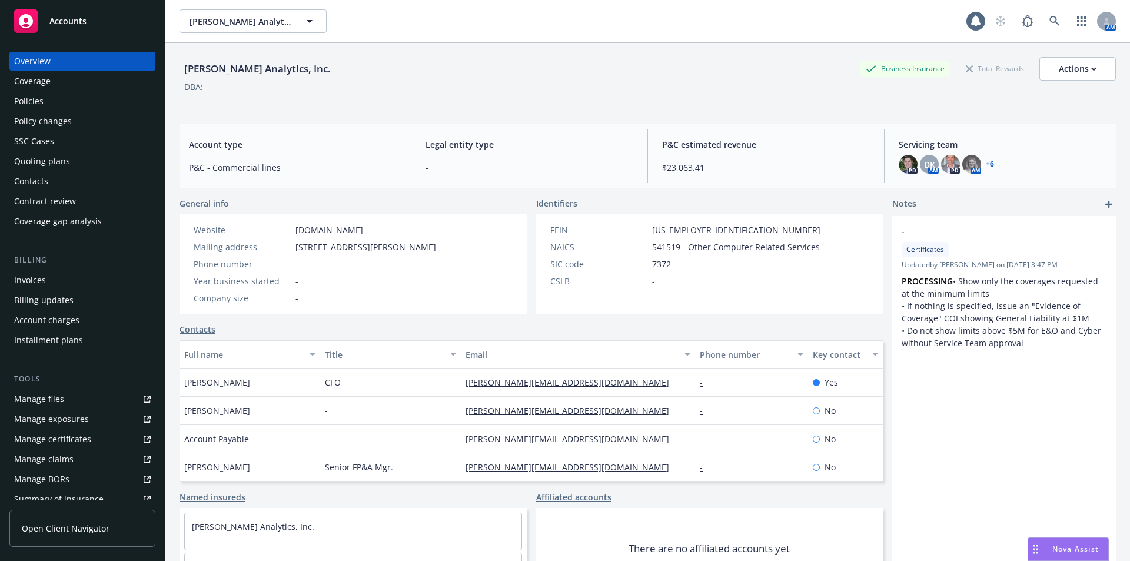
click at [26, 104] on div "Policies" at bounding box center [28, 101] width 29 height 19
